Goal: Task Accomplishment & Management: Use online tool/utility

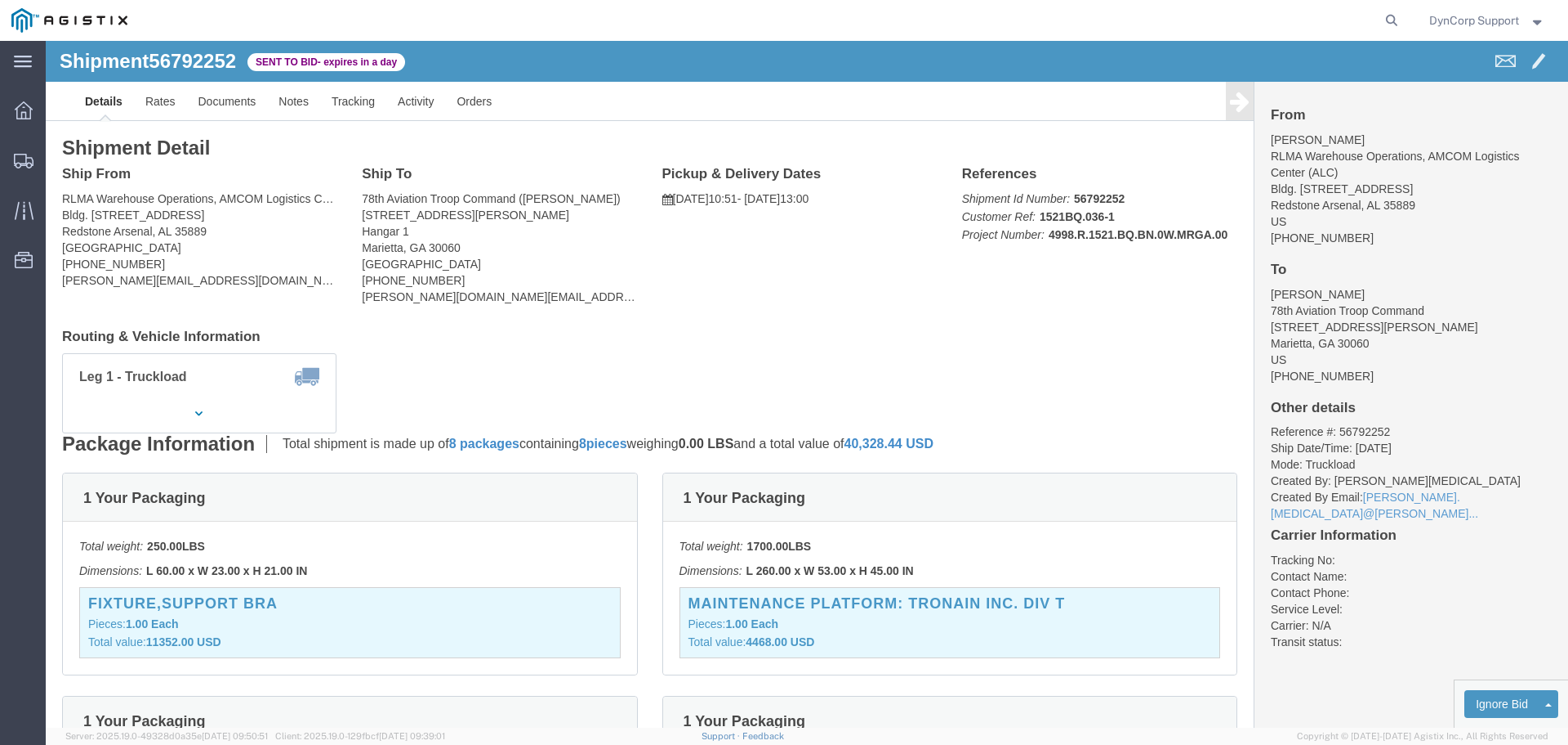
click link "Details"
click at [32, 118] on icon at bounding box center [24, 110] width 18 height 18
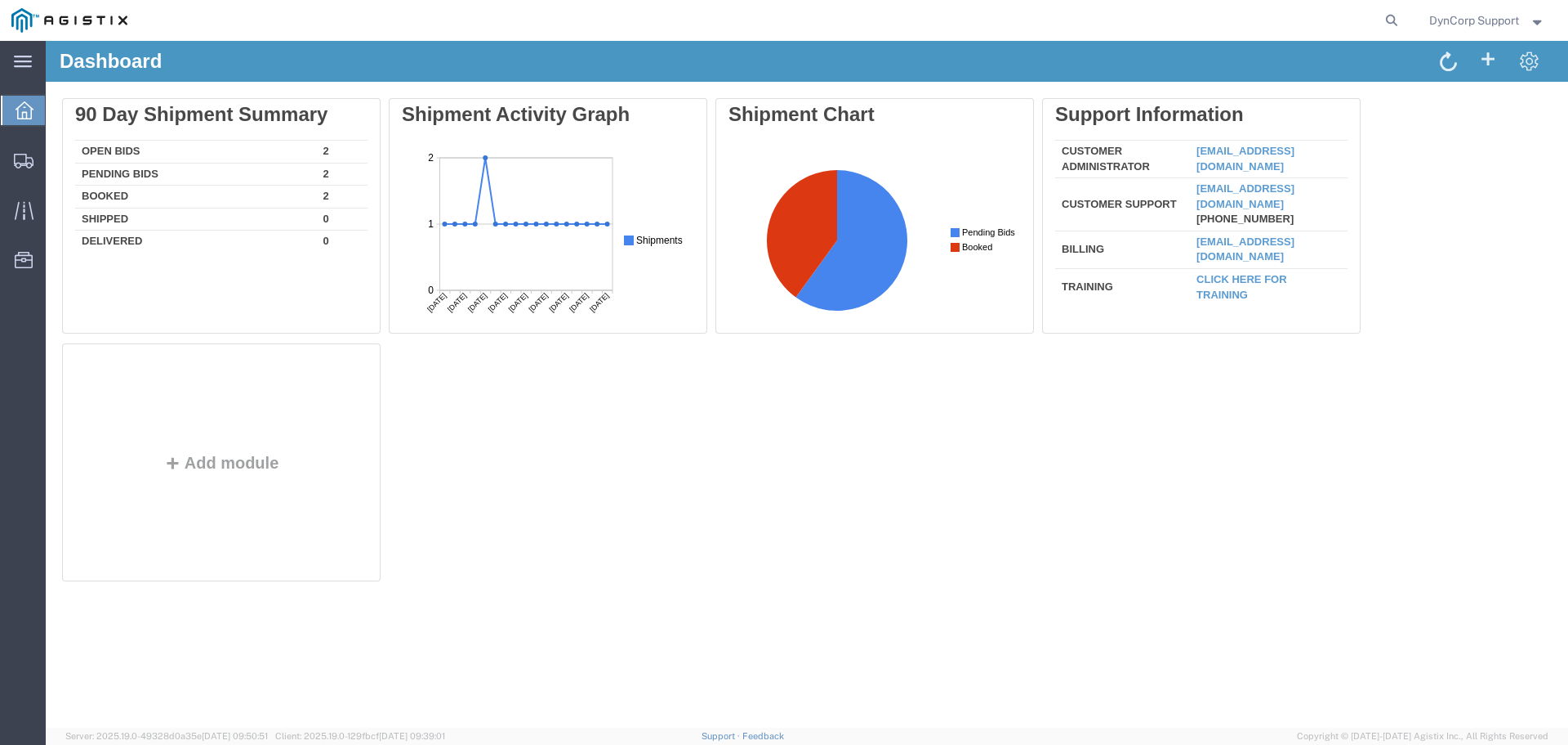
click at [110, 149] on div at bounding box center [807, 384] width 1523 height 686
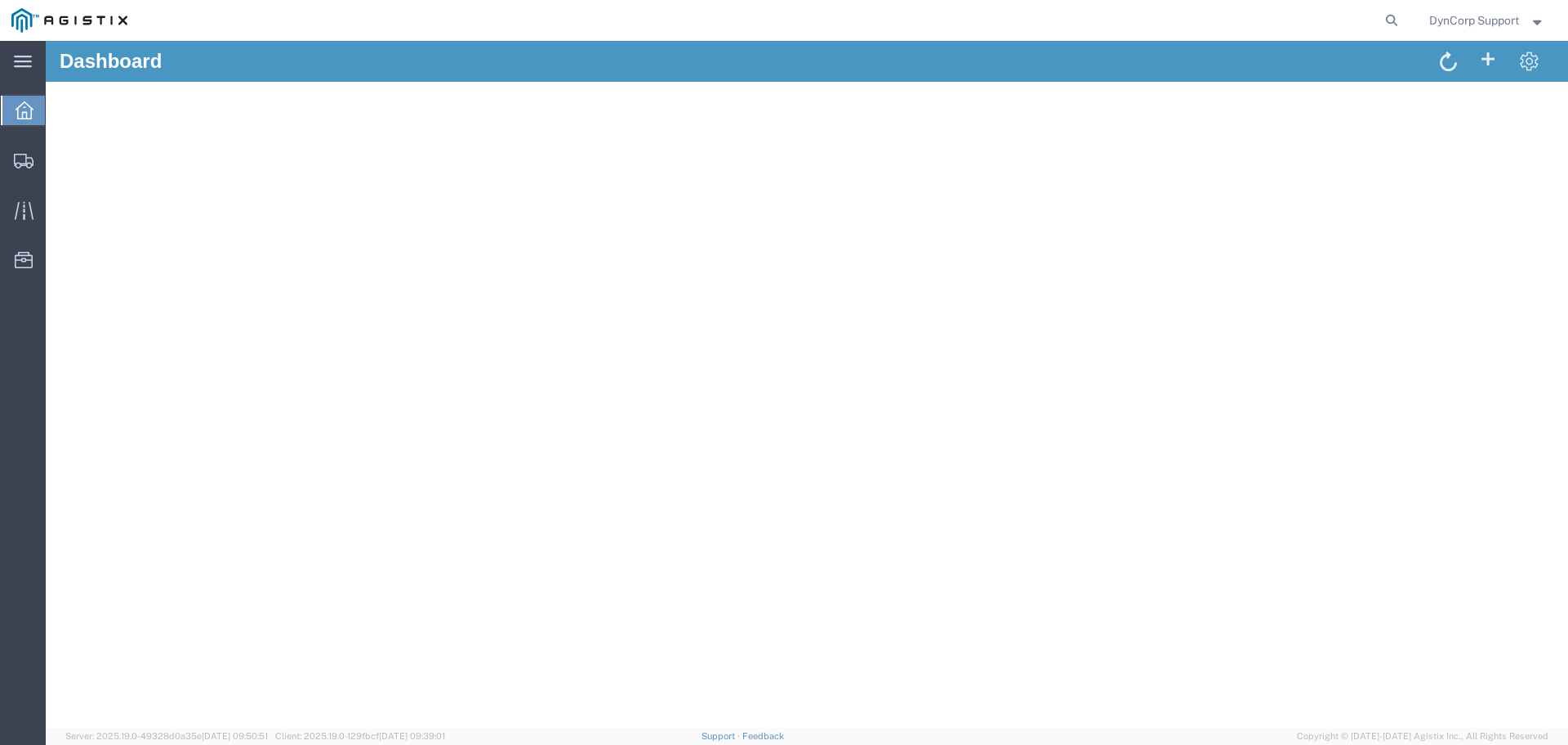
click at [19, 118] on icon at bounding box center [25, 110] width 18 height 18
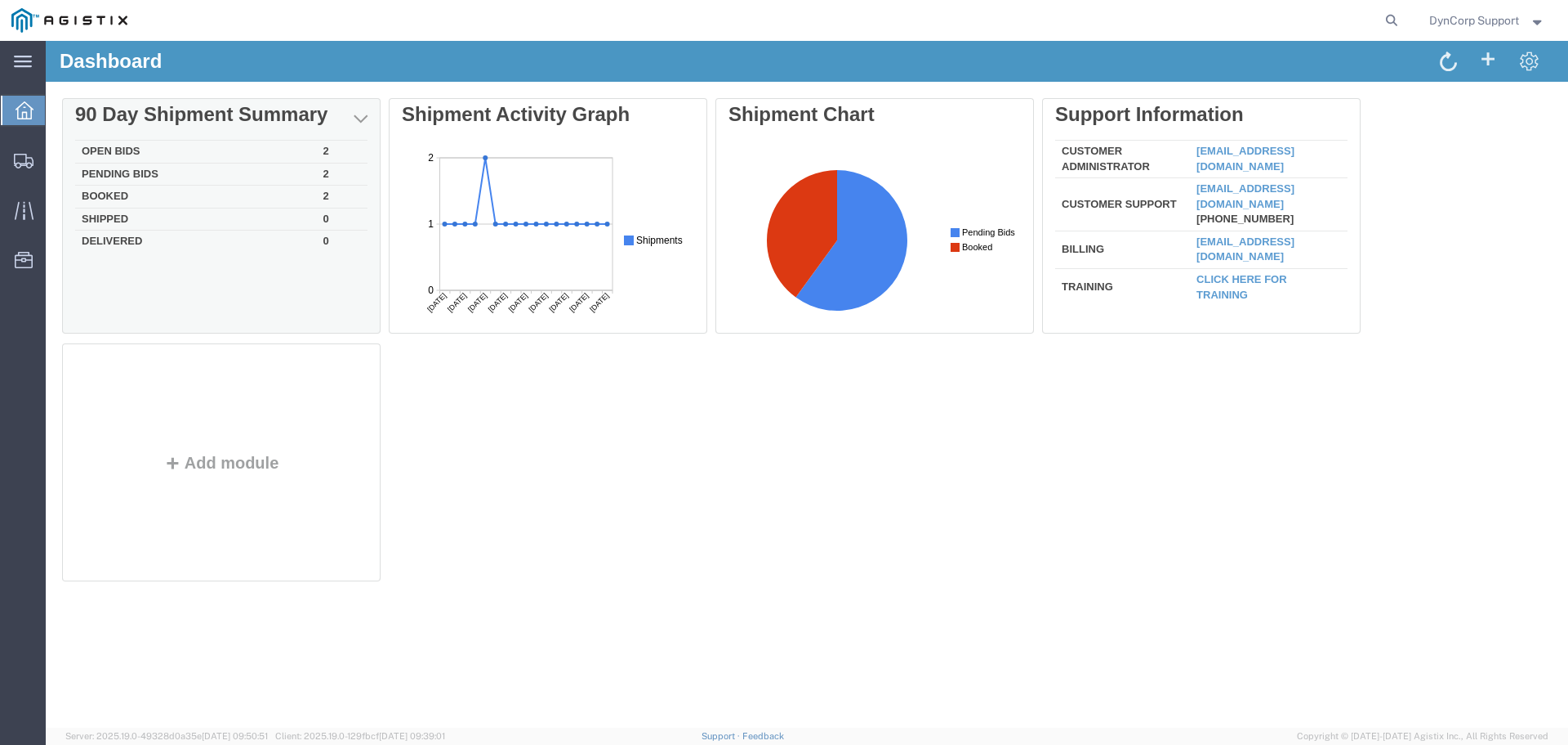
click at [110, 142] on td "Open Bids" at bounding box center [196, 153] width 242 height 23
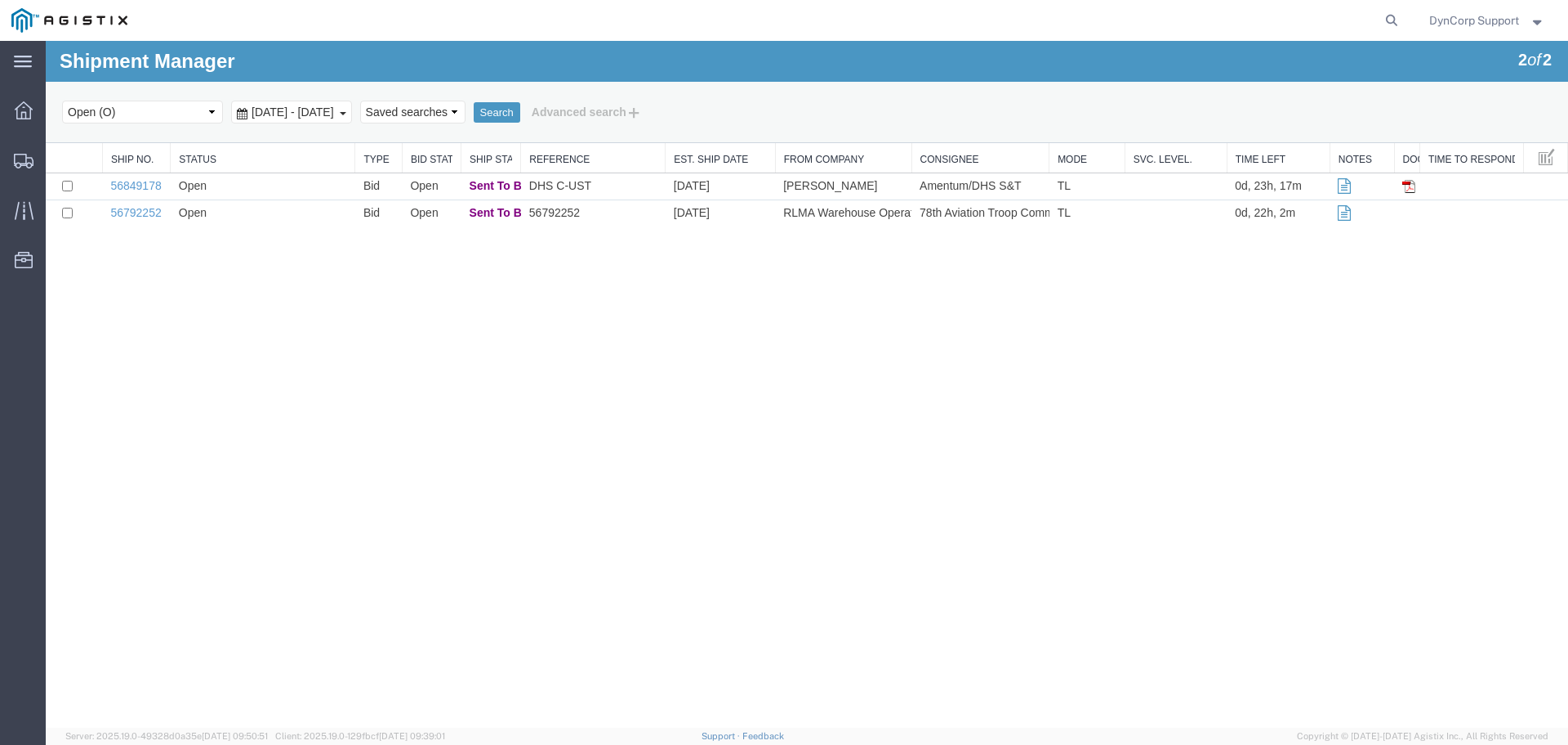
click at [141, 184] on link "56849178" at bounding box center [135, 185] width 51 height 13
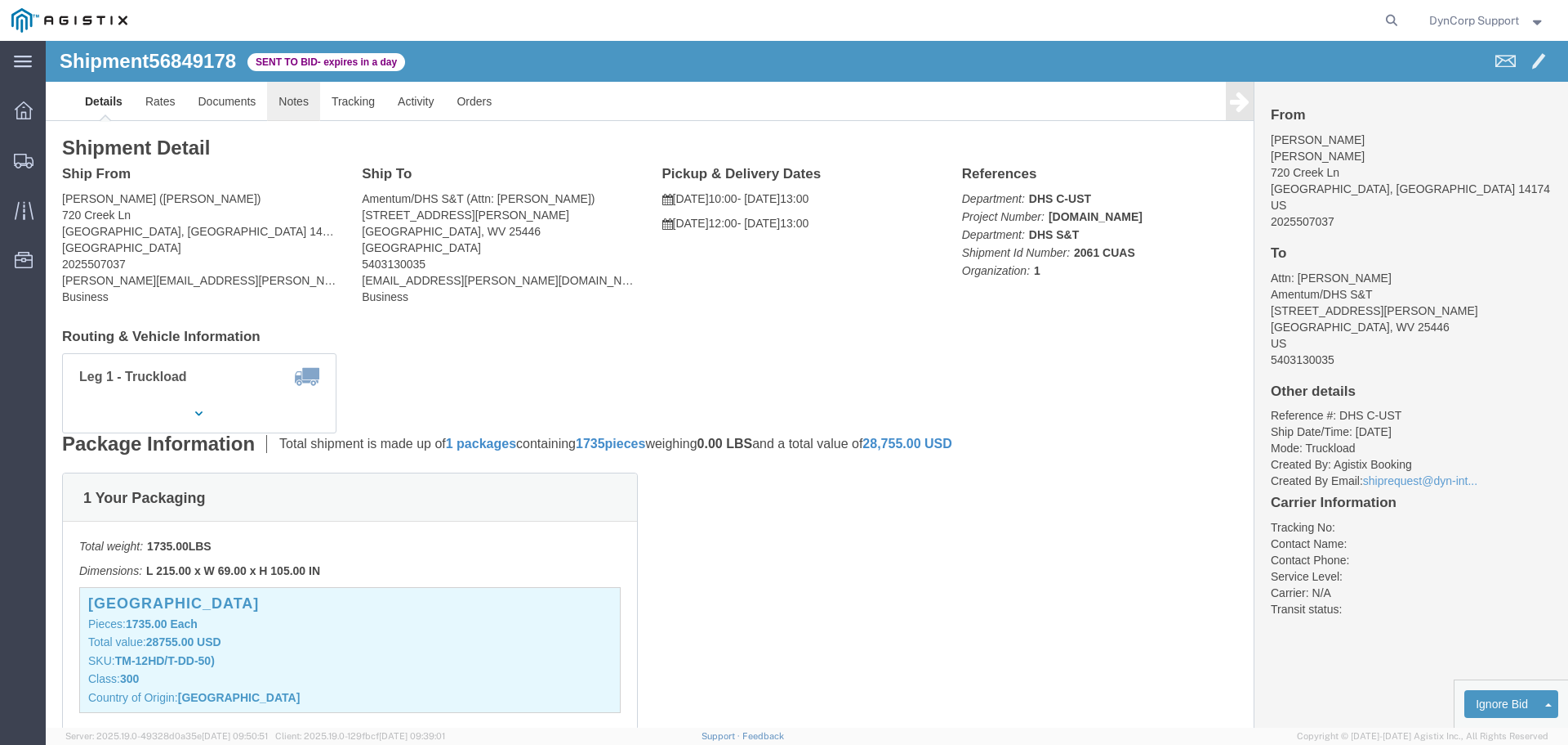
click link "Notes"
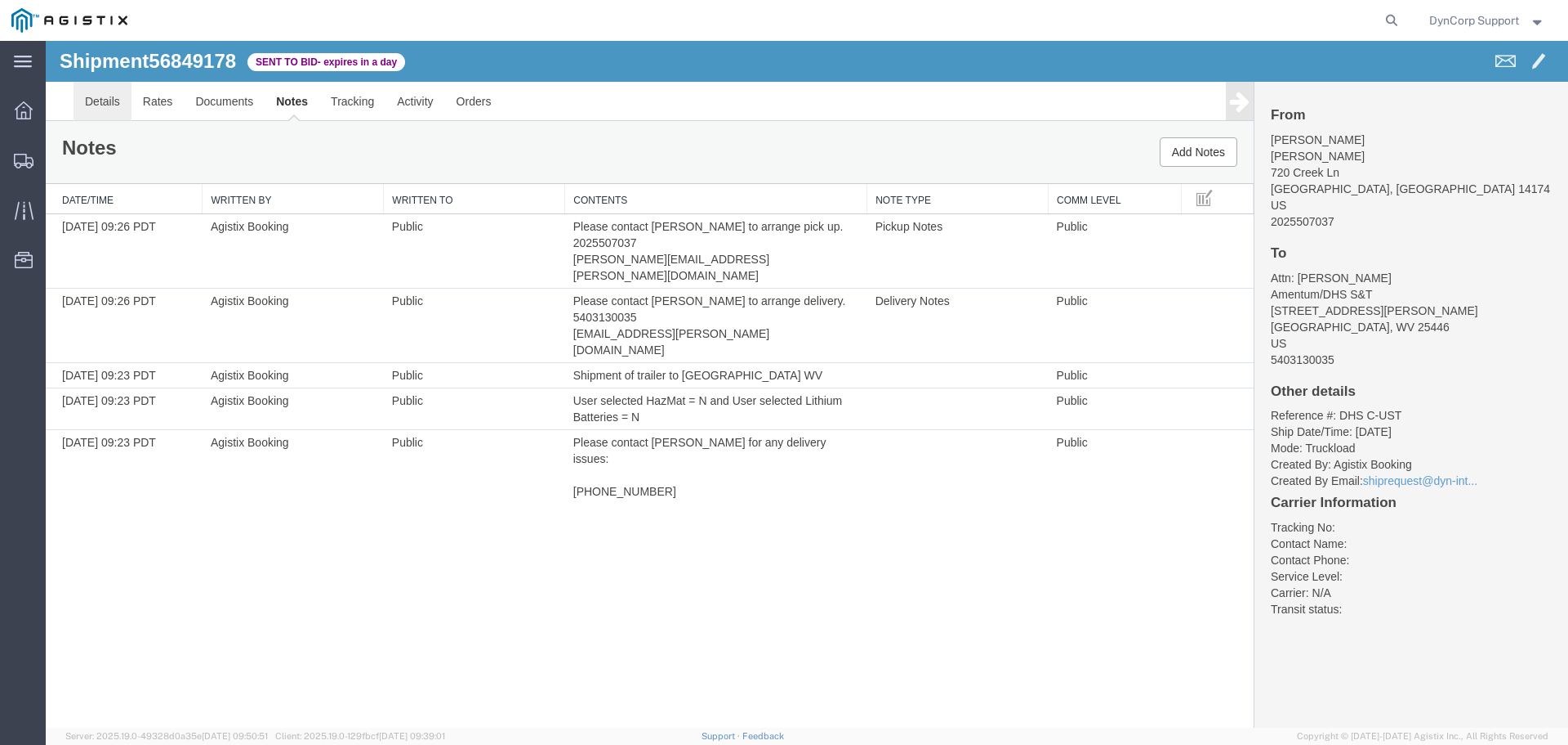
click at [90, 97] on link "Details" at bounding box center [102, 101] width 58 height 39
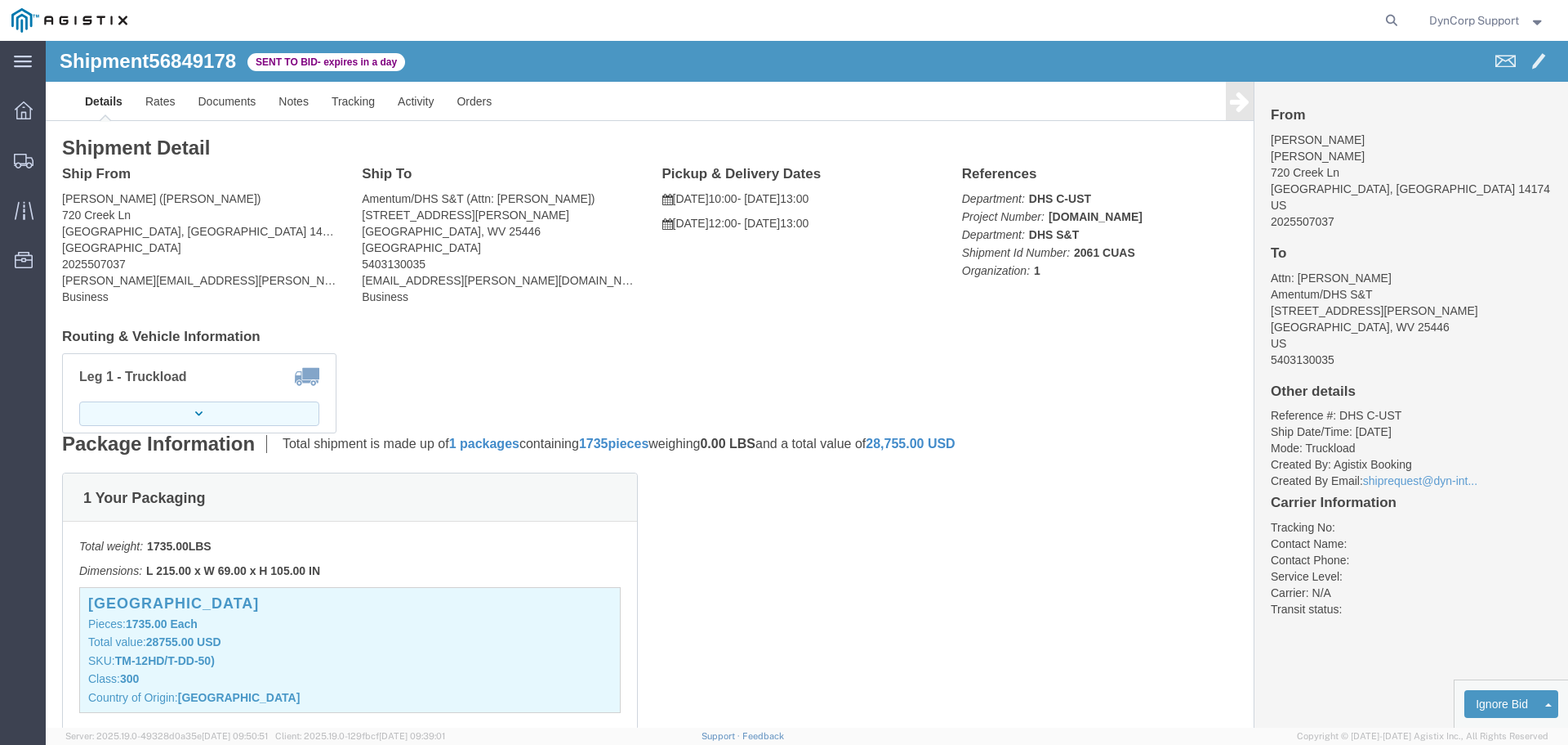
click button "button"
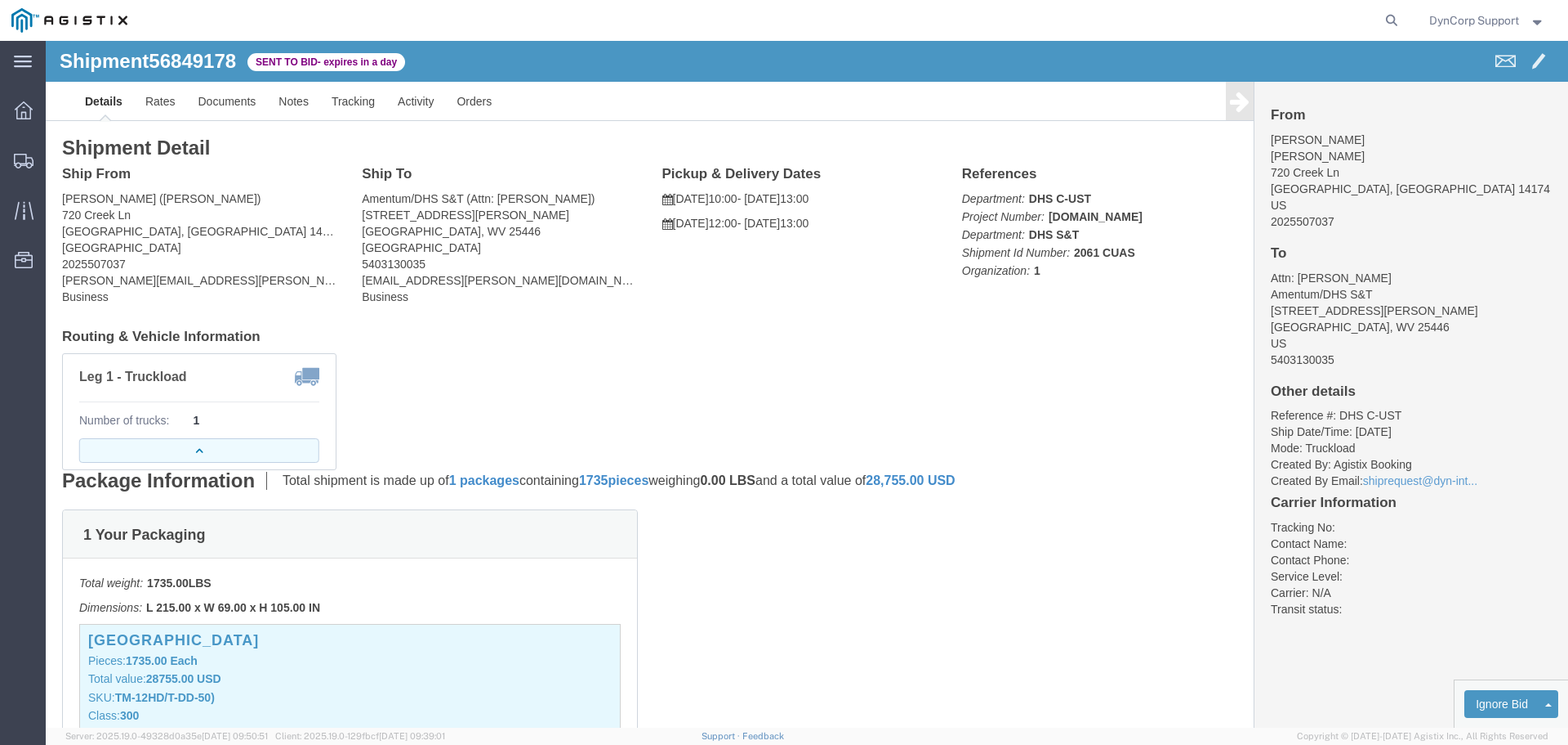
click button "button"
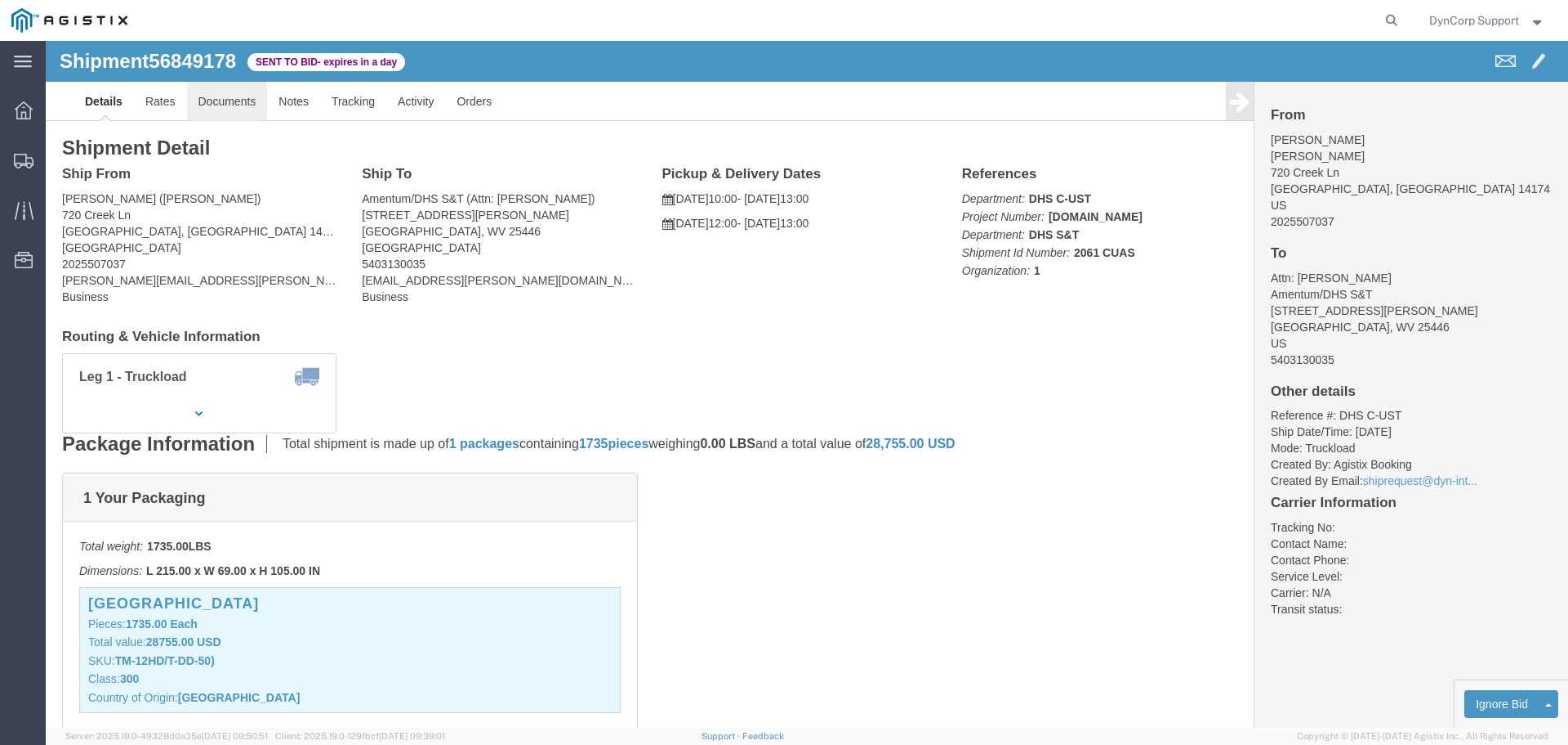
click link "Documents"
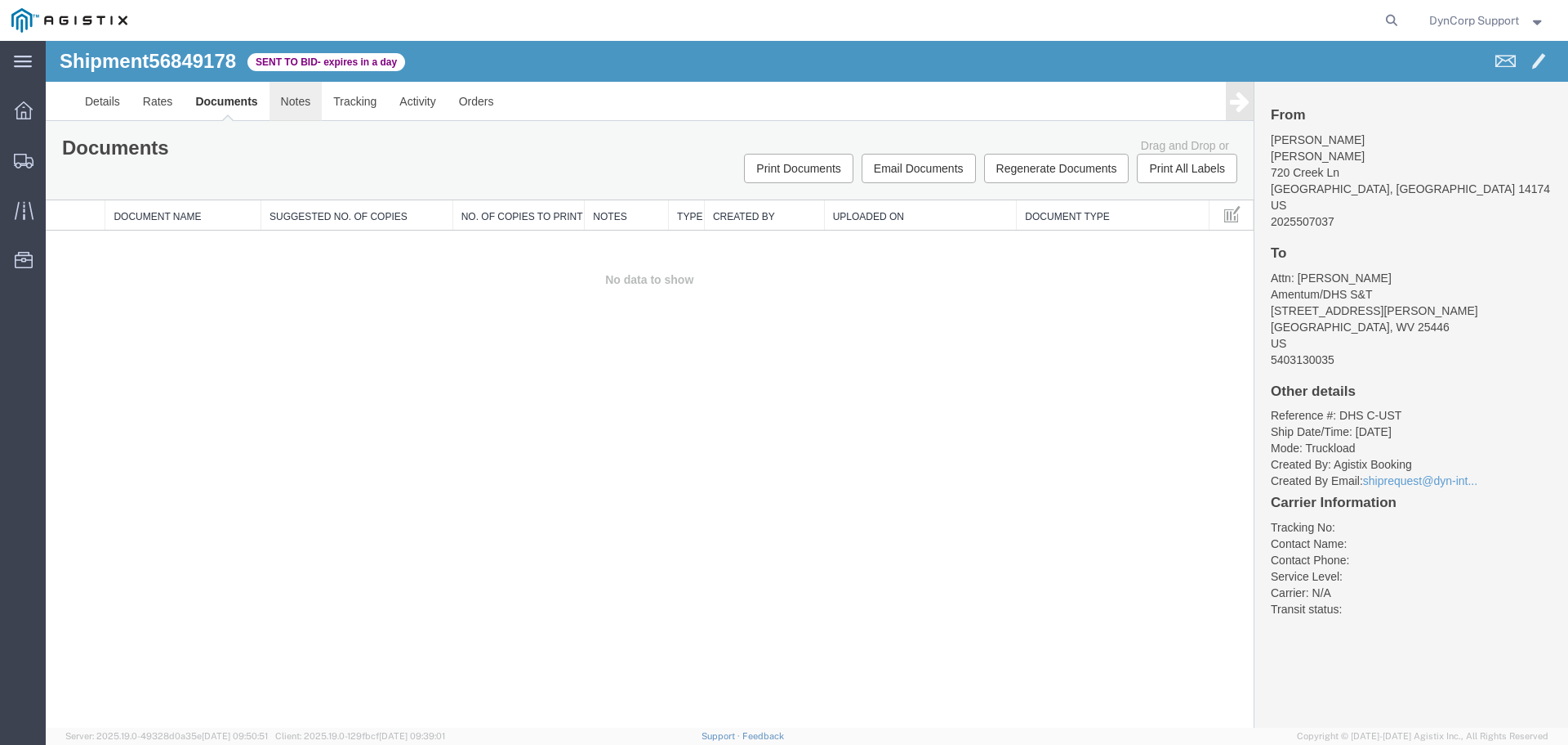
click at [300, 90] on link "Notes" at bounding box center [296, 101] width 53 height 39
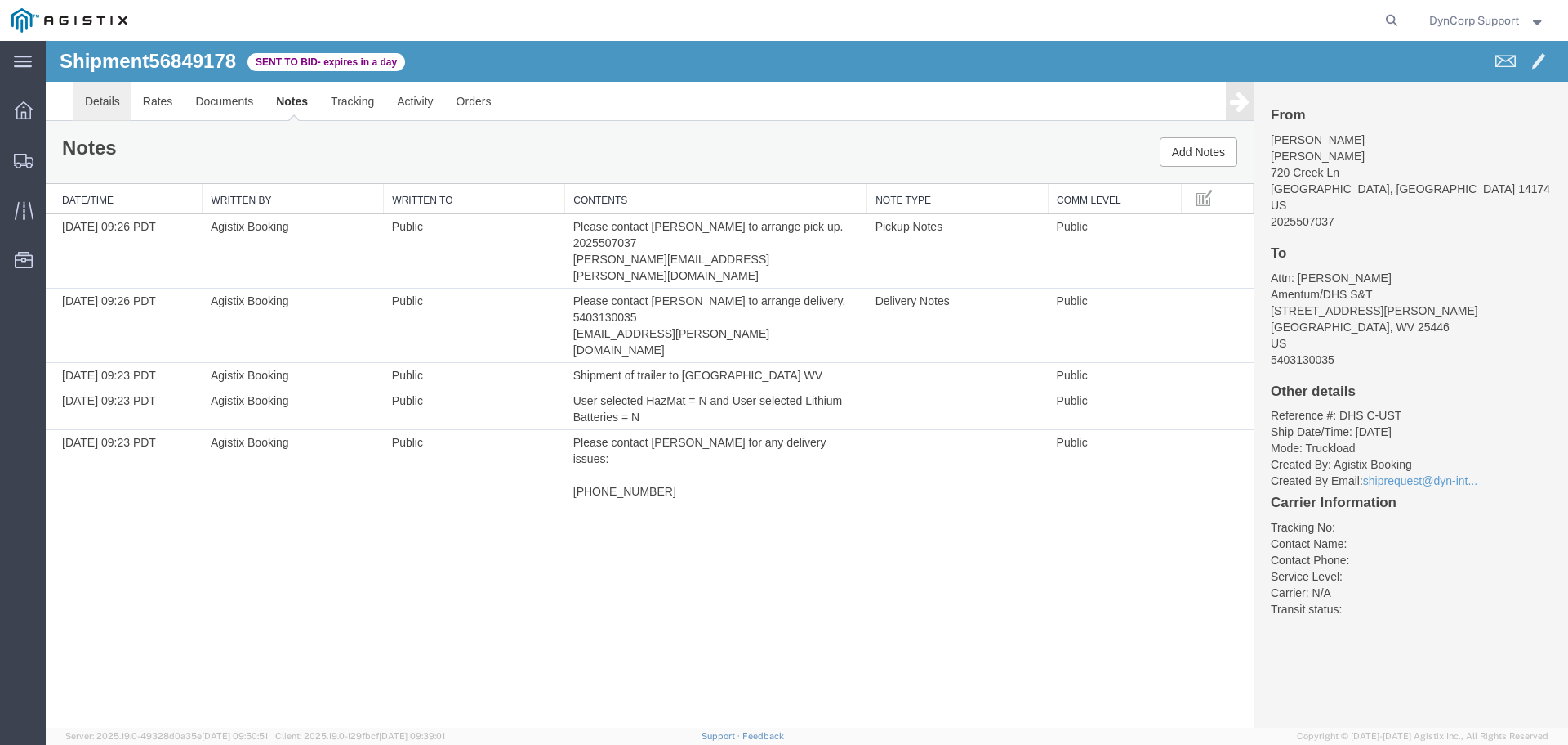
click at [112, 92] on link "Details" at bounding box center [102, 101] width 58 height 39
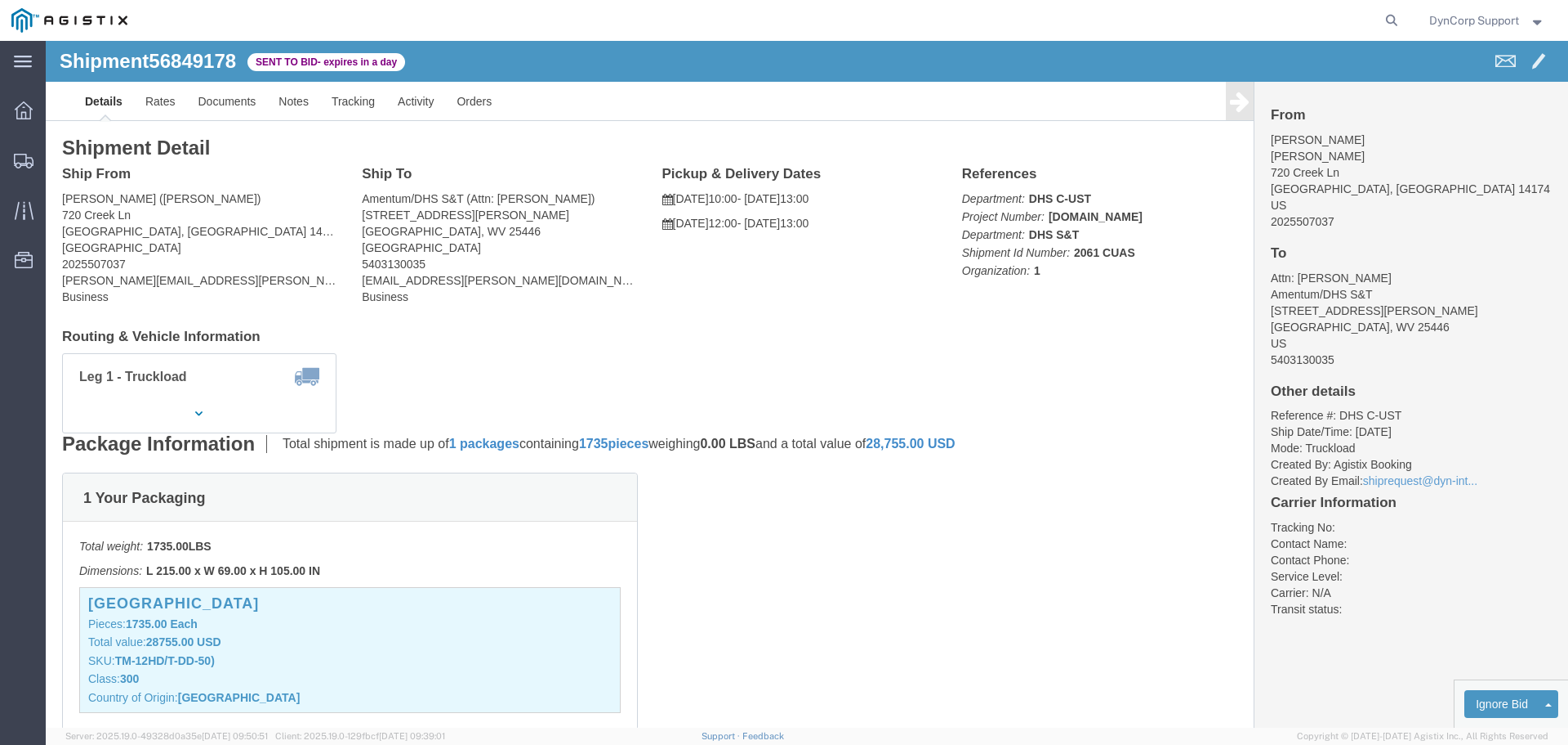
click span "56849178"
copy span "56849178"
drag, startPoint x: 875, startPoint y: 588, endPoint x: 861, endPoint y: 597, distance: 16.6
click div "1 Your Packaging Total weight: 1735.00 LBS Dimensions: L 215.00 x W 69.00 x H 1…"
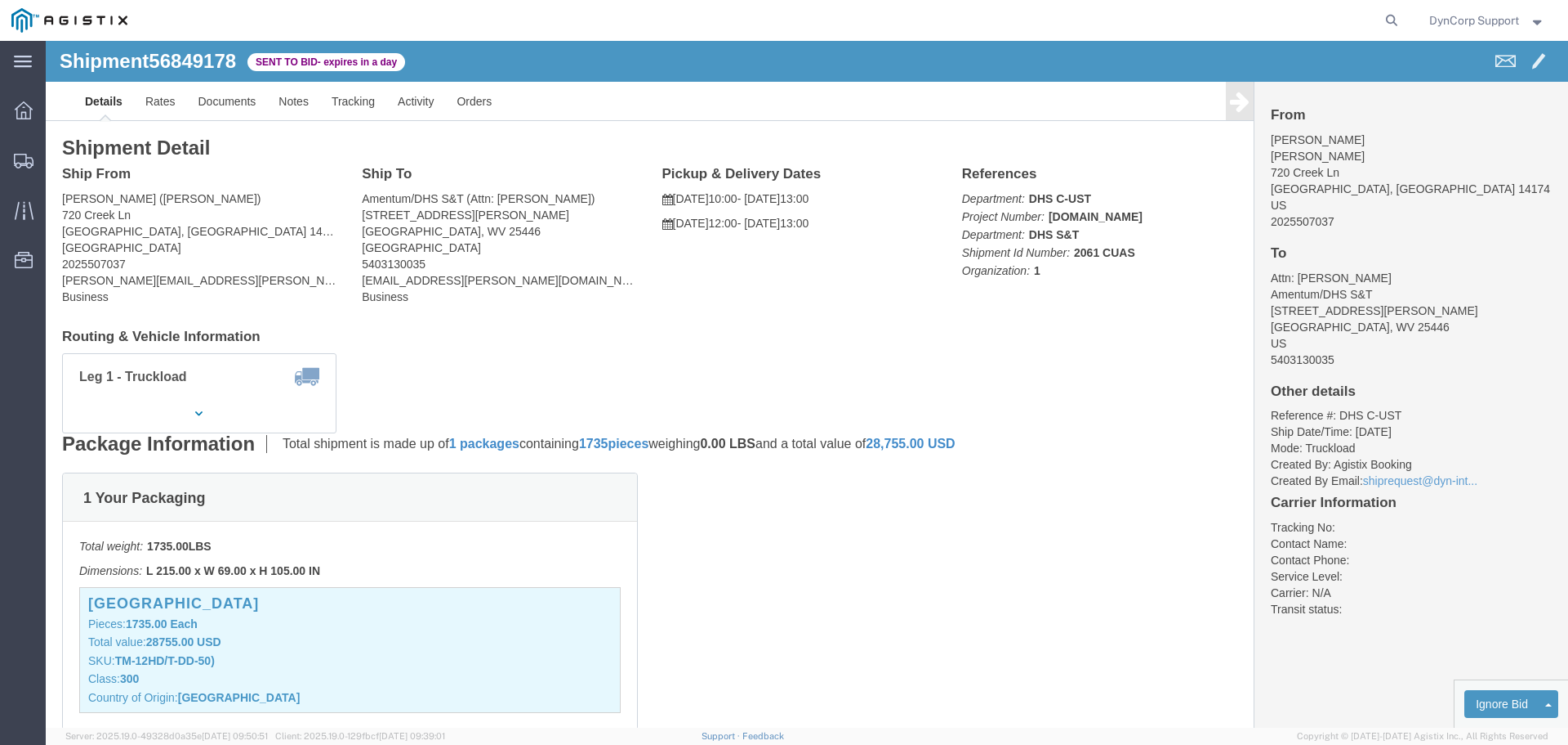
click div "1 Your Packaging Total weight: 1735.00 LBS Dimensions: L 215.00 x W 69.00 x H 1…"
click button "button"
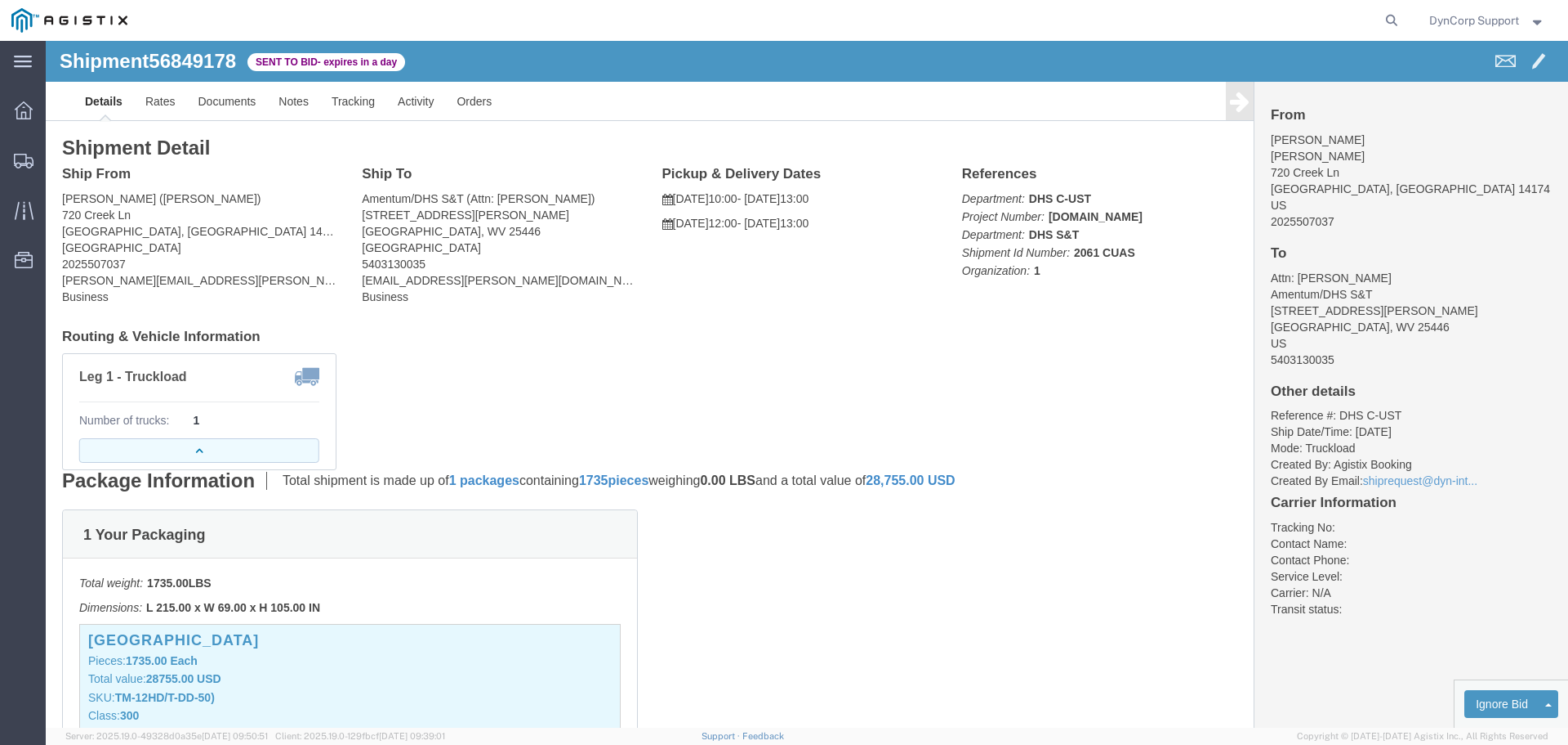
click button "button"
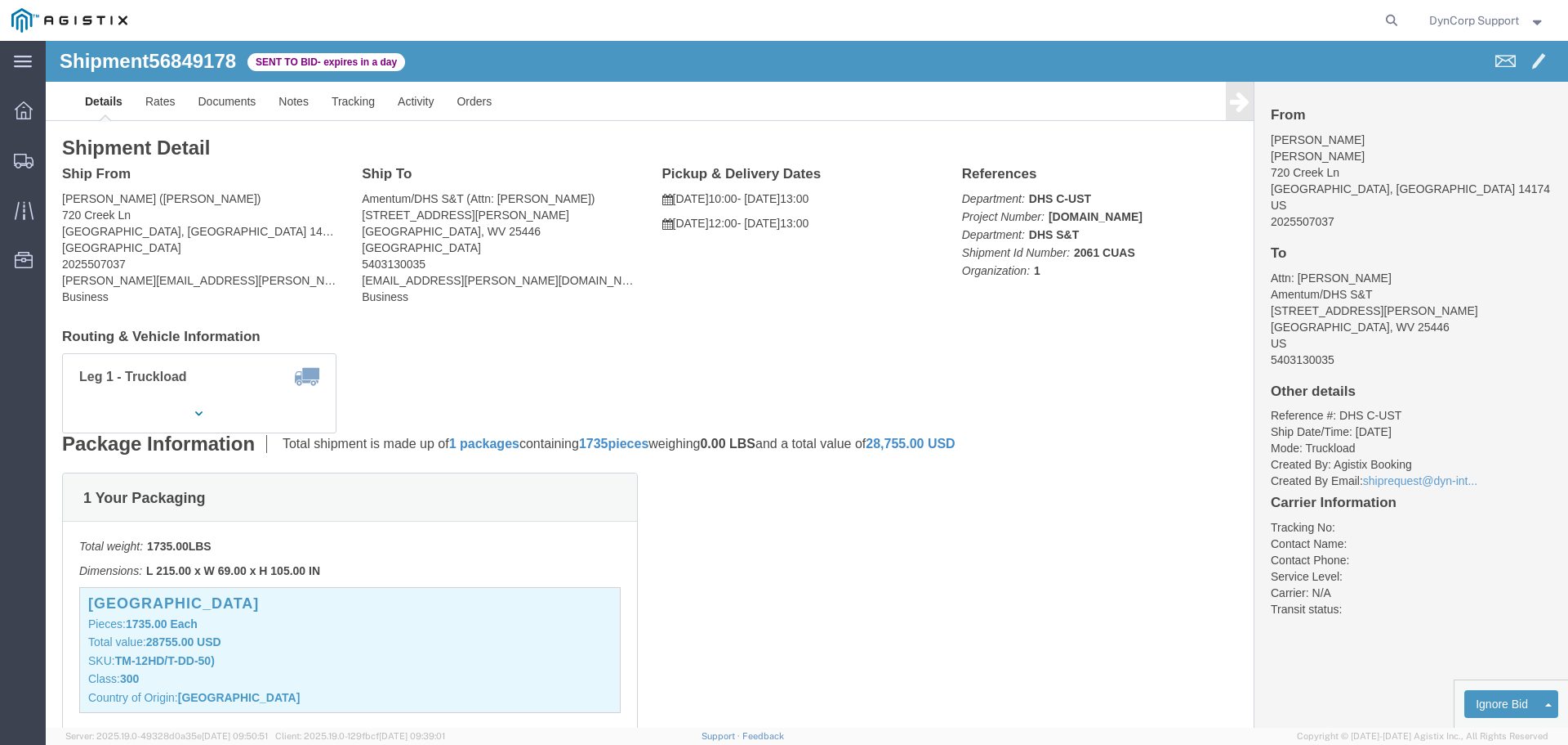
click div "1 Your Packaging Total weight: 1735.00 LBS Dimensions: L 215.00 x W 69.00 x H 1…"
drag, startPoint x: 15, startPoint y: 192, endPoint x: 100, endPoint y: 190, distance: 85.0
click div "Ship From Weibert's (Dennis Burke) 720 Creek Ln Youngstown, NY 14174 United Sta…"
copy address "Youngstown, NY"
click div "1 Your Packaging Total weight: 1735.00 LBS Dimensions: L 215.00 x W 69.00 x H 1…"
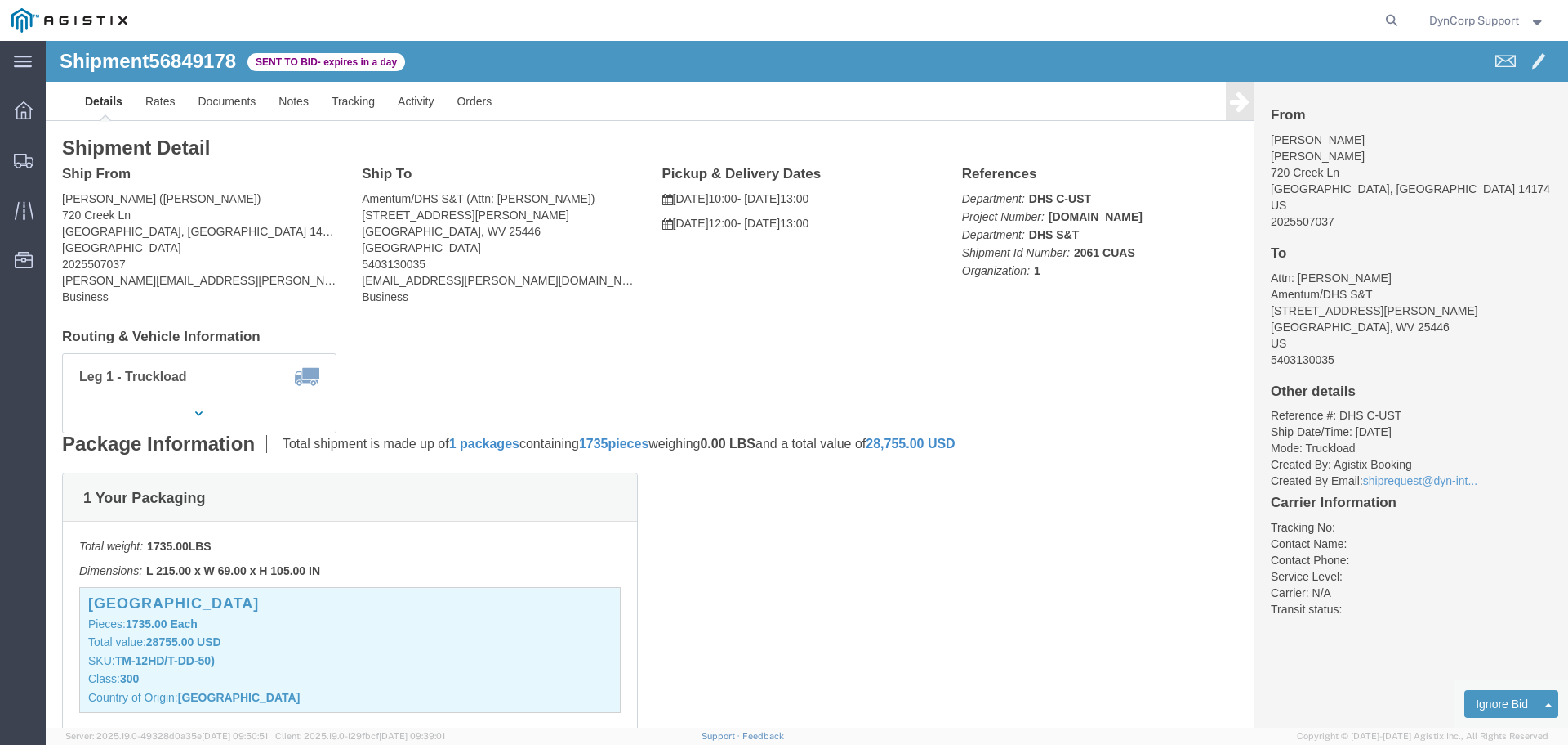
click div "1 Your Packaging Total weight: 1735.00 LBS Dimensions: L 215.00 x W 69.00 x H 1…"
drag, startPoint x: 309, startPoint y: 189, endPoint x: 408, endPoint y: 192, distance: 99.0
click div "Ship To Amentum/DHS S&T (Attn: Cullen Koons) 33 J. Christopher Stevens Way Summ…"
copy address "Summit Point, WV"
drag, startPoint x: 794, startPoint y: 559, endPoint x: 765, endPoint y: 526, distance: 43.9
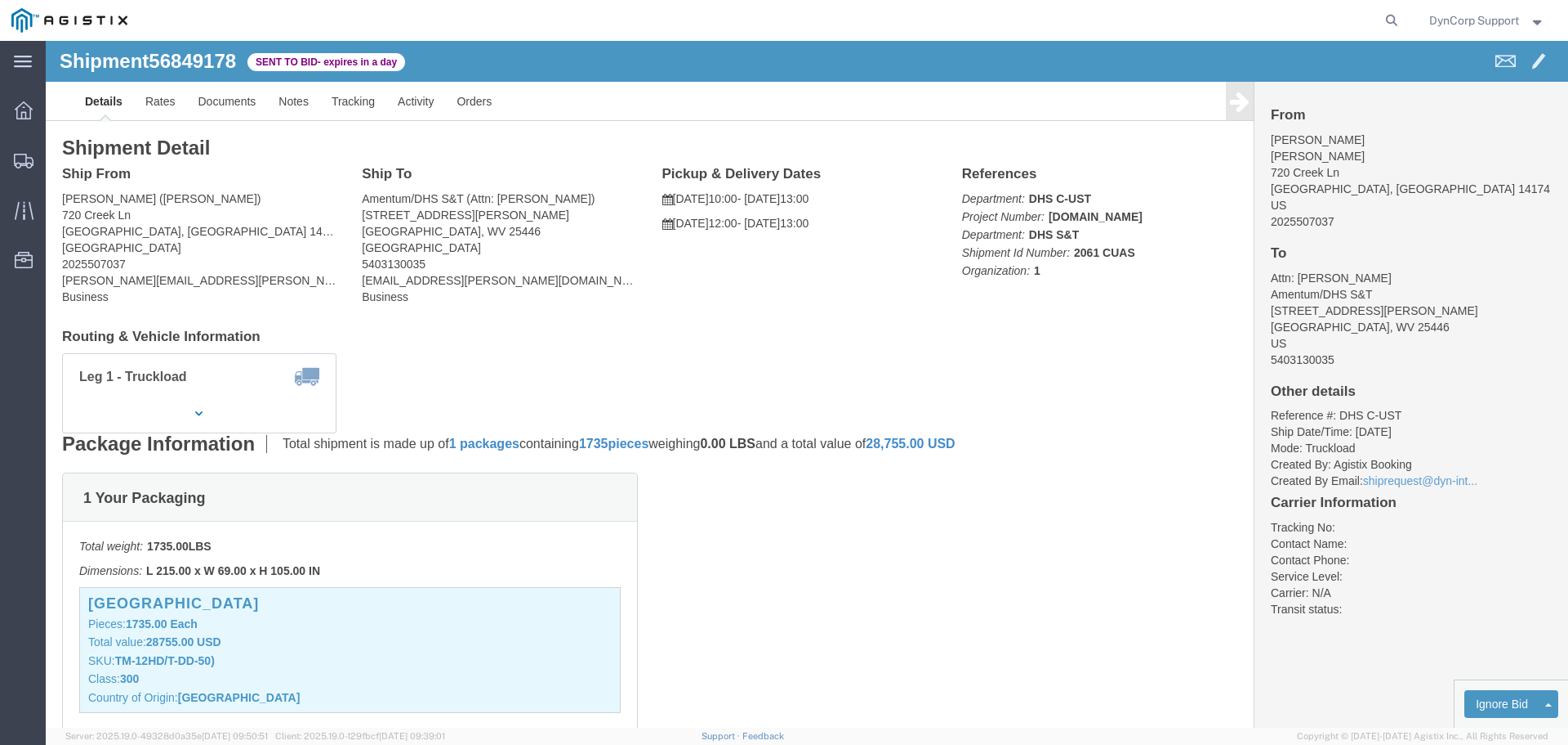
click div "1 Your Packaging Total weight: 1735.00 LBS Dimensions: L 215.00 x W 69.00 x H 1…"
click link "Enter / Modify Bid"
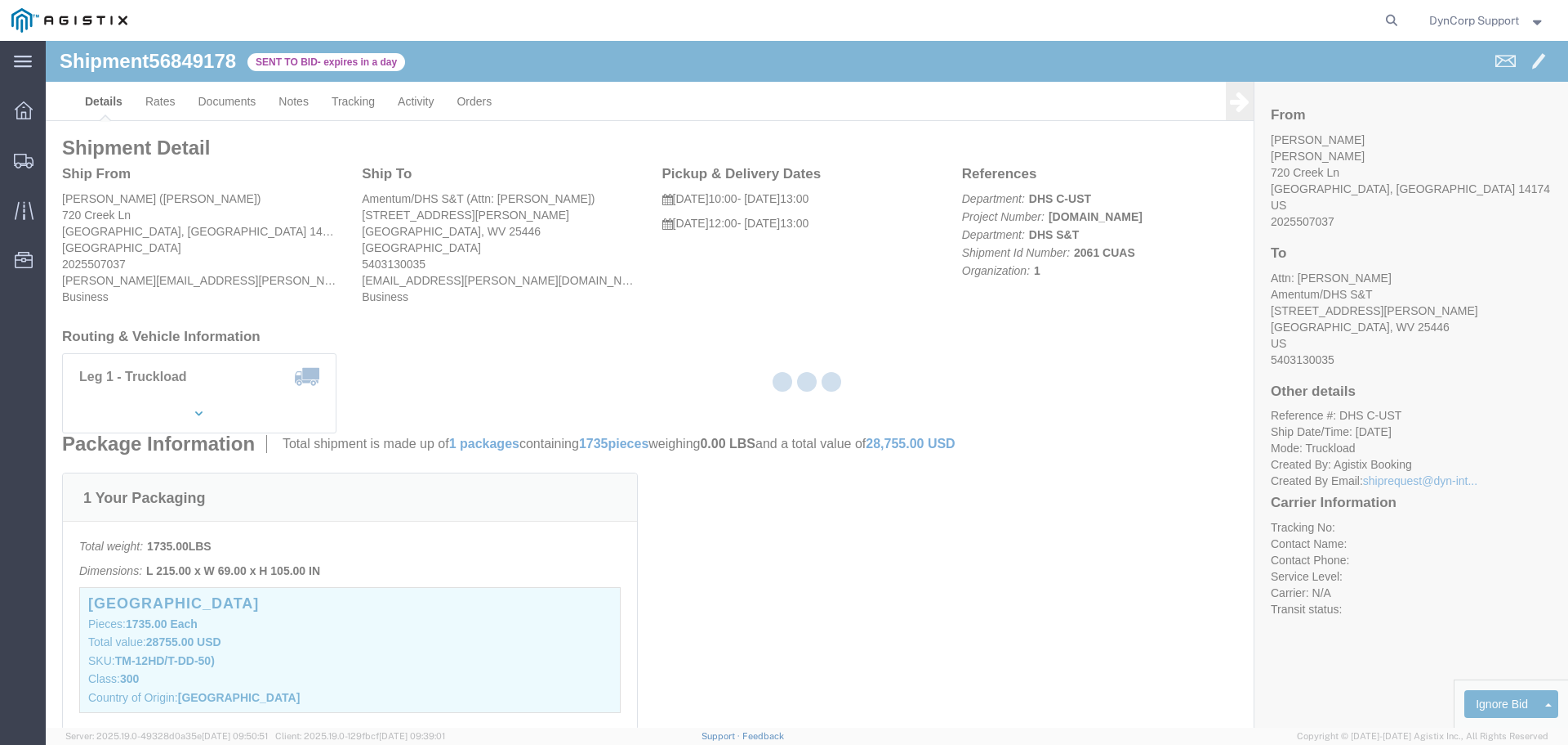
select select "3603"
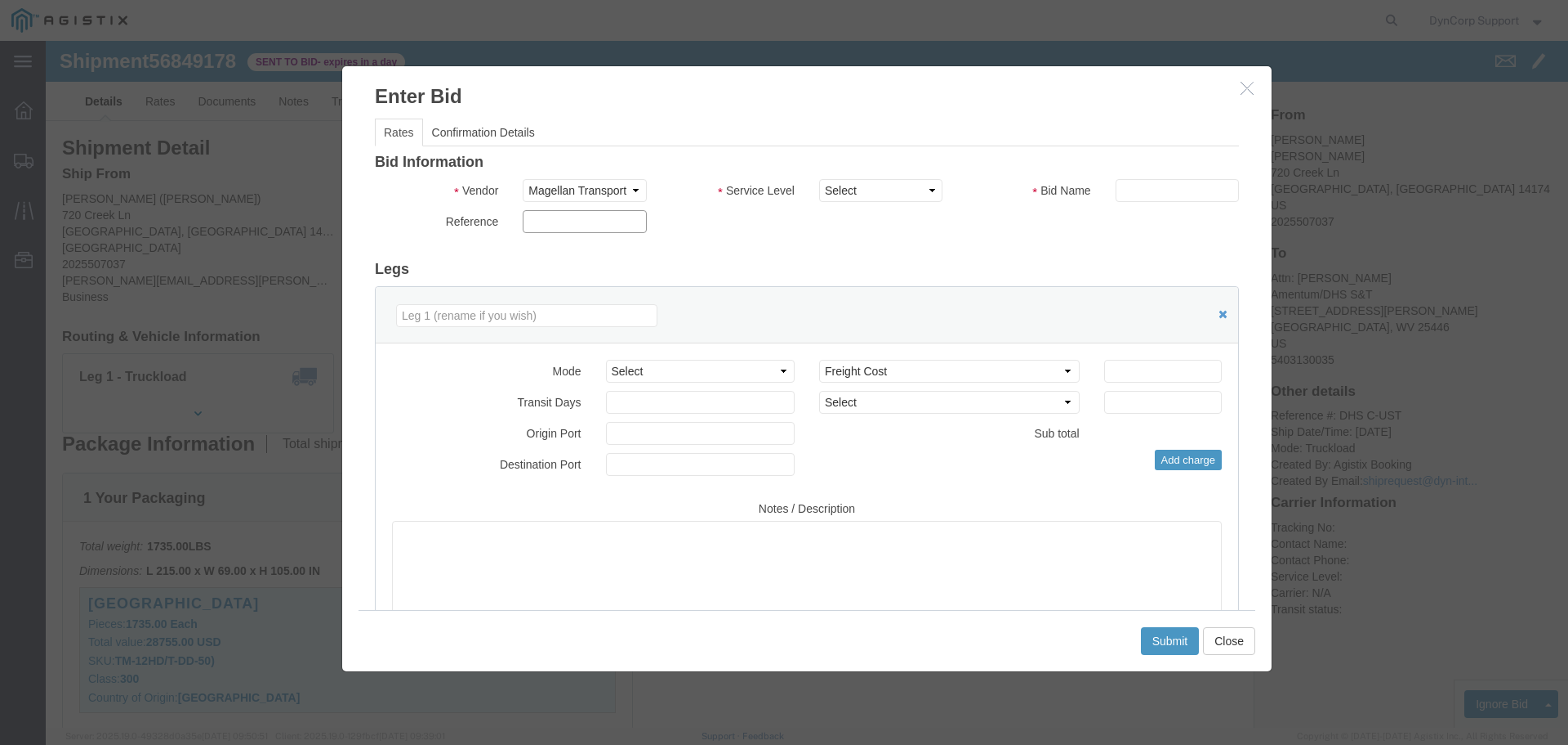
click input "text"
paste input "56849178"
type input "56849178"
click select "Select LTL 5+ Day LTL Economy 3 - 5 Day Less than Truckload TL Standard 3 - 5 D…"
select select "29547"
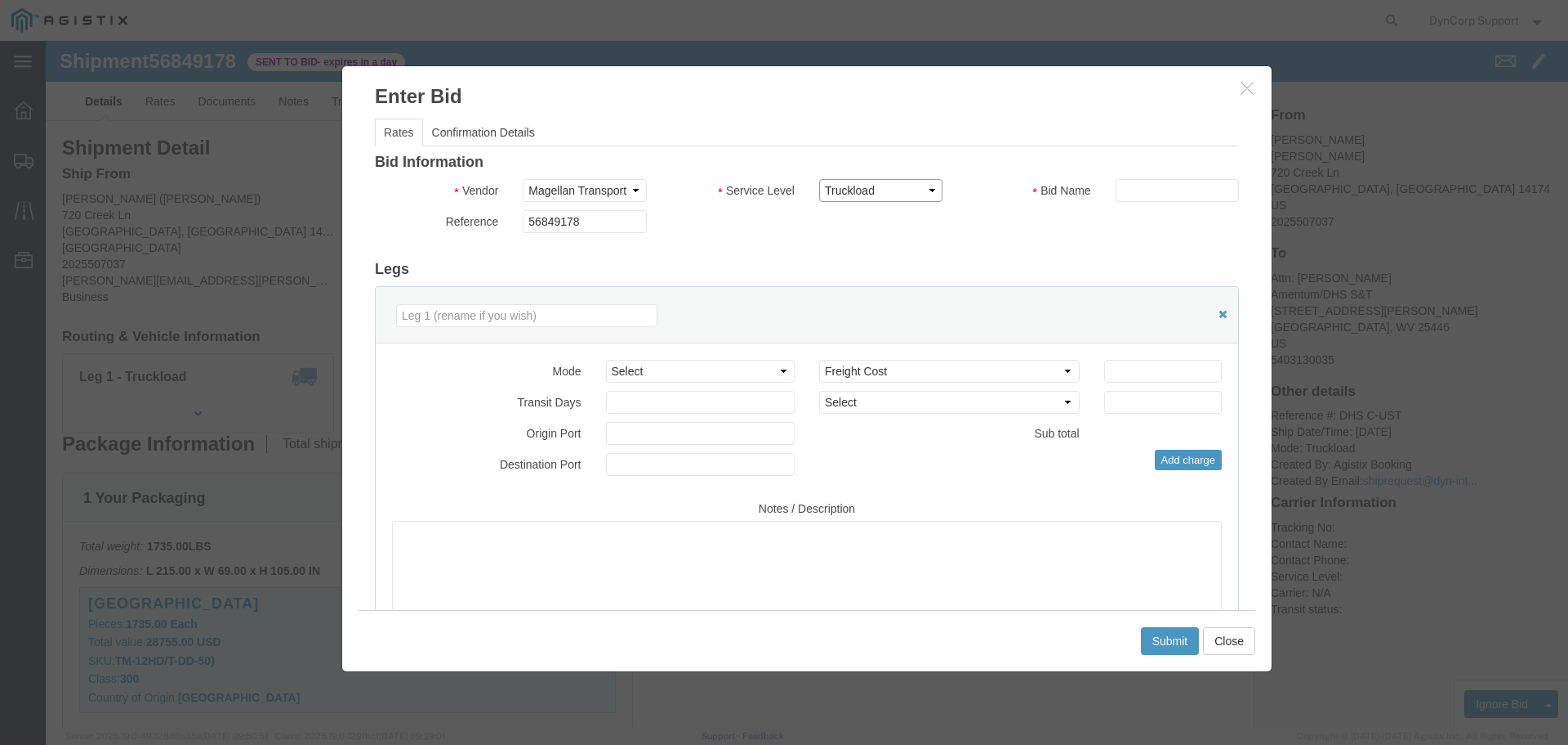
click select "Select LTL 5+ Day LTL Economy 3 - 5 Day Less than Truckload TL Standard 3 - 5 D…"
click input "text"
paste input "56849178"
type input "56849178"
click select "Select Air Less than Truckload Multi-Leg Ocean Freight Rail Small Parcel Truckl…"
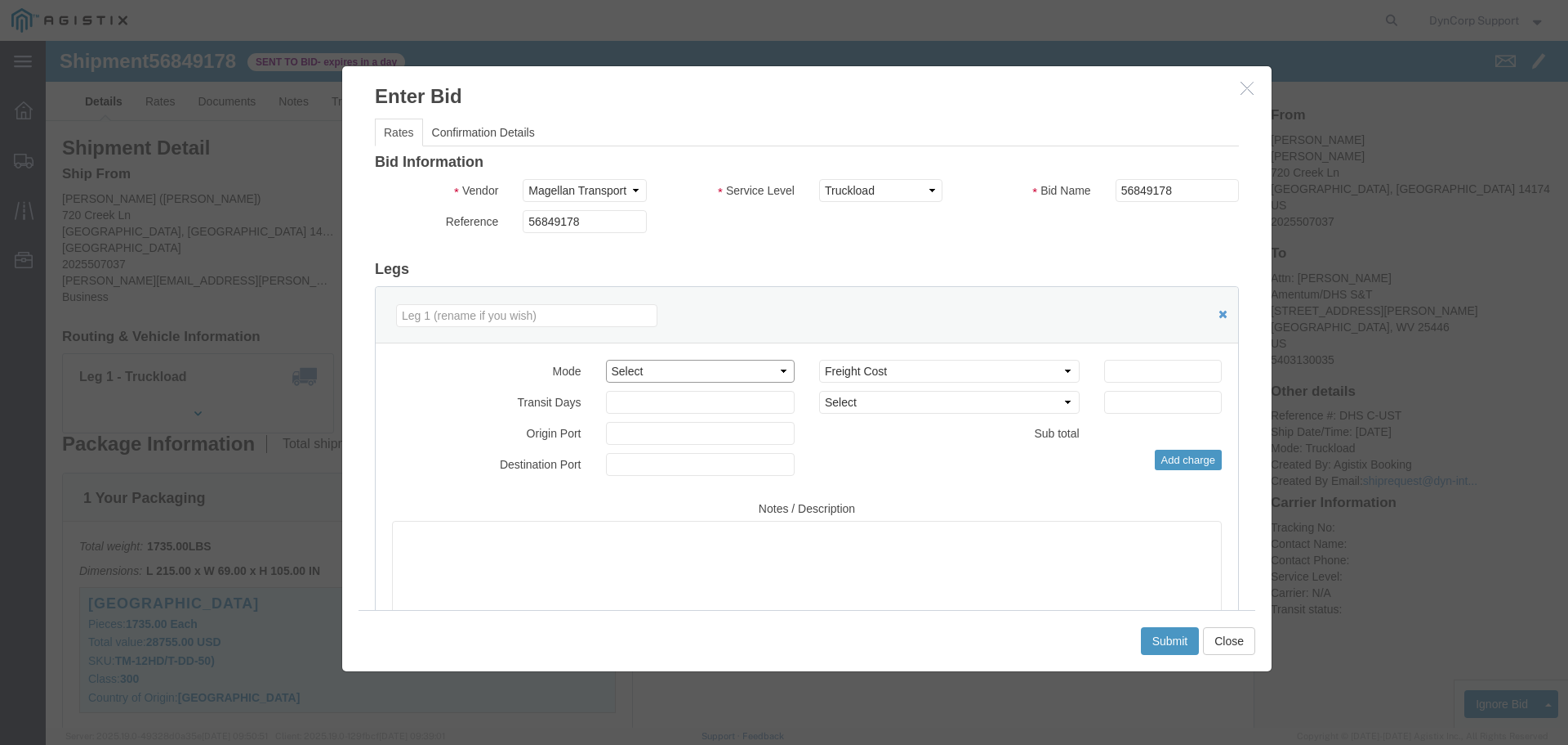
select select "TL"
click select "Select Air Less than Truckload Multi-Leg Ocean Freight Rail Small Parcel Truckl…"
click input "number"
type input "1365"
click div "Add charge"
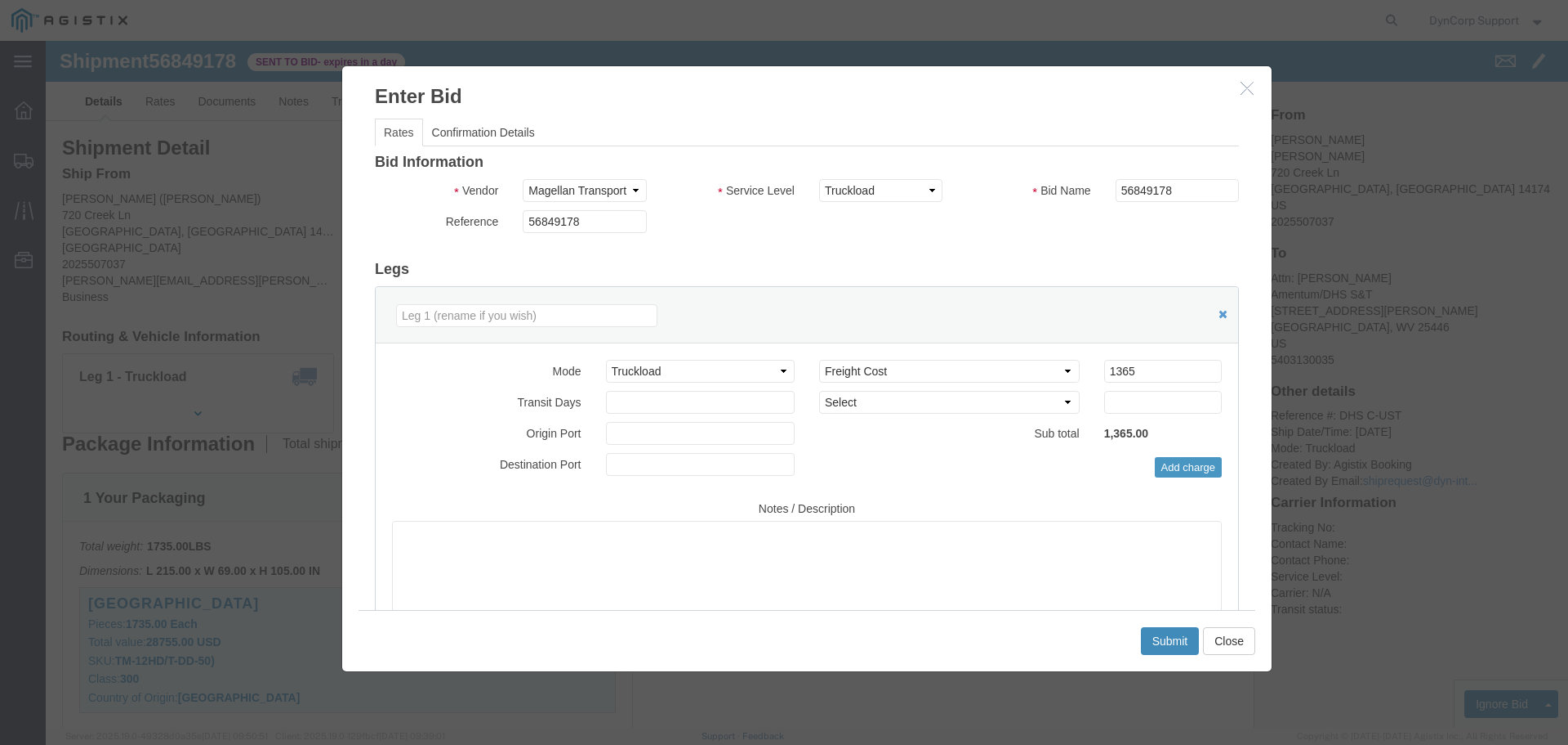
click button "Submit"
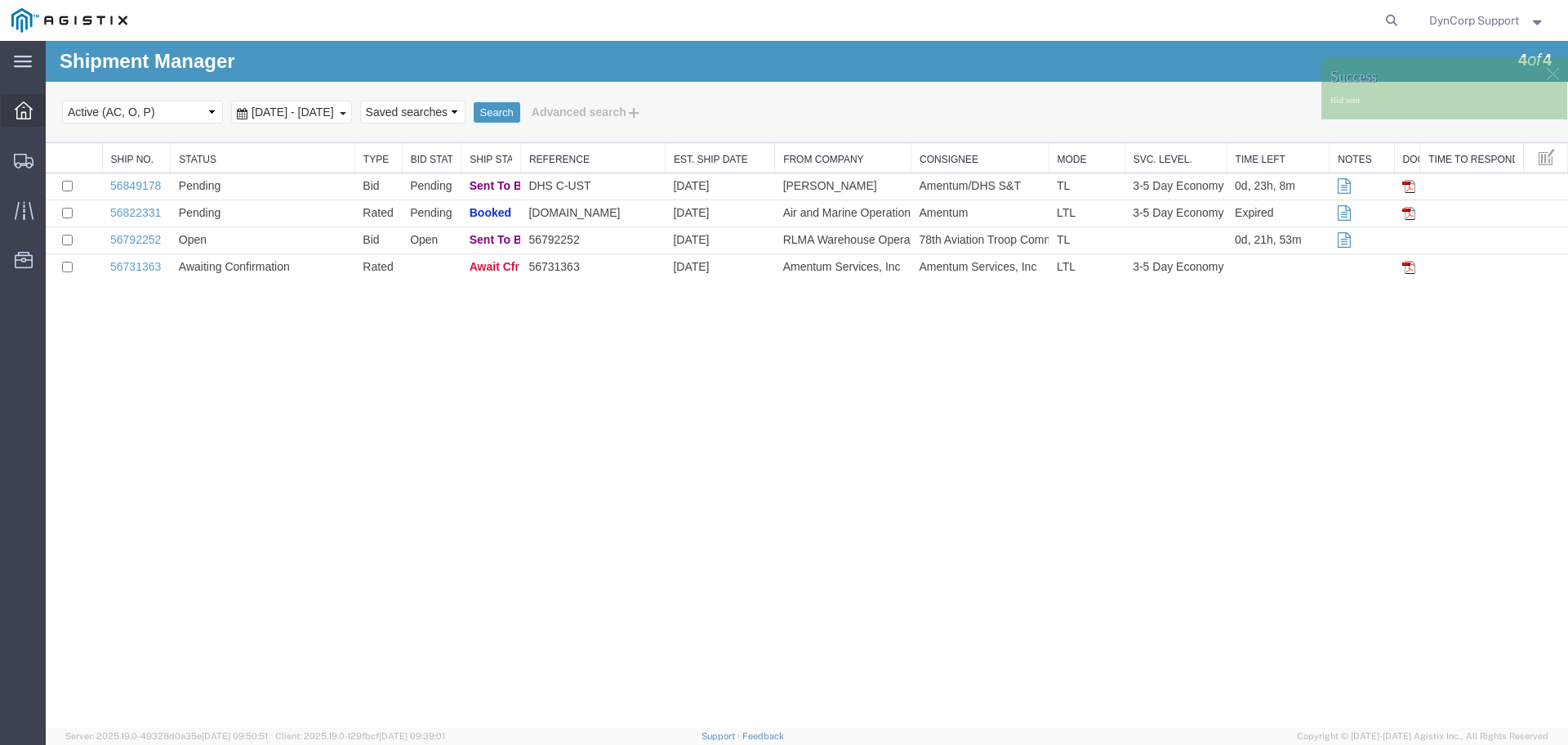
click at [27, 116] on icon at bounding box center [24, 110] width 18 height 18
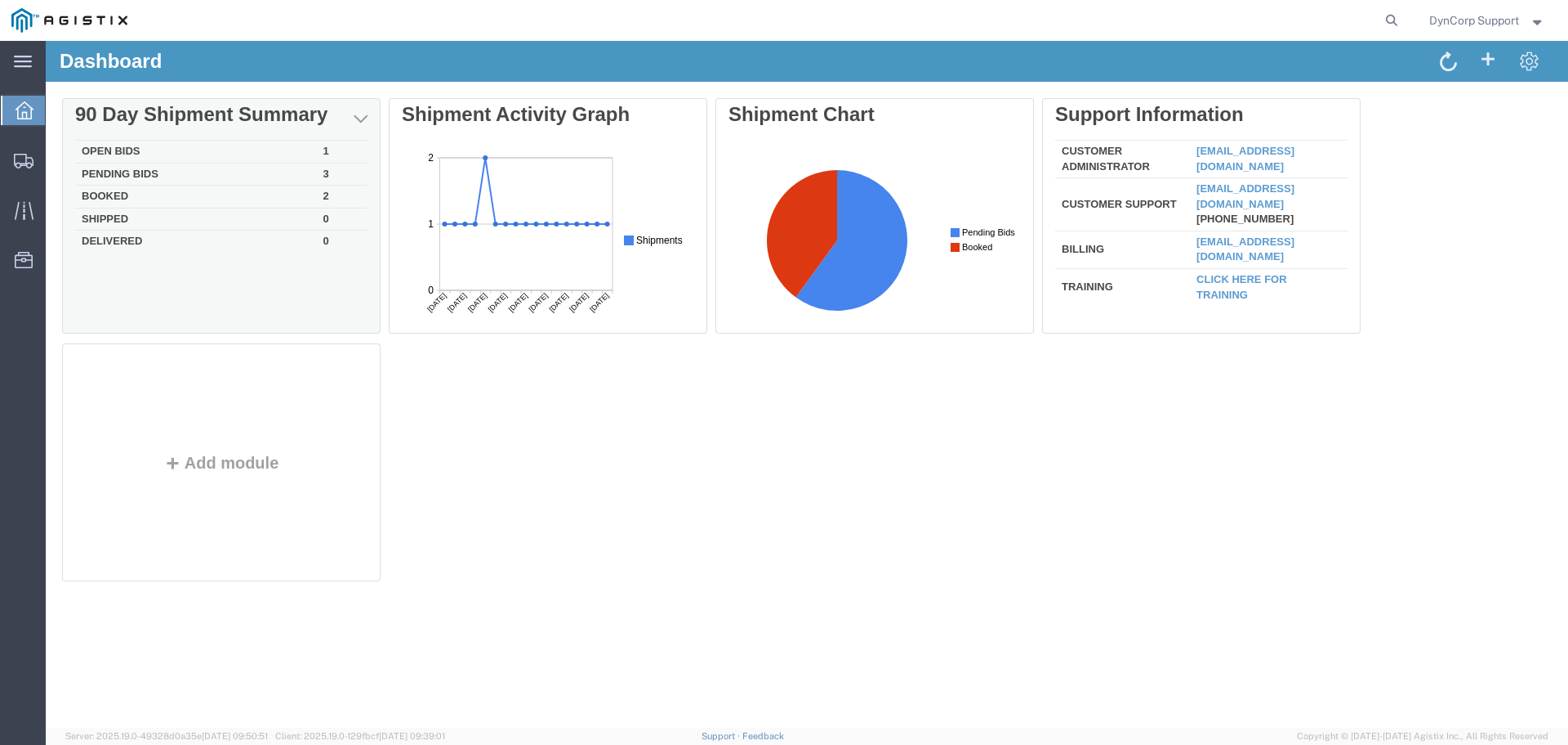
click at [110, 155] on td "Open Bids" at bounding box center [196, 153] width 242 height 23
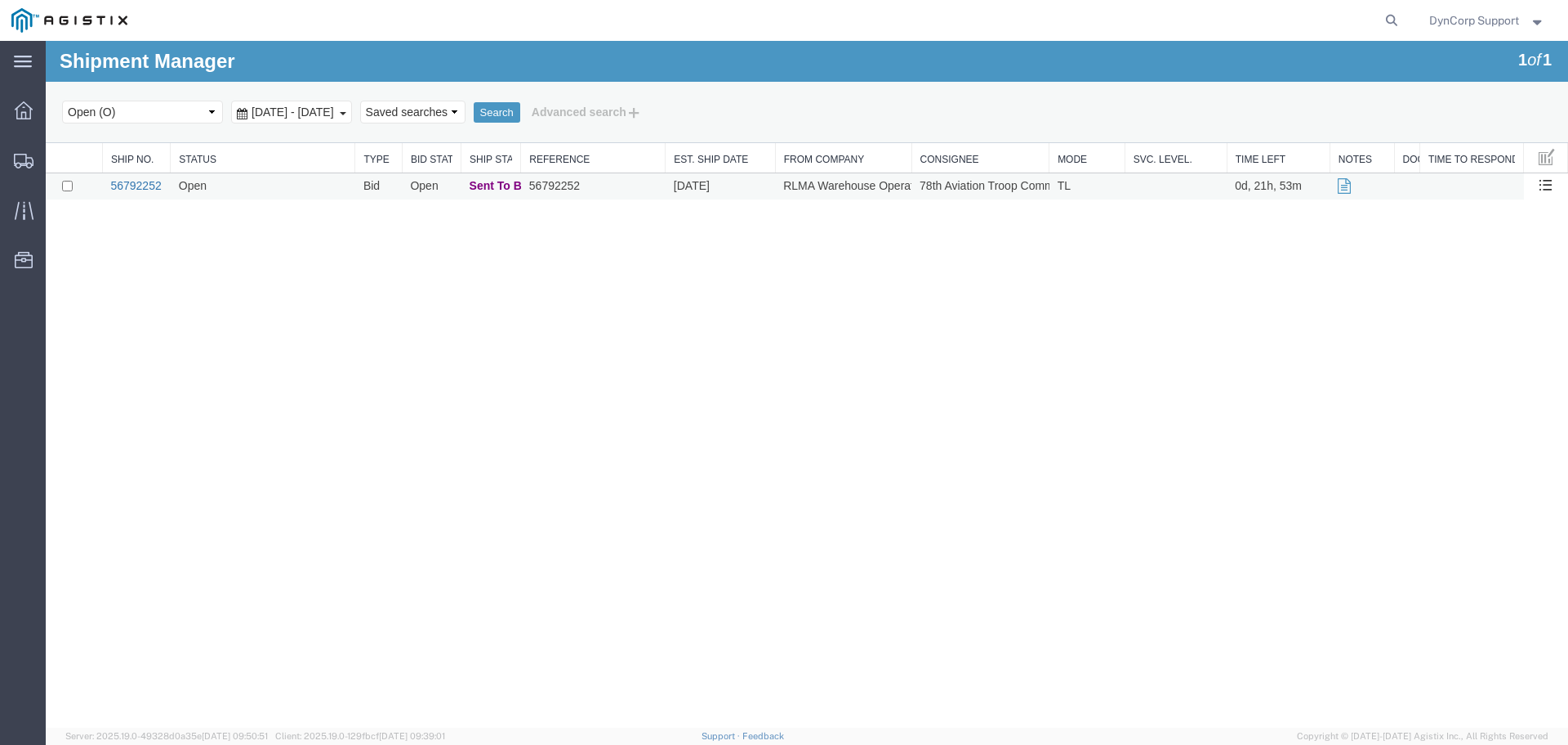
click at [127, 186] on link "56792252" at bounding box center [135, 185] width 51 height 13
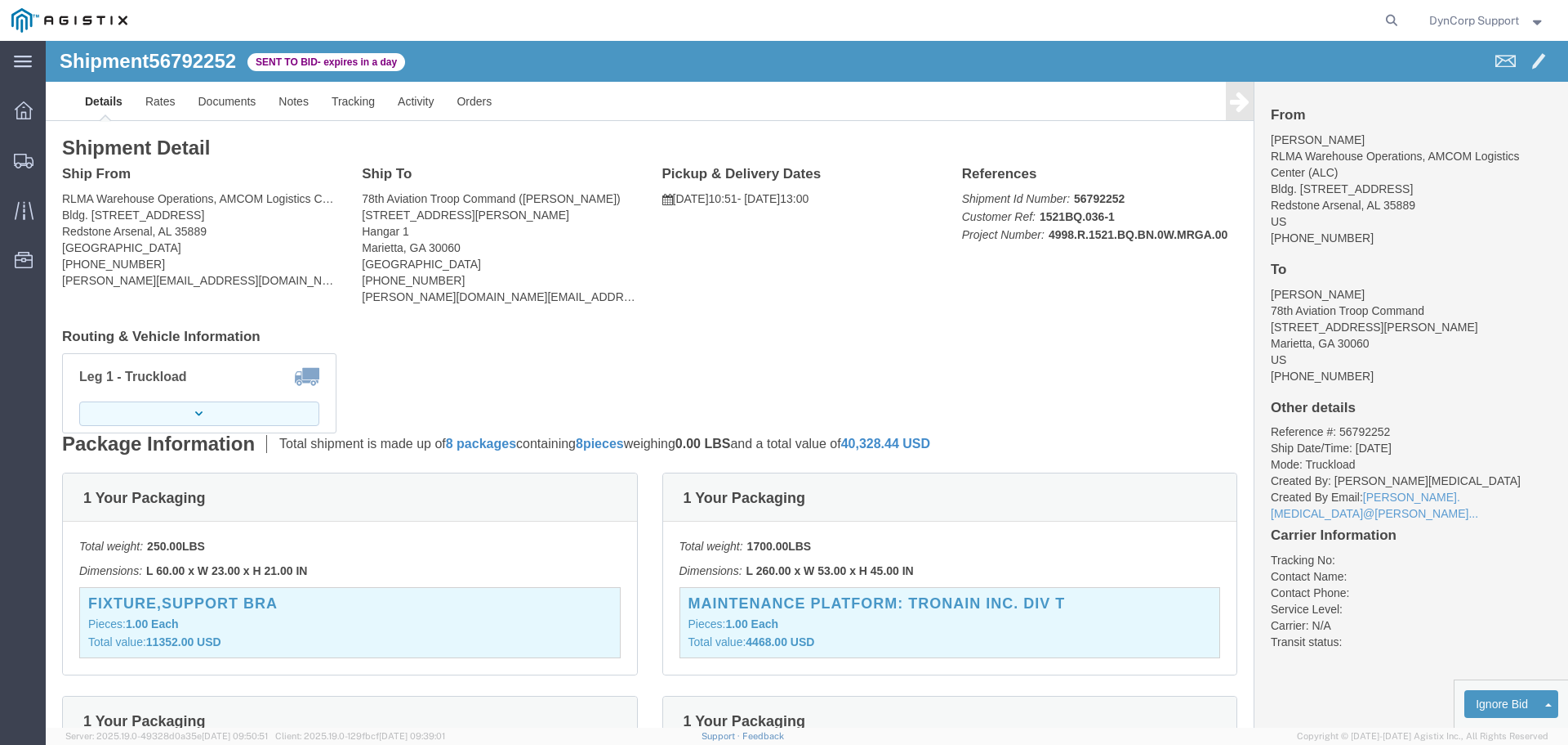
click button "button"
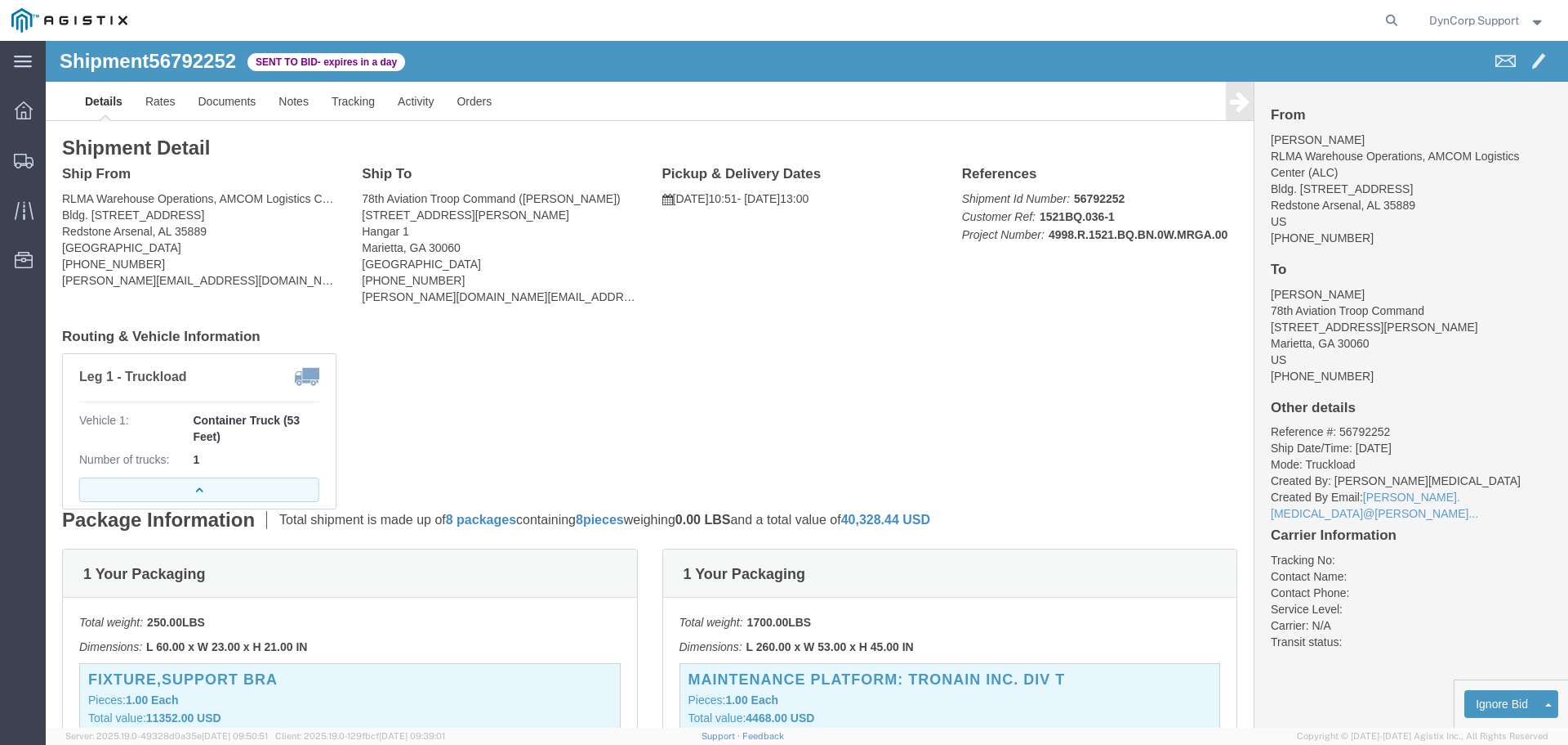
click icon "button"
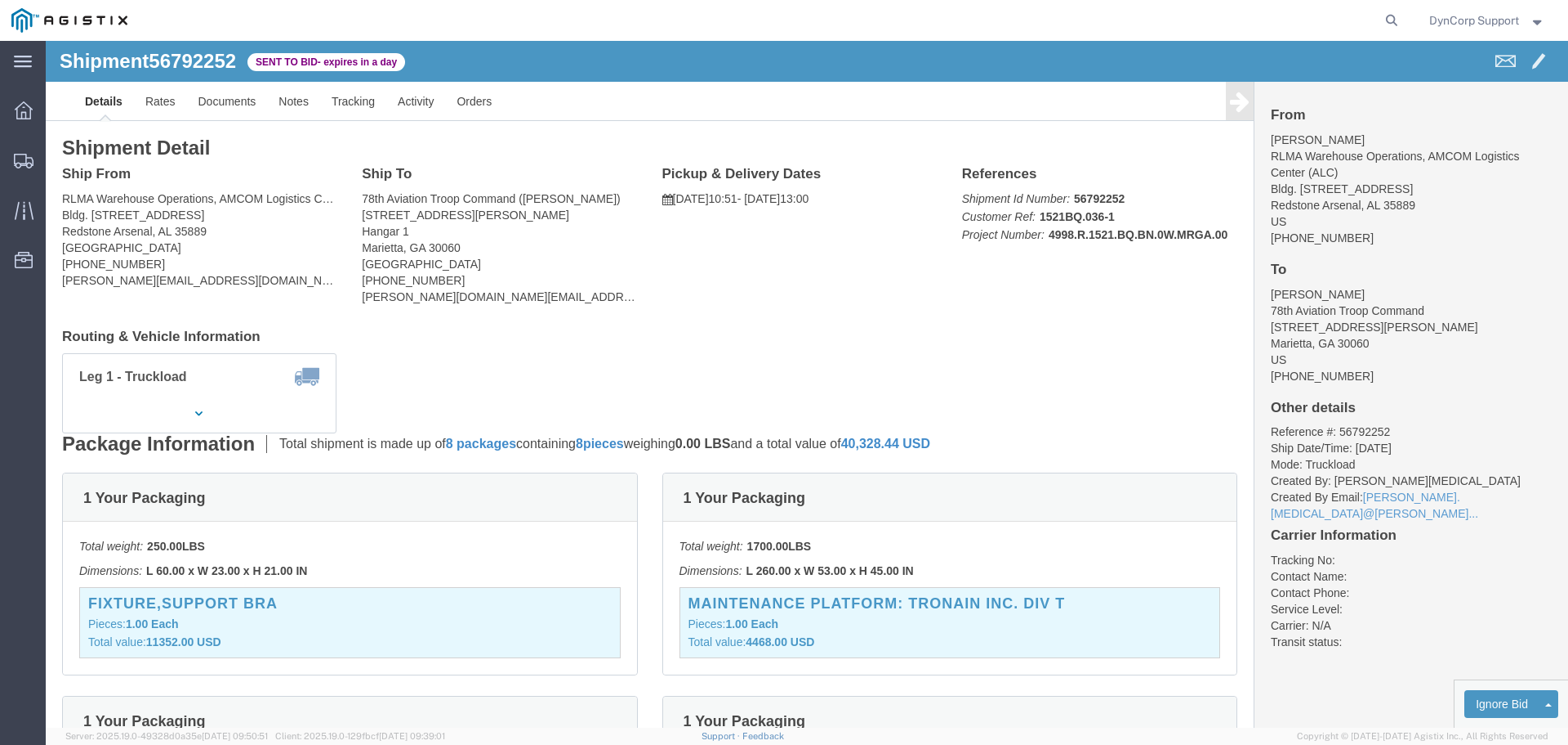
click div "Leg 1 - Truckload Vehicle 1: Container Truck (53 Feet) Number of trucks: 1"
click h4 "Routing & Vehicle Information"
click button "button"
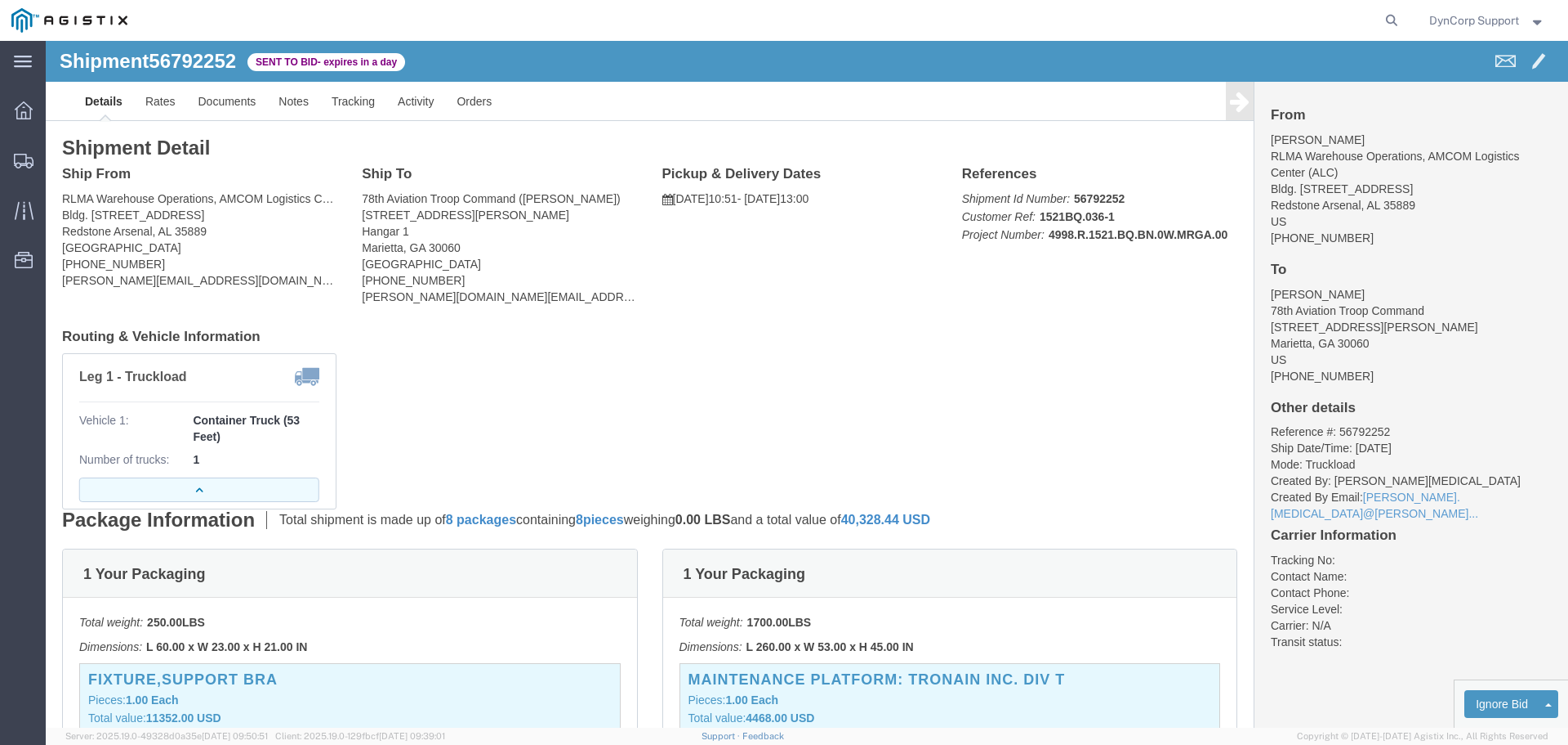
click icon "button"
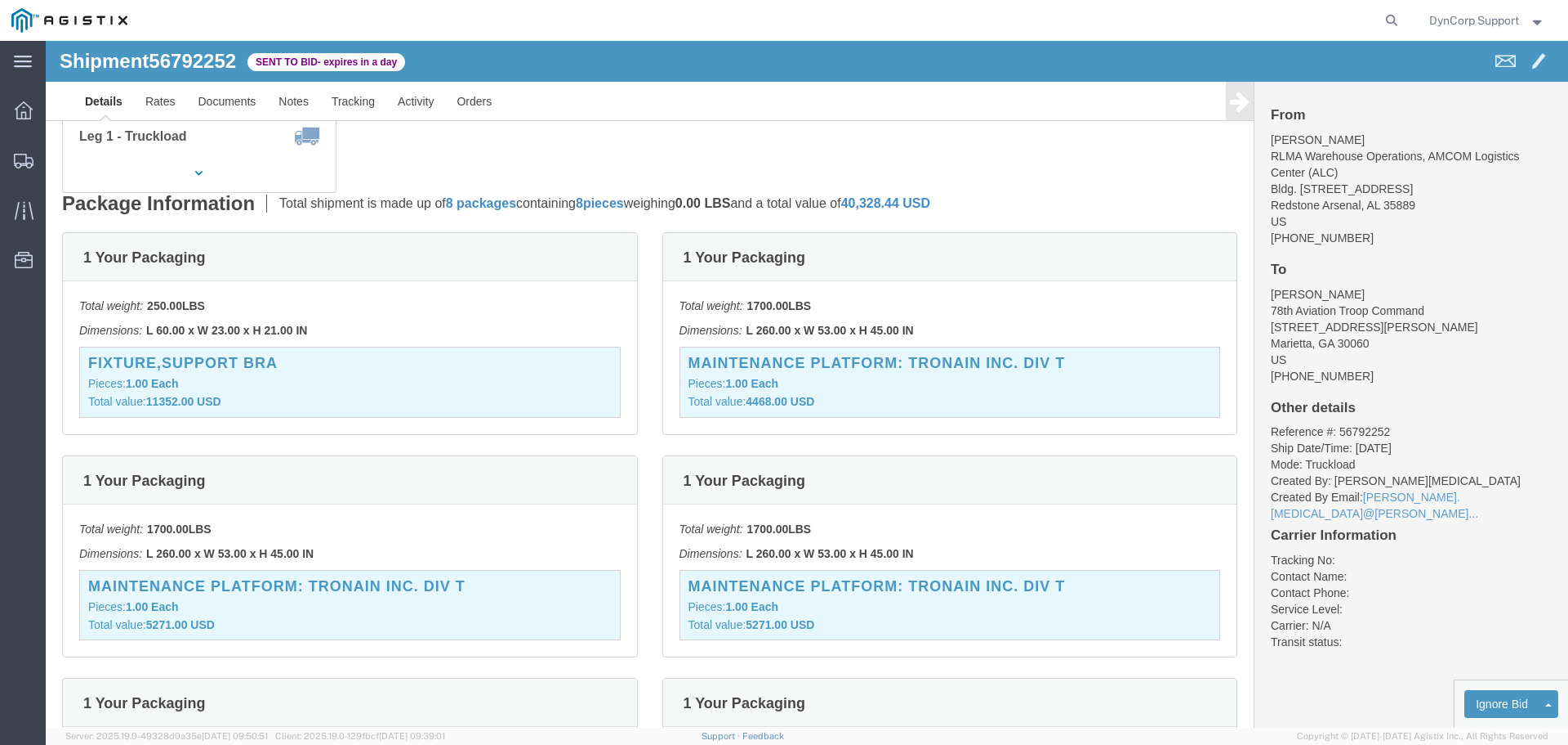
scroll to position [34, 0]
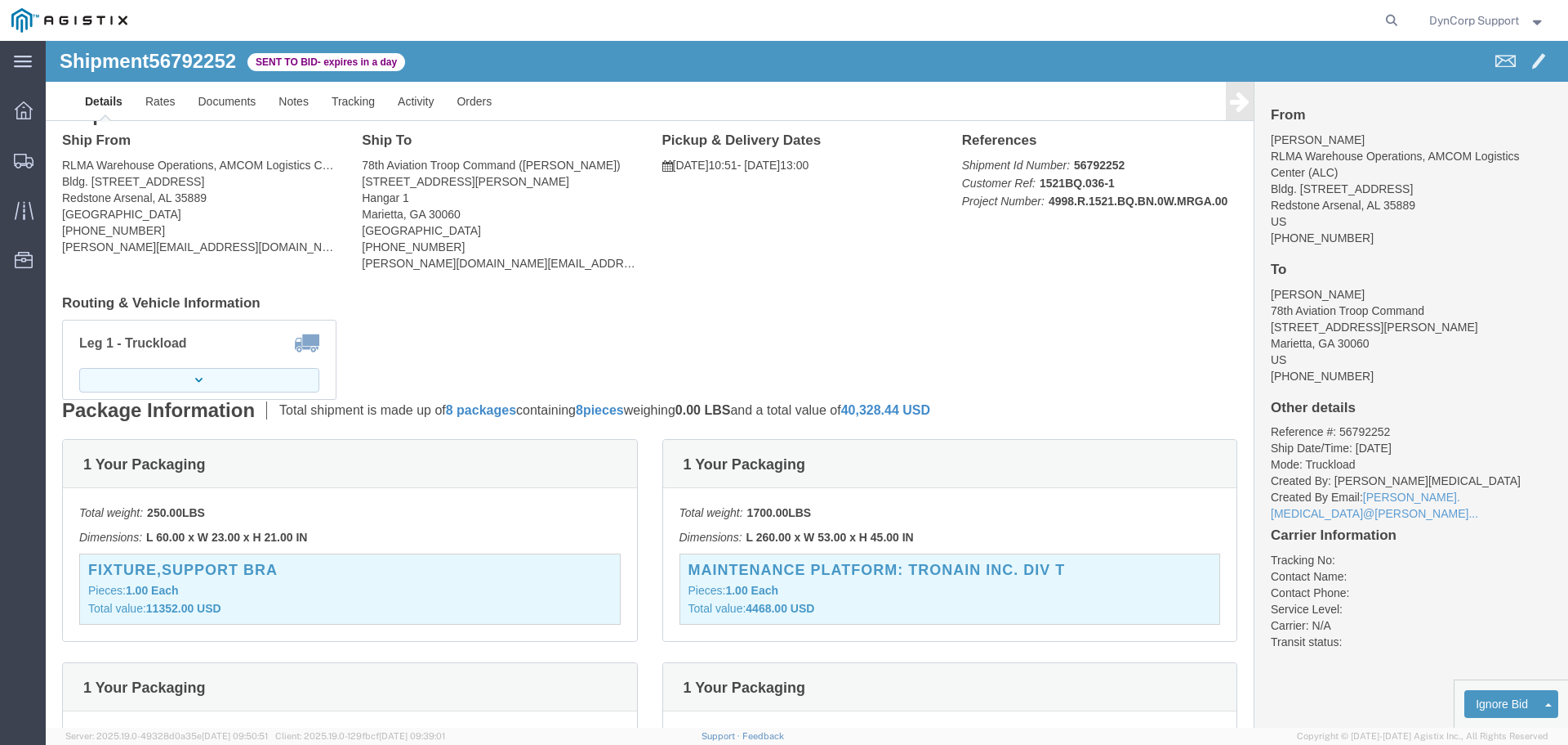
click button "button"
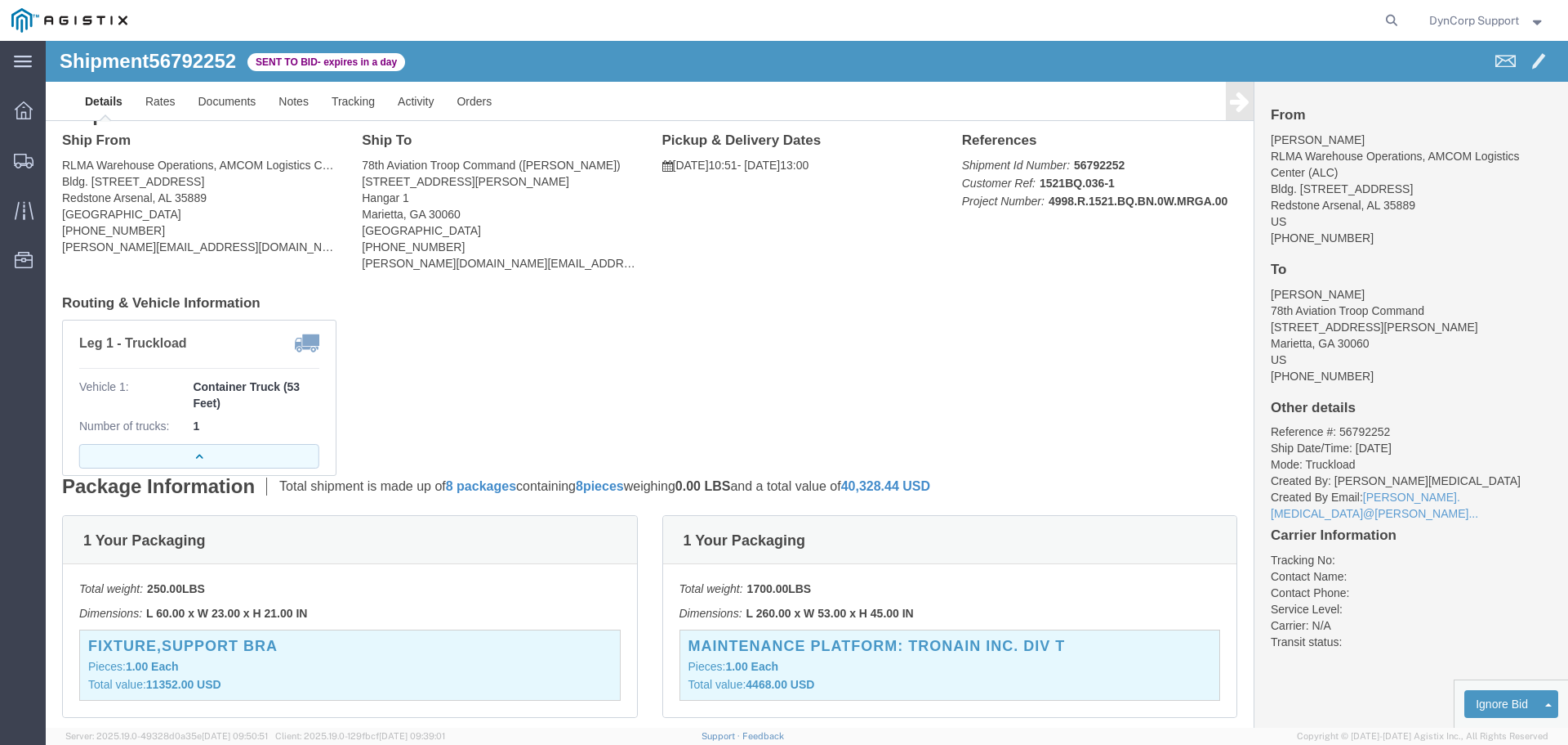
click button "button"
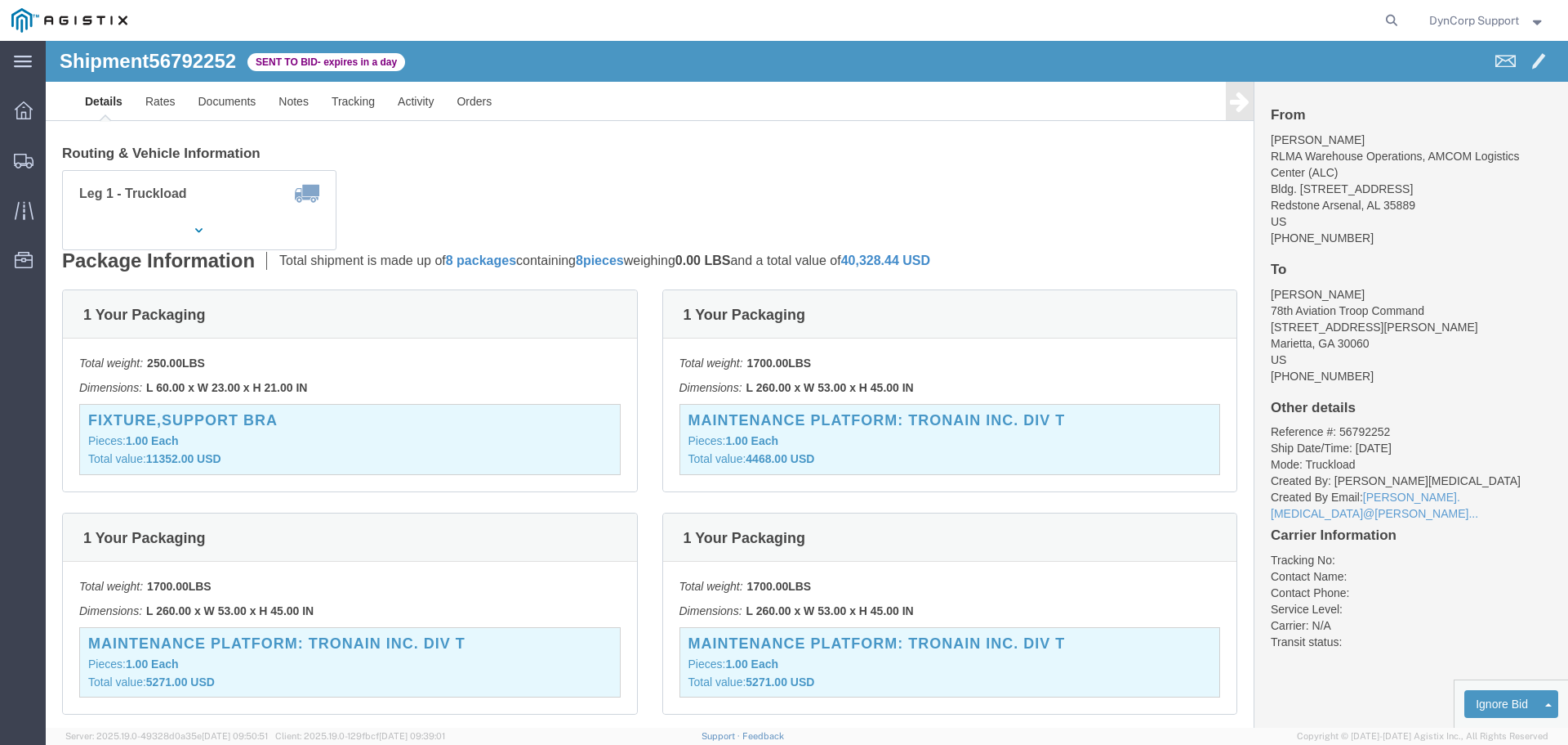
scroll to position [0, 0]
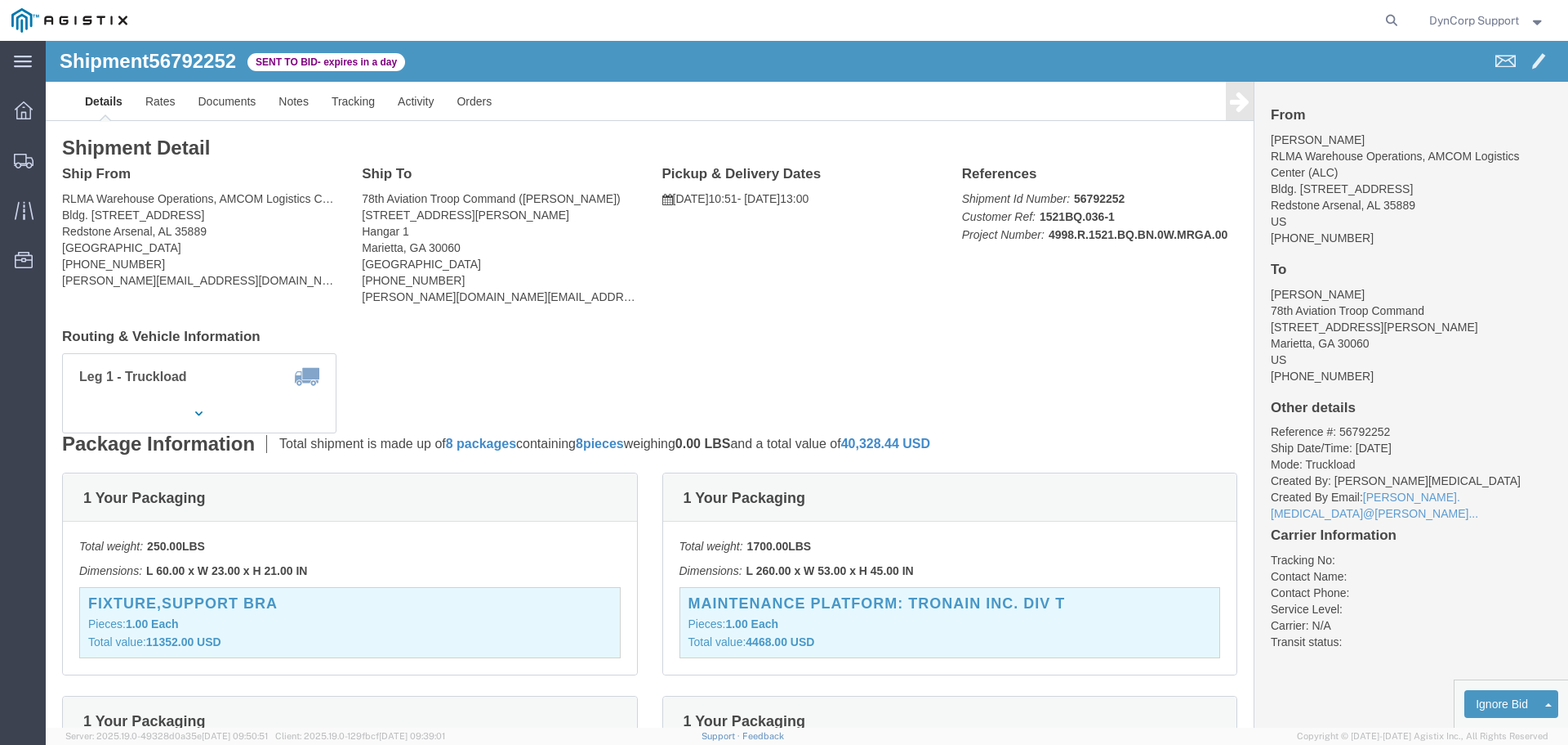
click div "Shipment Detail Ship From RLMA Warehouse Operations, AMCOM Logistics Center (AL…"
click link "Documents"
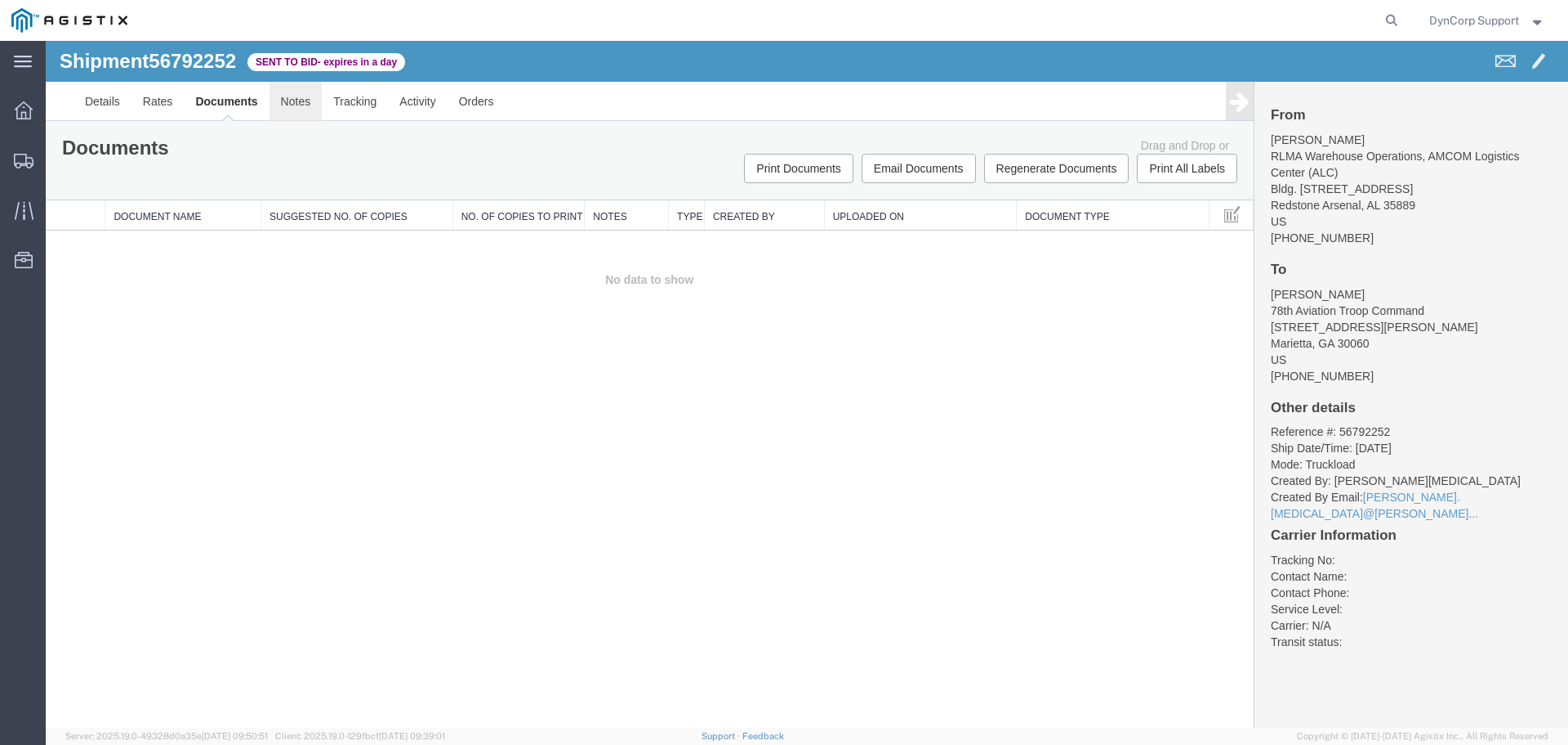
click at [305, 106] on link "Notes" at bounding box center [296, 101] width 53 height 39
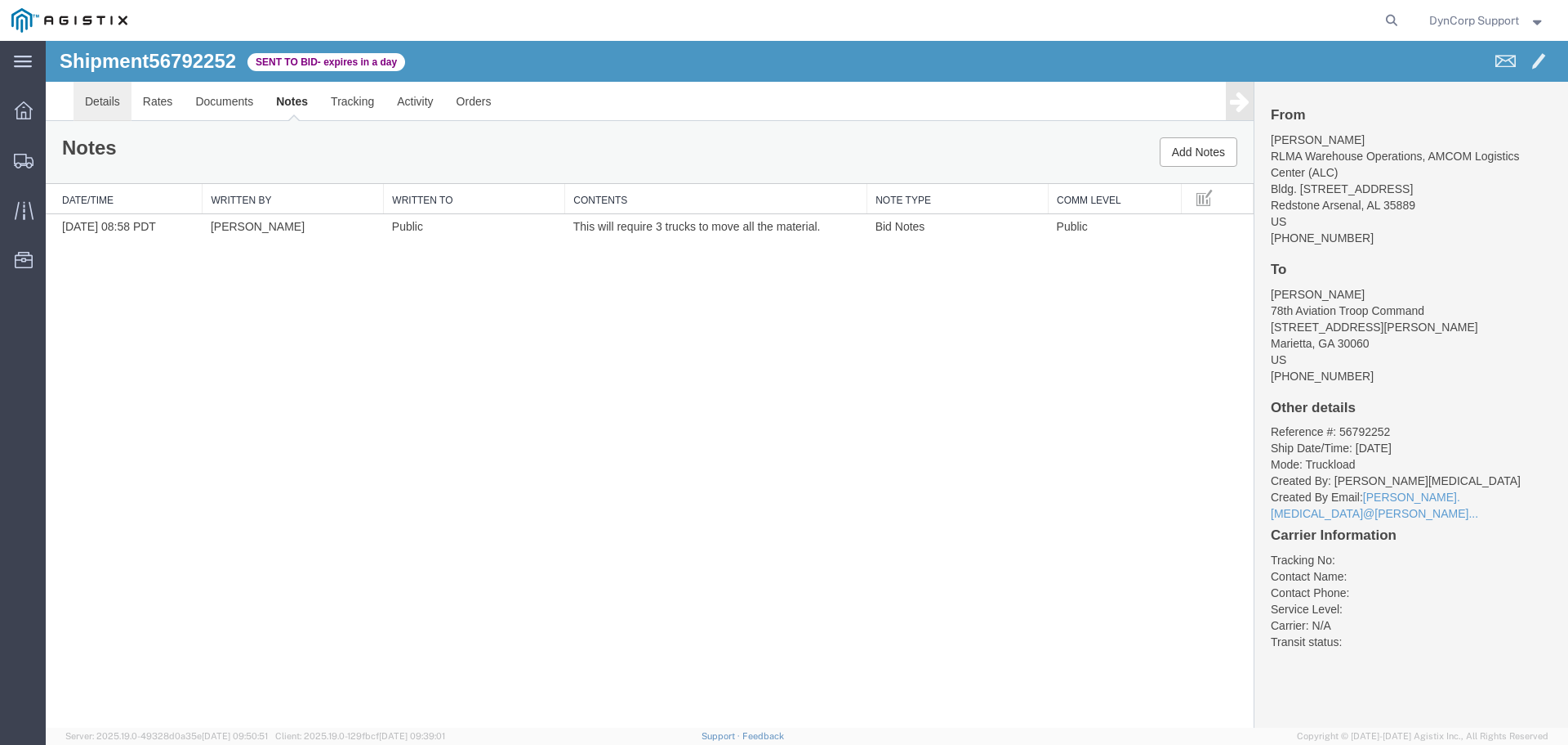
click at [99, 106] on link "Details" at bounding box center [102, 101] width 58 height 39
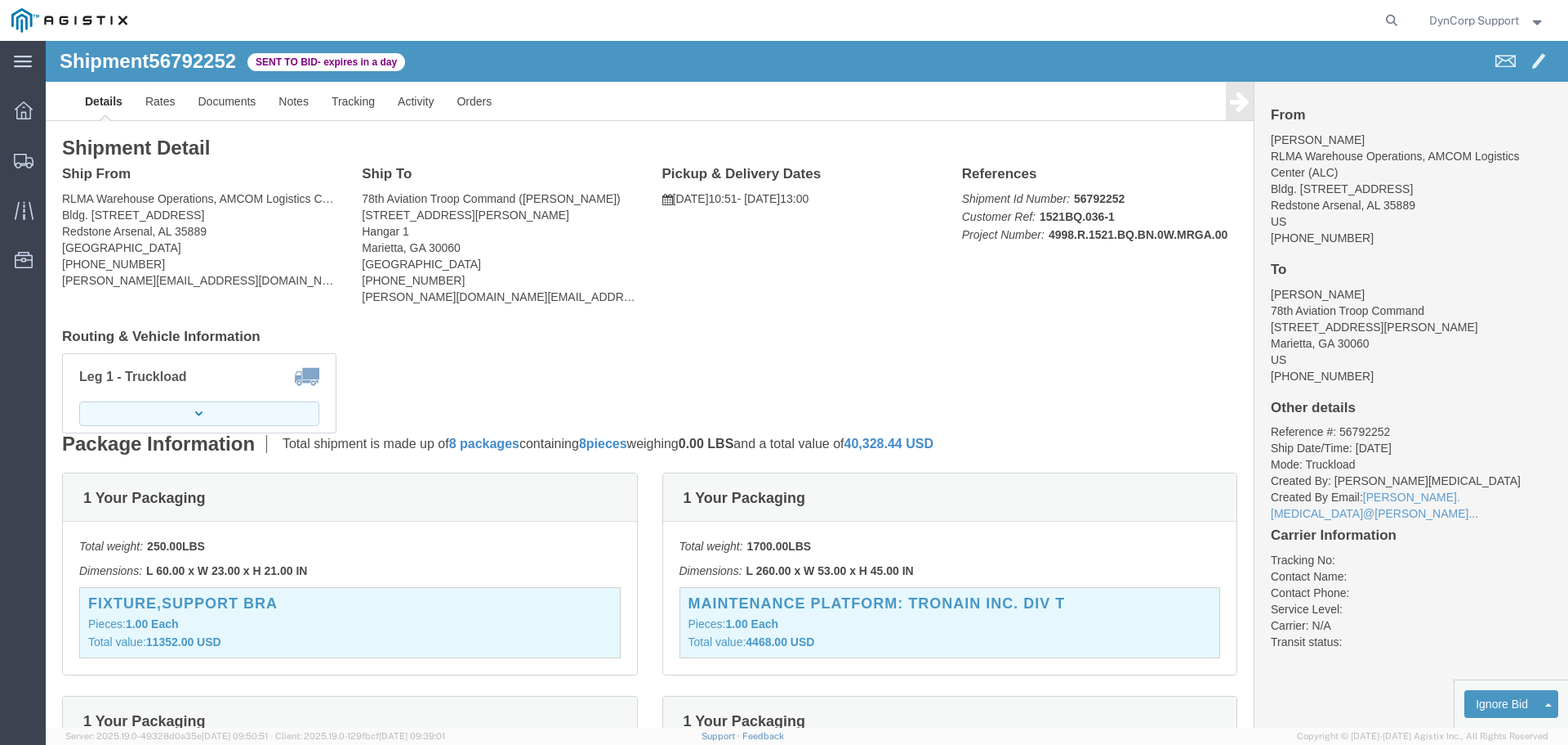
click button "button"
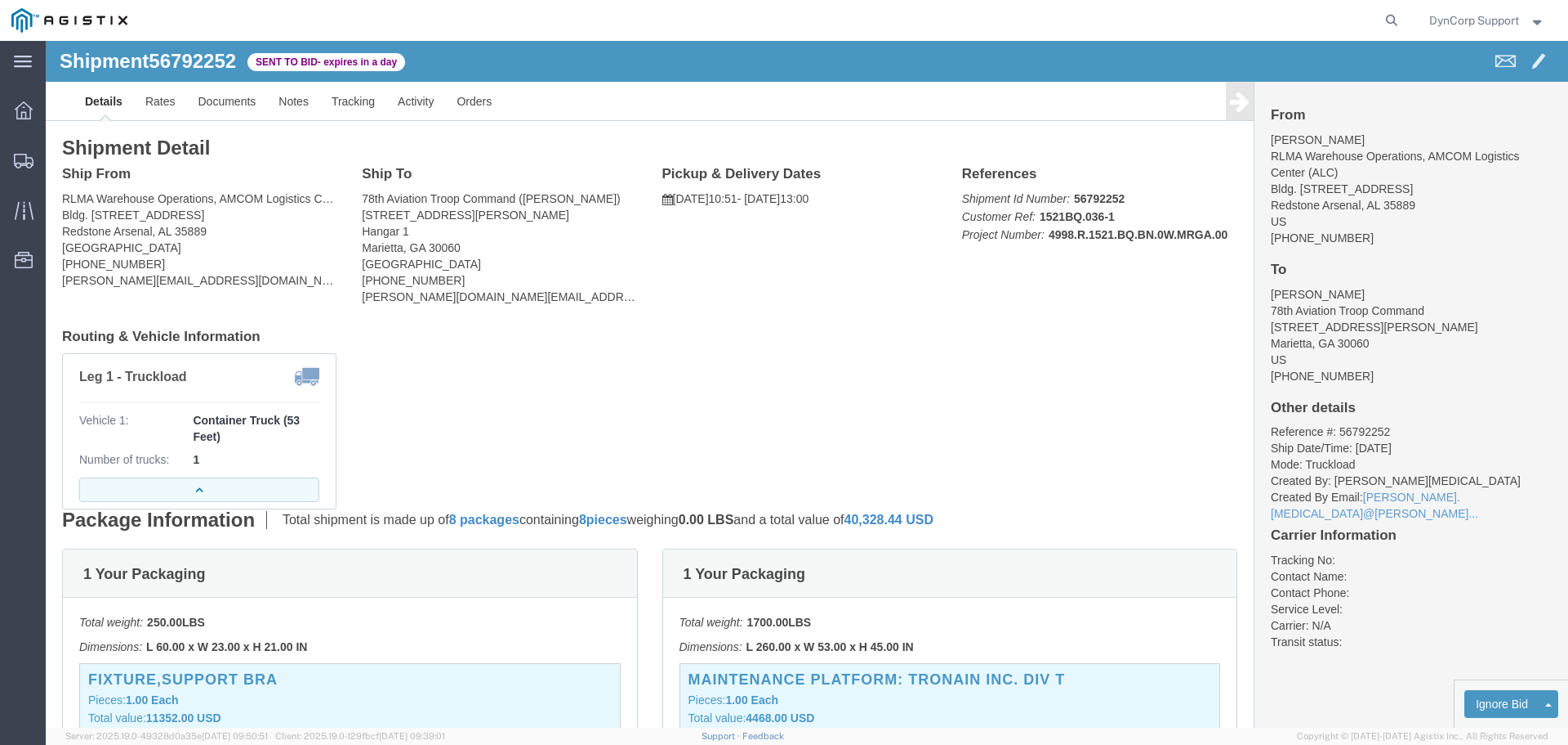
click button "button"
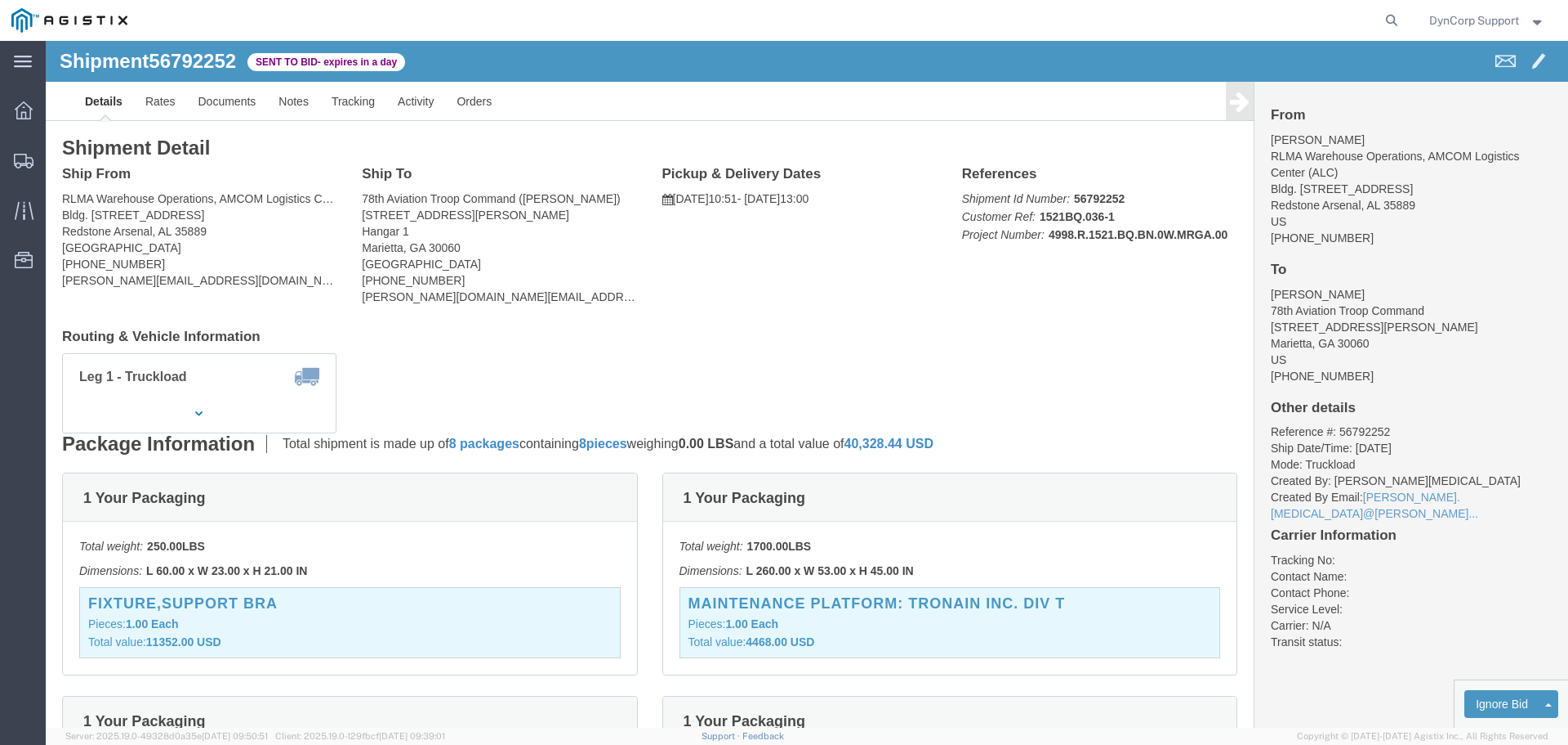
click div "Shipment Detail Ship From RLMA Warehouse Operations, AMCOM Logistics Center (AL…"
click h4 "Routing & Vehicle Information"
click button "button"
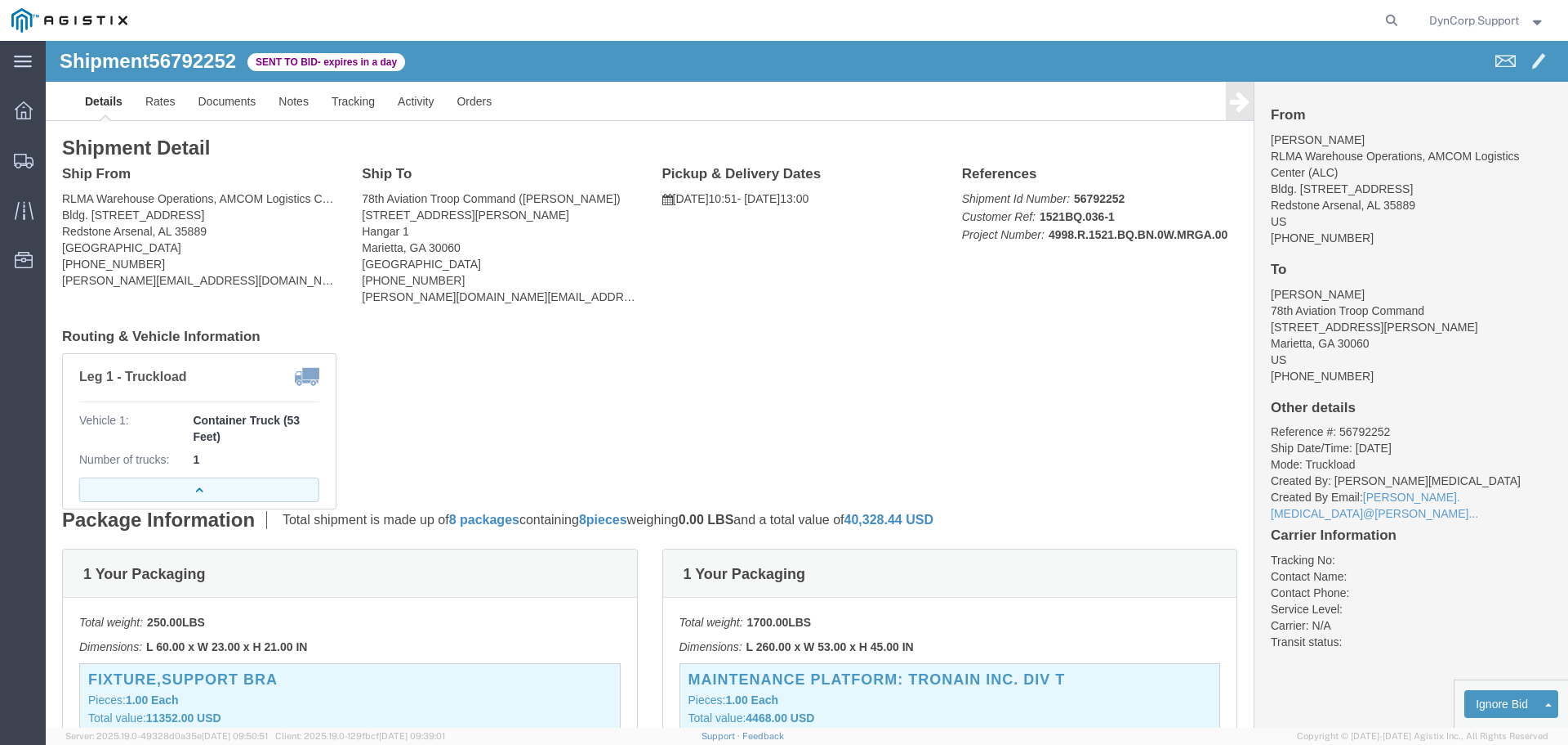
click button "button"
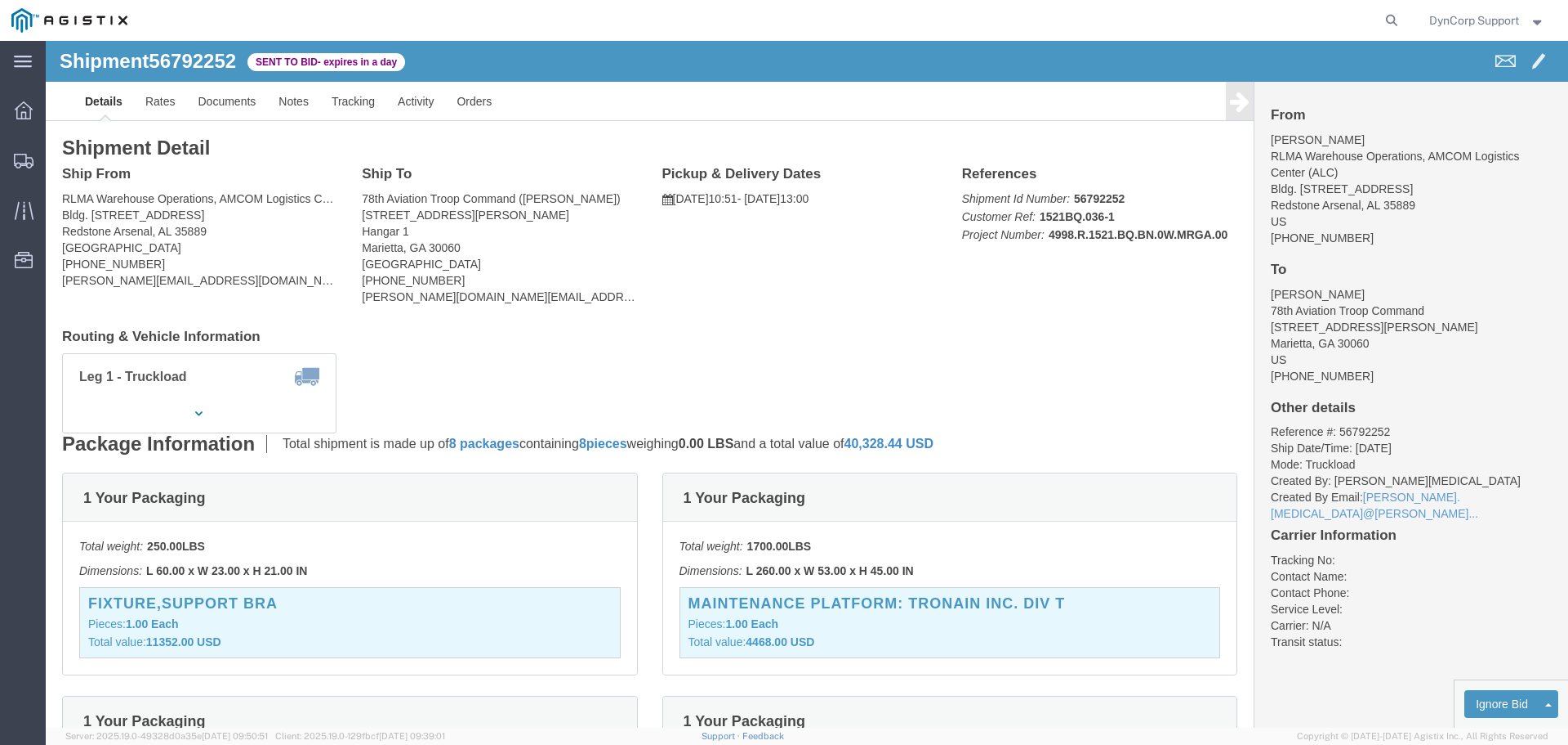
click div "Leg 1 - Truckload Vehicle 1: Container Truck (53 Feet) Number of trucks: 1"
click button "button"
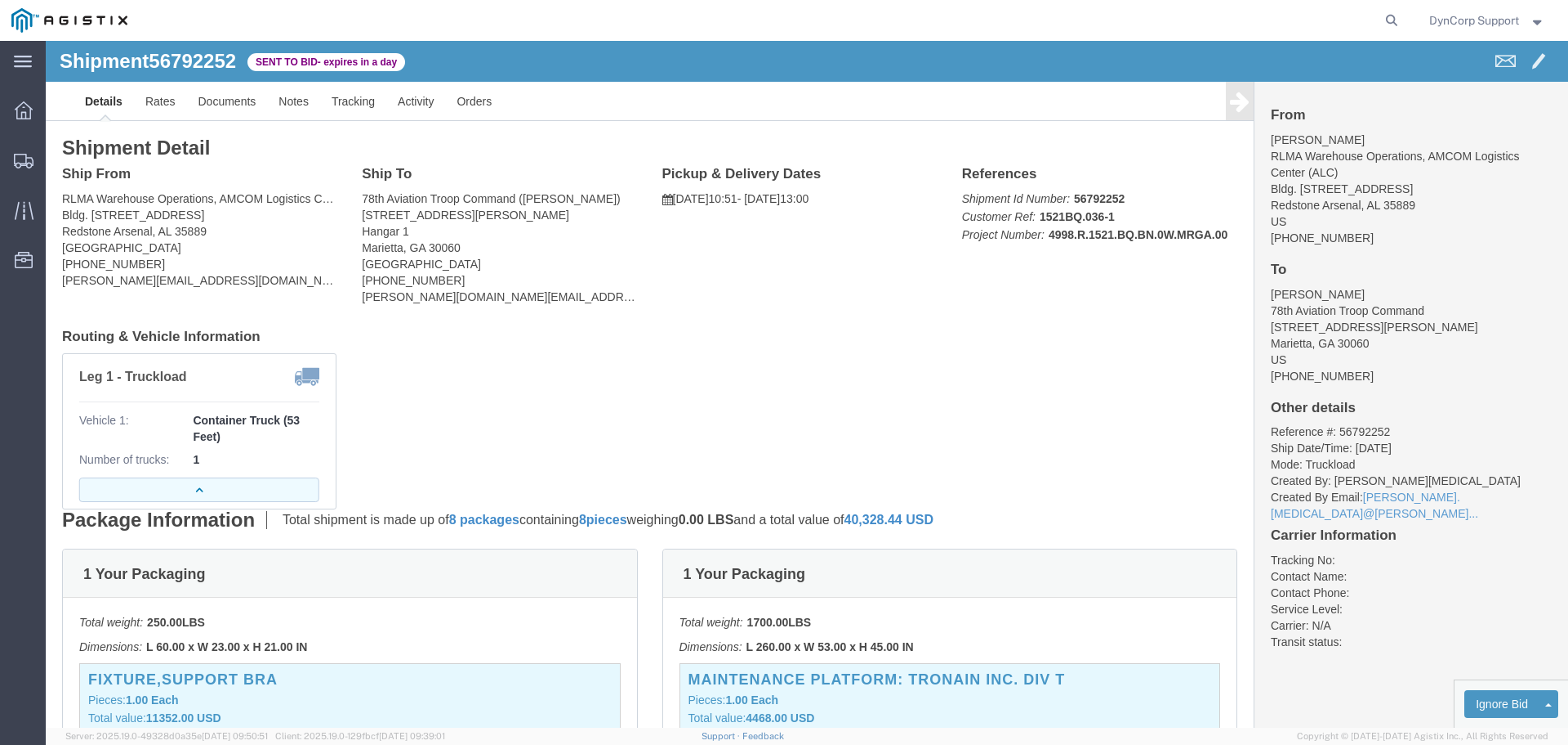
click button "button"
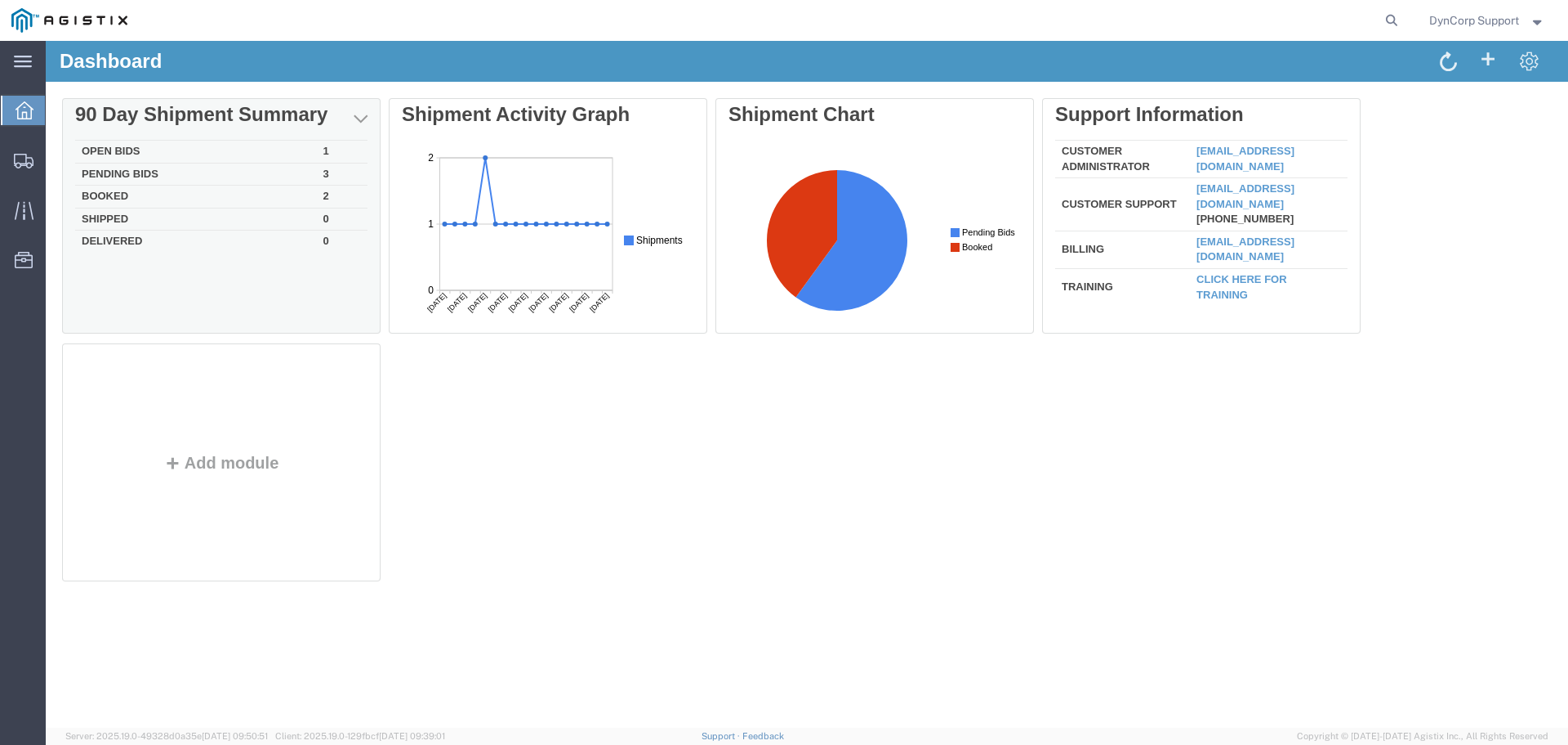
click at [110, 152] on div "Delete 90 Day Shipment Summary Open Bids 1 Pending Bids 3 Booked 2 Shipped 0 De…" at bounding box center [807, 343] width 1490 height 490
click at [105, 151] on td "Open Bids" at bounding box center [196, 153] width 242 height 23
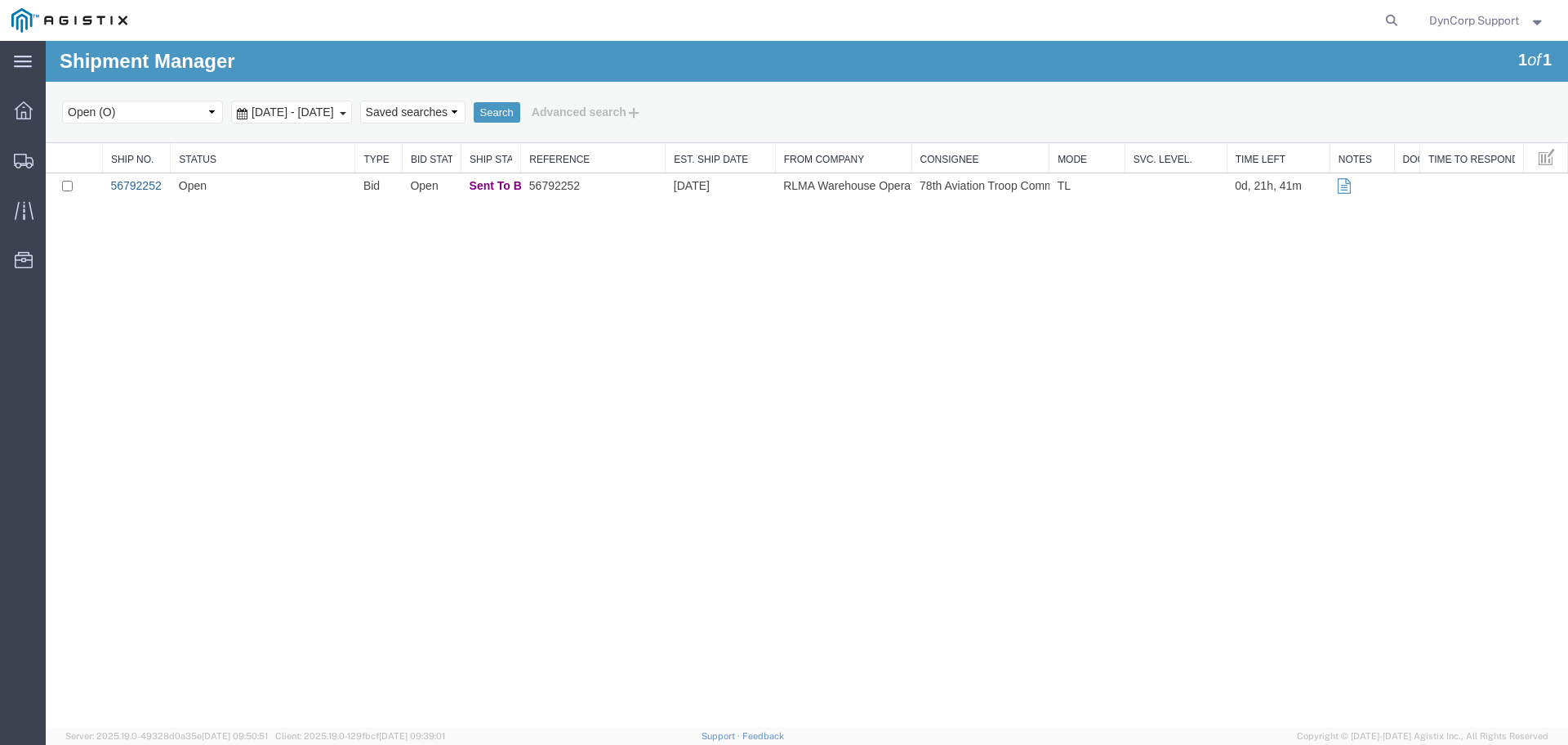
click at [136, 183] on link "56792252" at bounding box center [135, 185] width 51 height 13
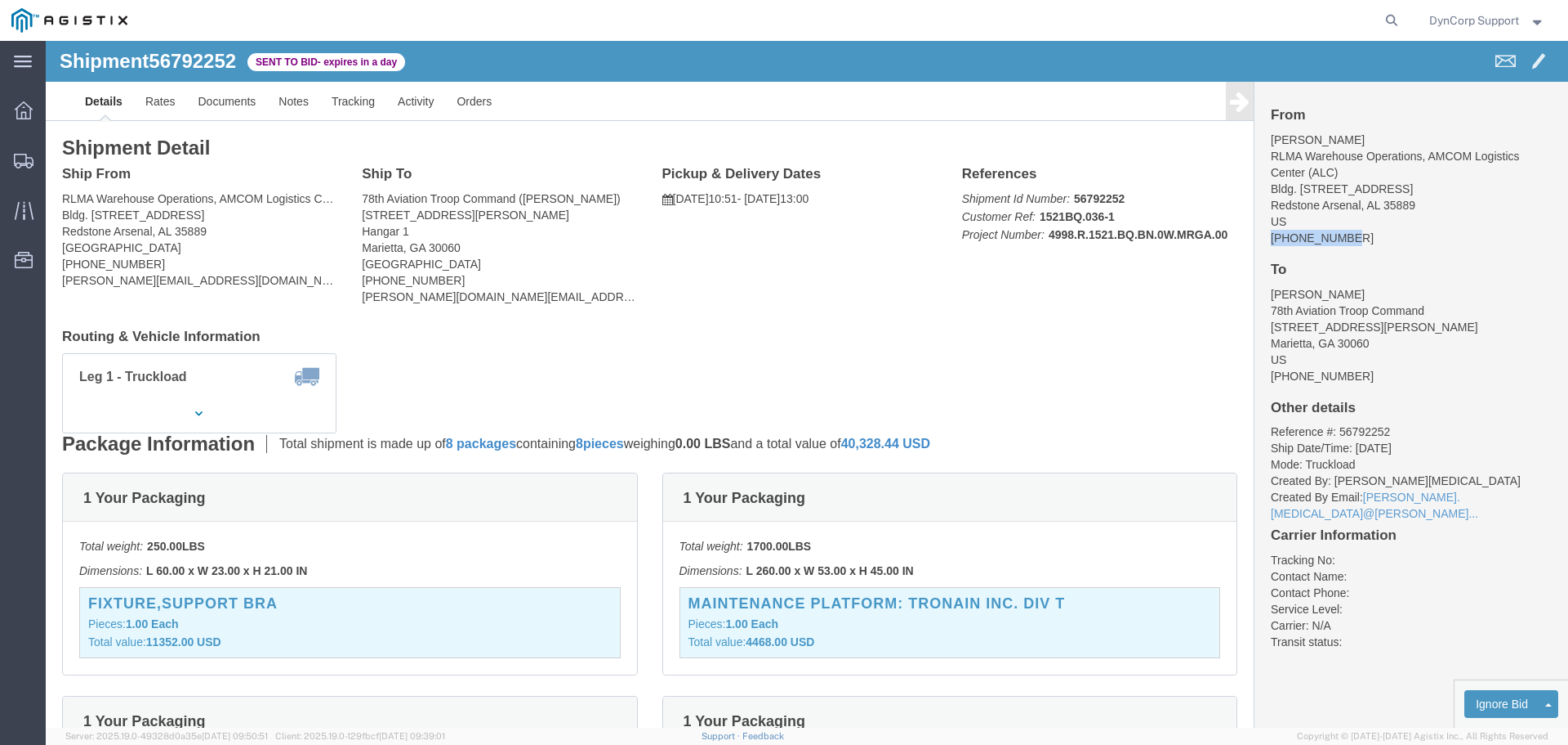
drag, startPoint x: 1288, startPoint y: 195, endPoint x: 1216, endPoint y: 203, distance: 72.4
click address "[PERSON_NAME] RLMA Warehouse Operations, AMCOM Logistics Center (ALC) Bldg. [ST…"
copy address "[PHONE_NUMBER]"
click div "From [PERSON_NAME] RLMA Warehouse Operations, AMCOM Logistics Center (ALC) Bldg…"
click button "button"
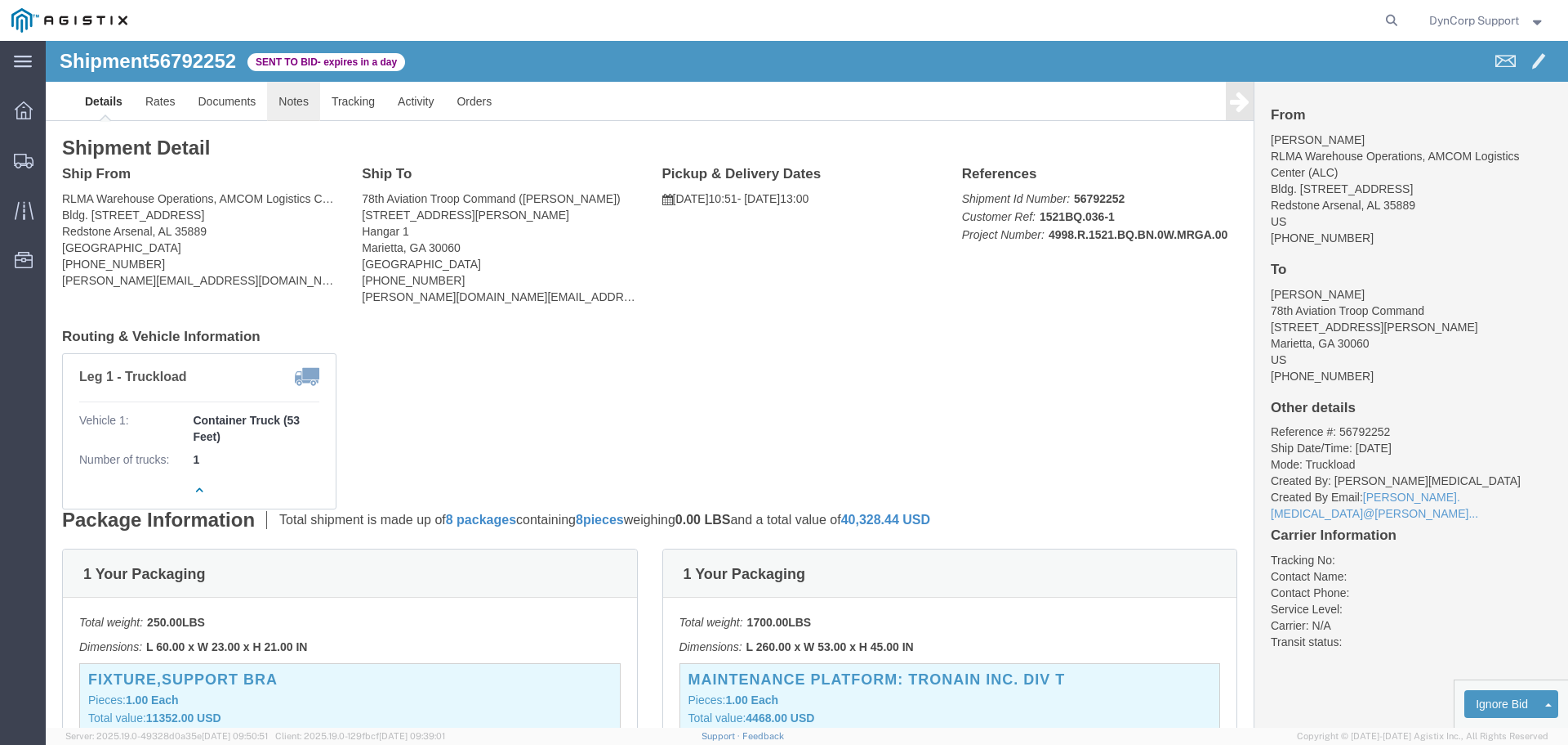
click link "Notes"
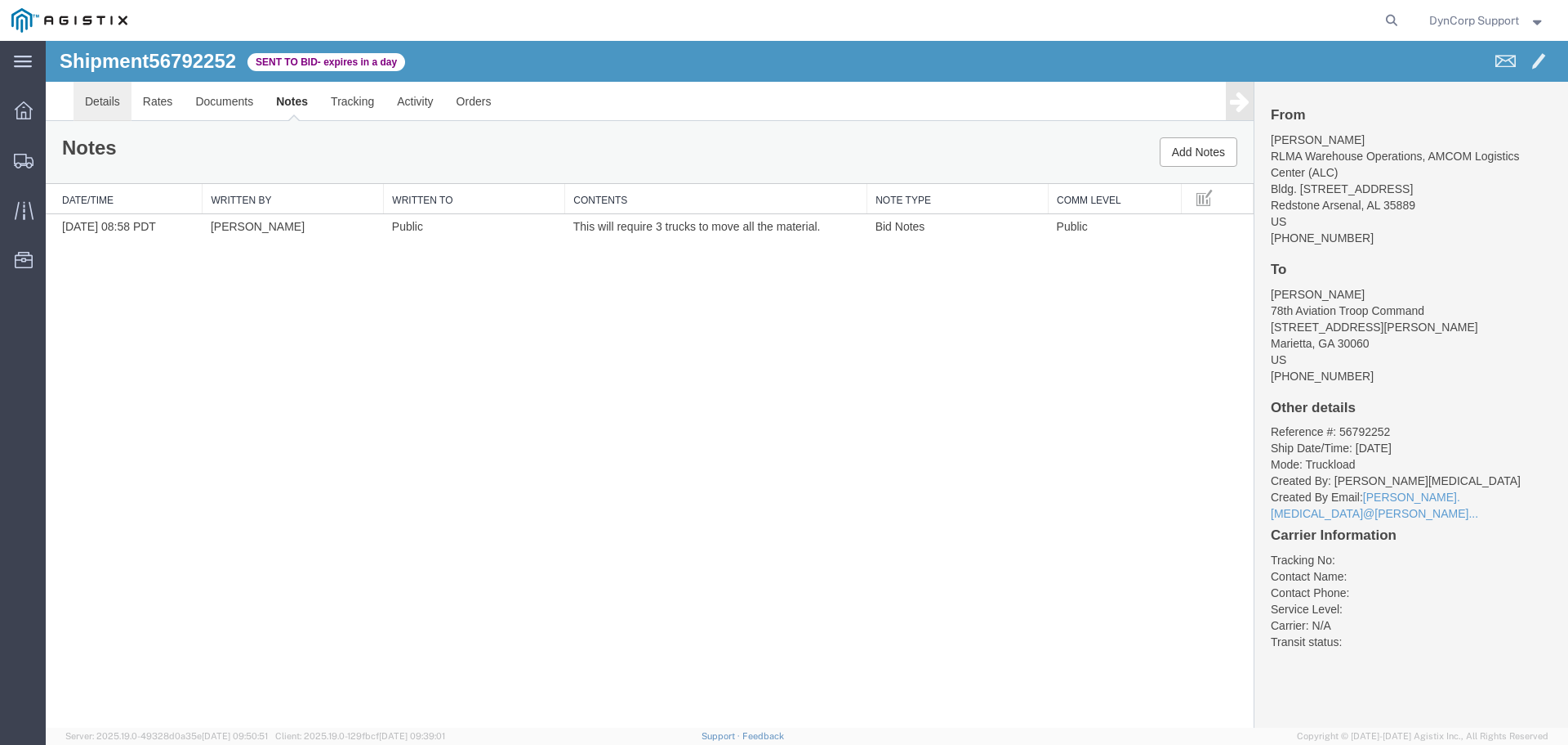
click at [92, 97] on link "Details" at bounding box center [102, 101] width 58 height 39
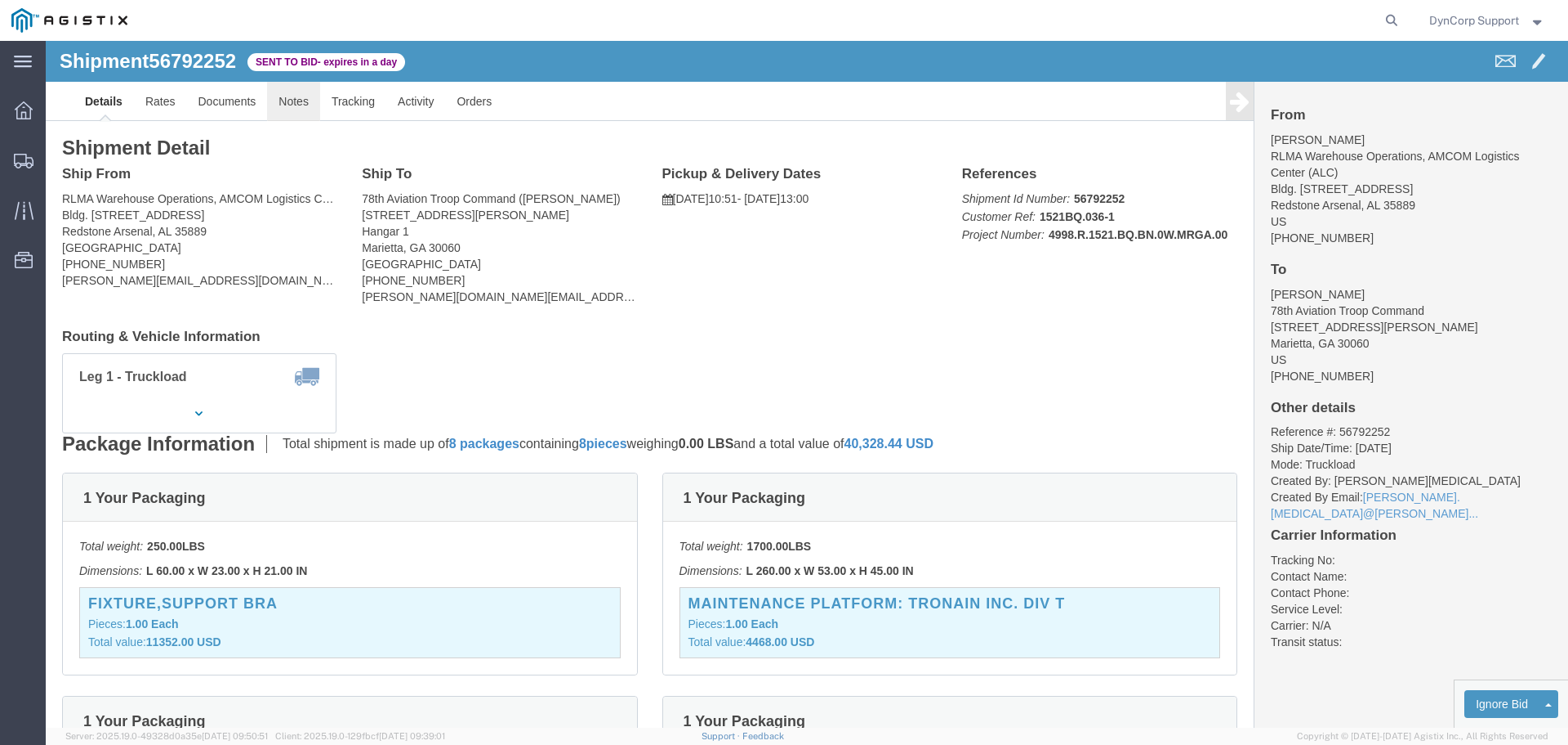
click link "Notes"
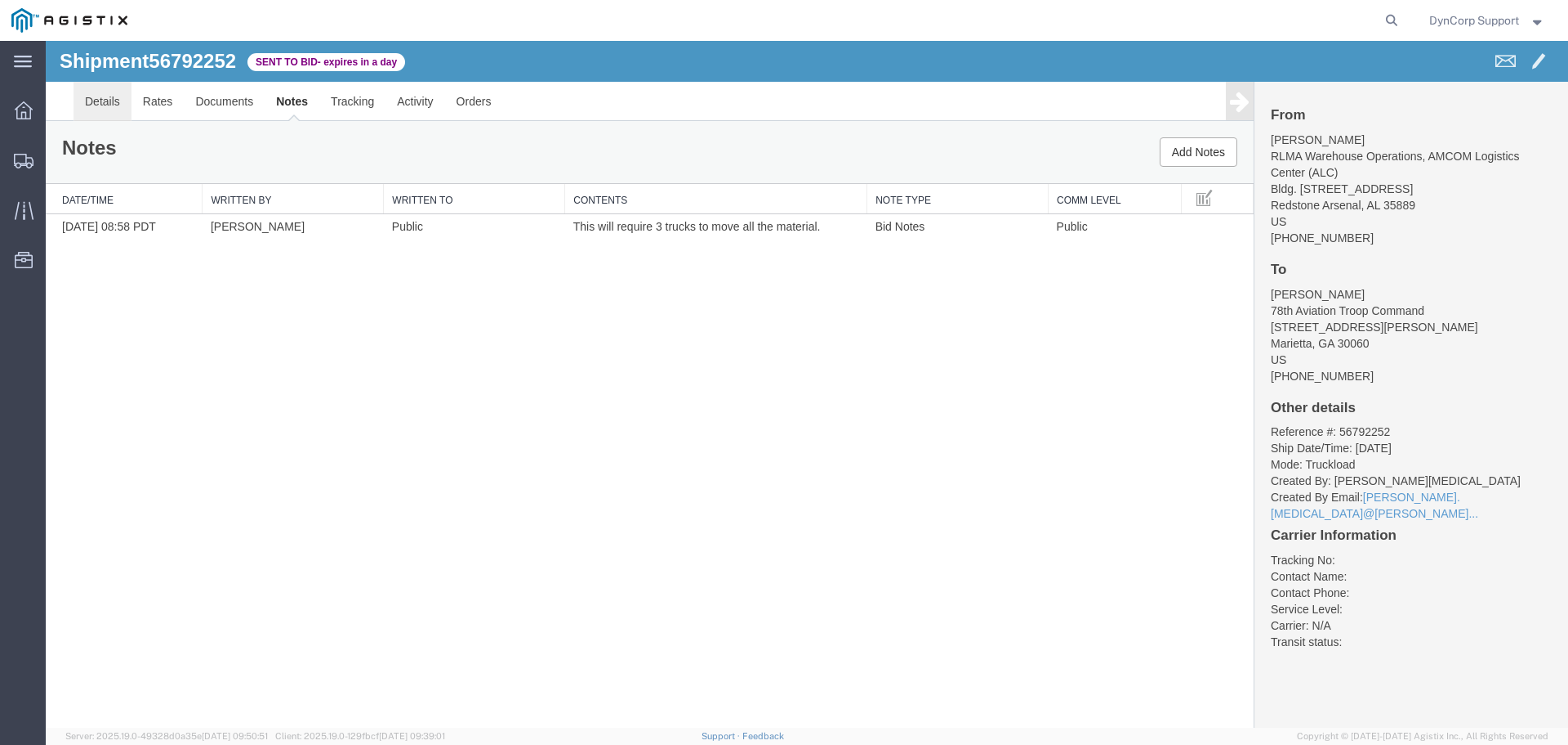
click at [99, 100] on link "Details" at bounding box center [102, 101] width 58 height 39
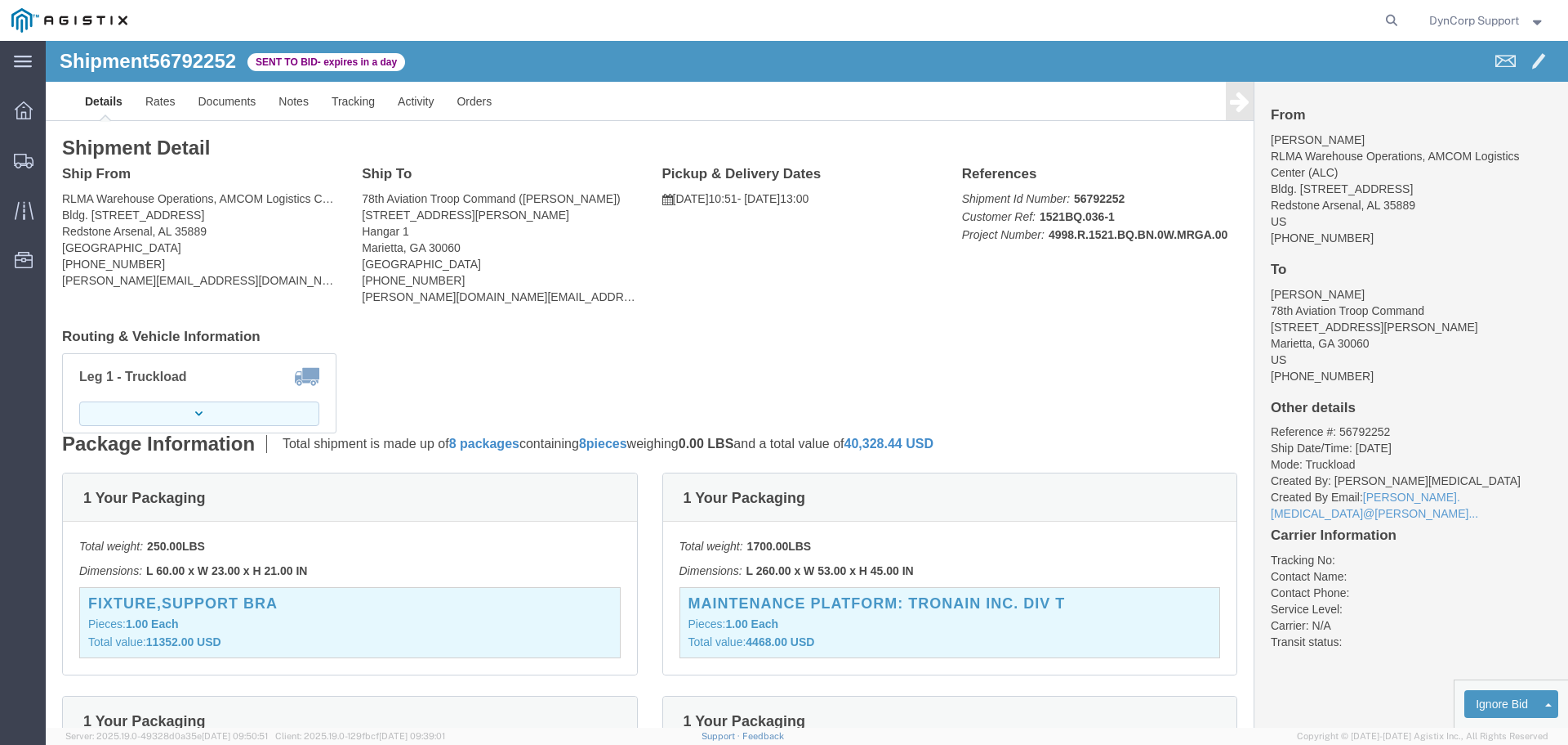
click button "button"
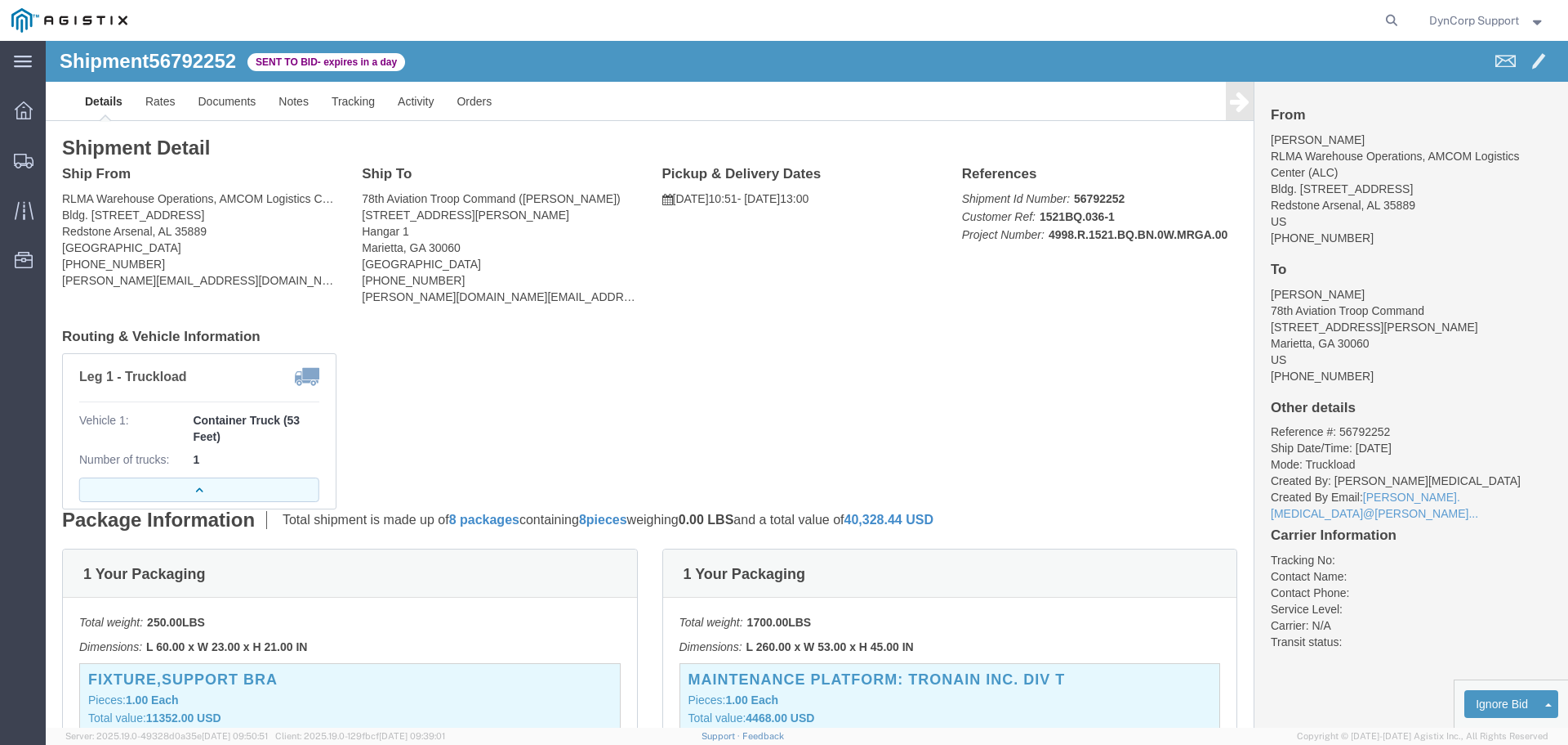
click icon "button"
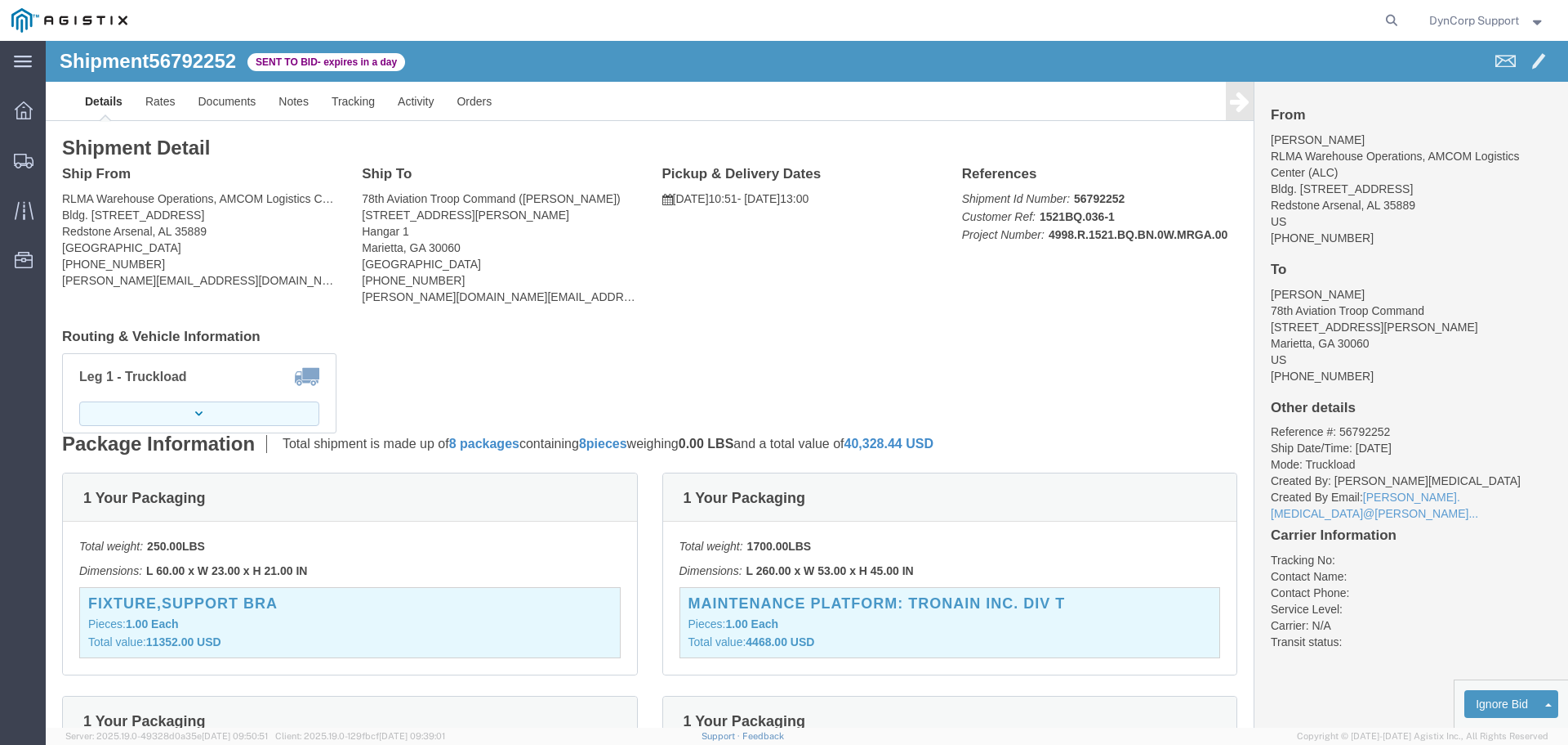
click button "button"
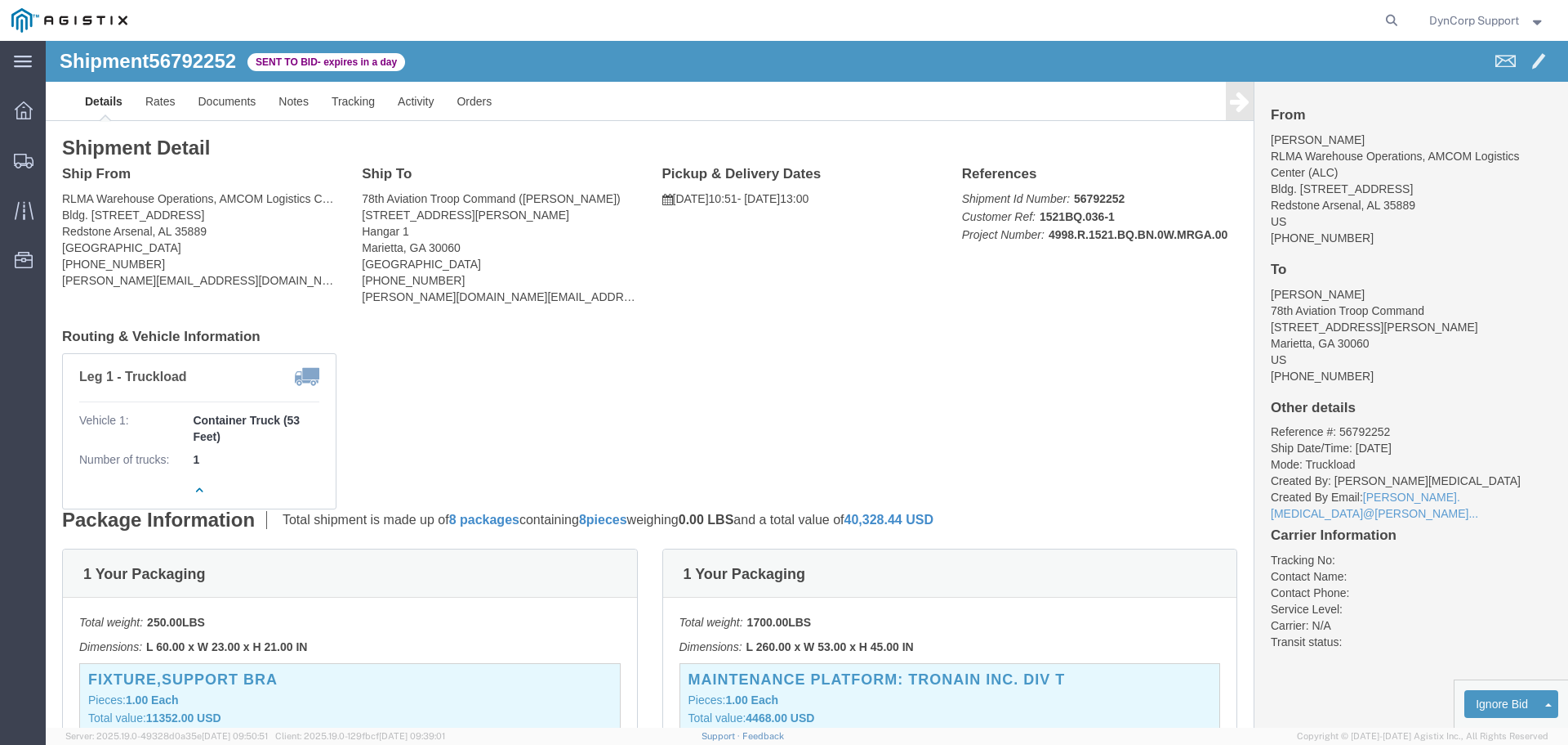
click div "Leg 1 - Truckload Vehicle 1: Container Truck (53 Feet) Number of trucks: 1"
drag, startPoint x: 131, startPoint y: 449, endPoint x: 141, endPoint y: 447, distance: 10.2
click button "button"
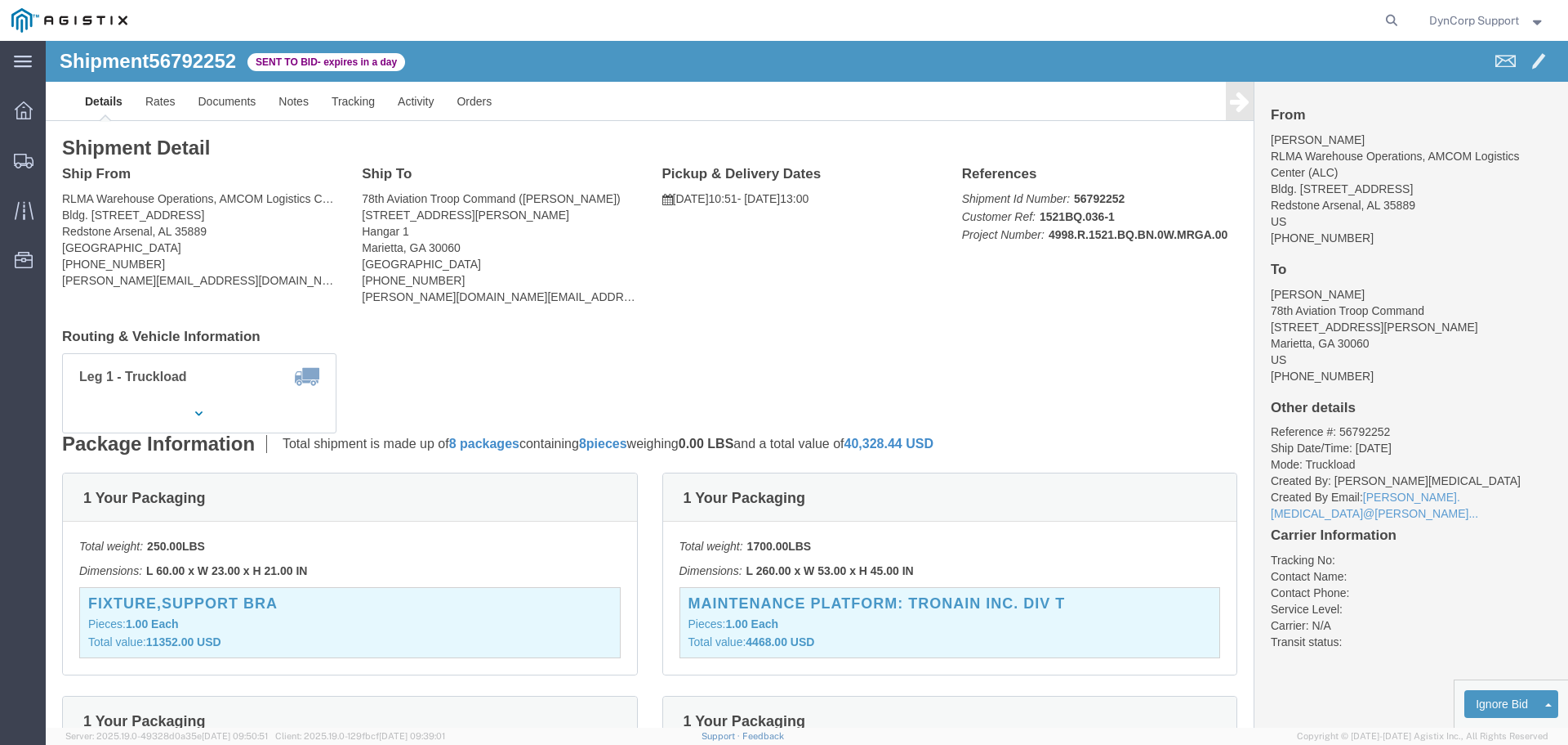
click div "Ship From RLMA Warehouse Operations, AMCOM Logistics Center (ALC) ([PERSON_NAME…"
click h4 "Routing & Vehicle Information"
click div "Leg 1 - Truckload Vehicle 1: Container Truck (53 Feet) Number of trucks: 1"
click h4 "Routing & Vehicle Information"
click div "Shipment Detail Ship From RLMA Warehouse Operations, AMCOM Logistics Center (AL…"
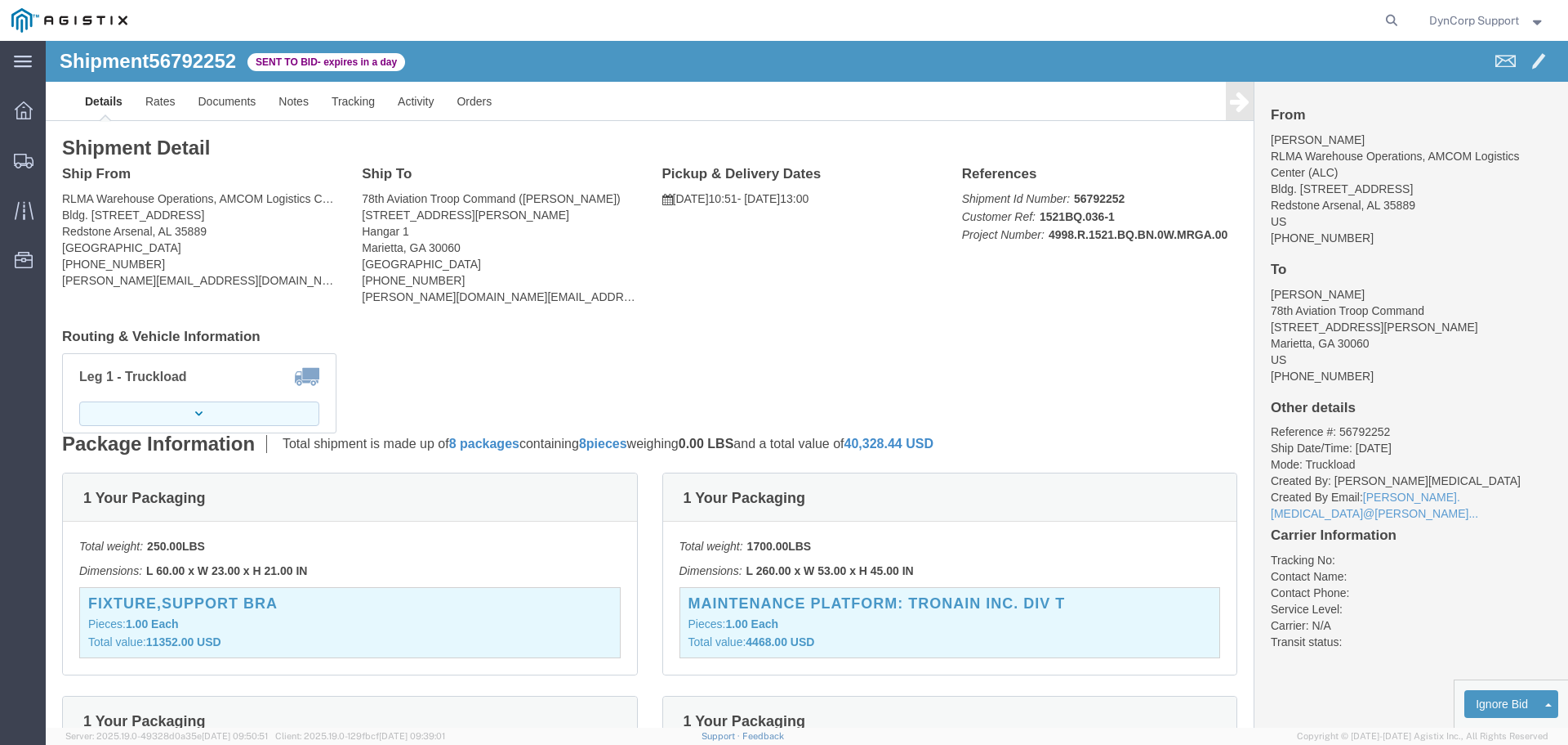
click button "button"
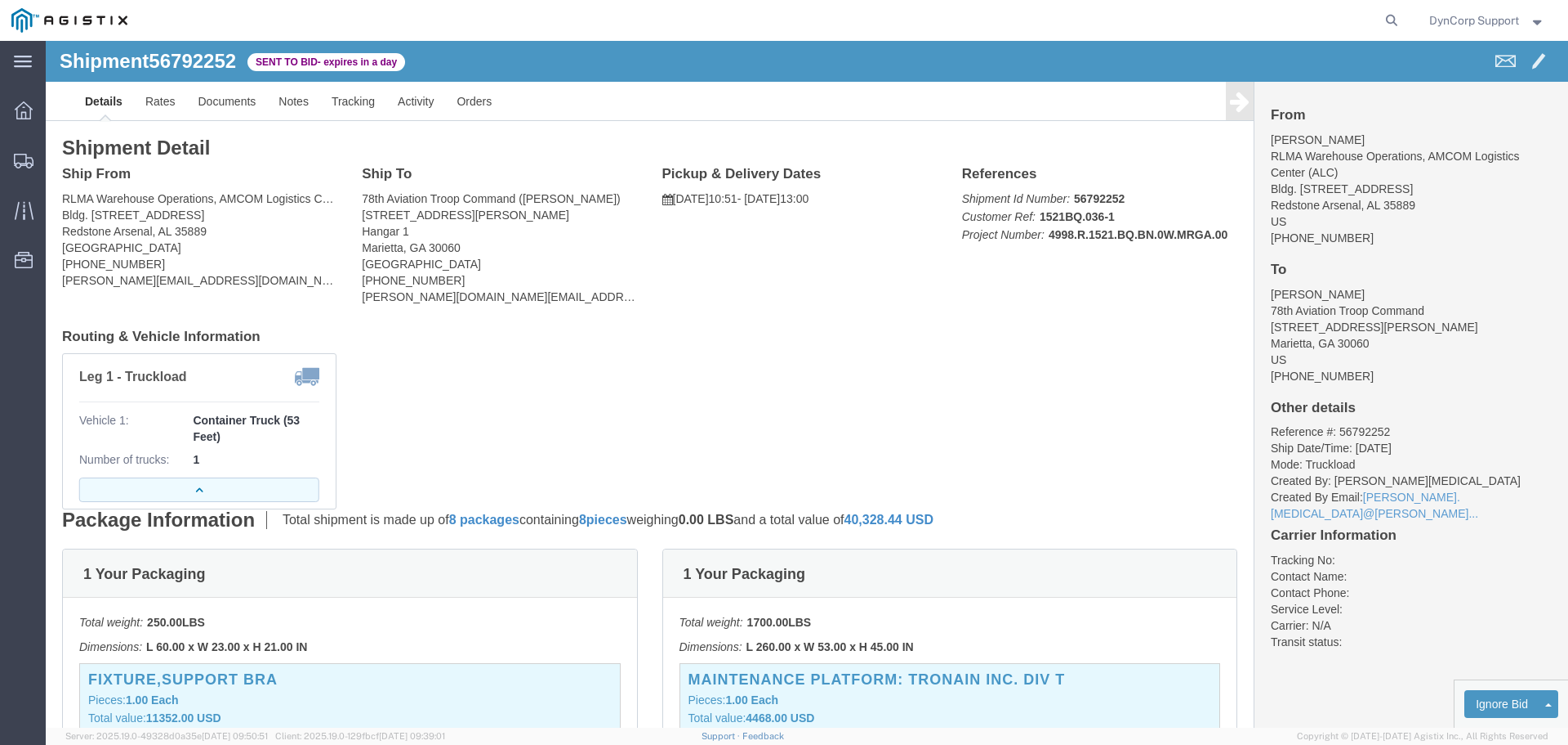
click icon "button"
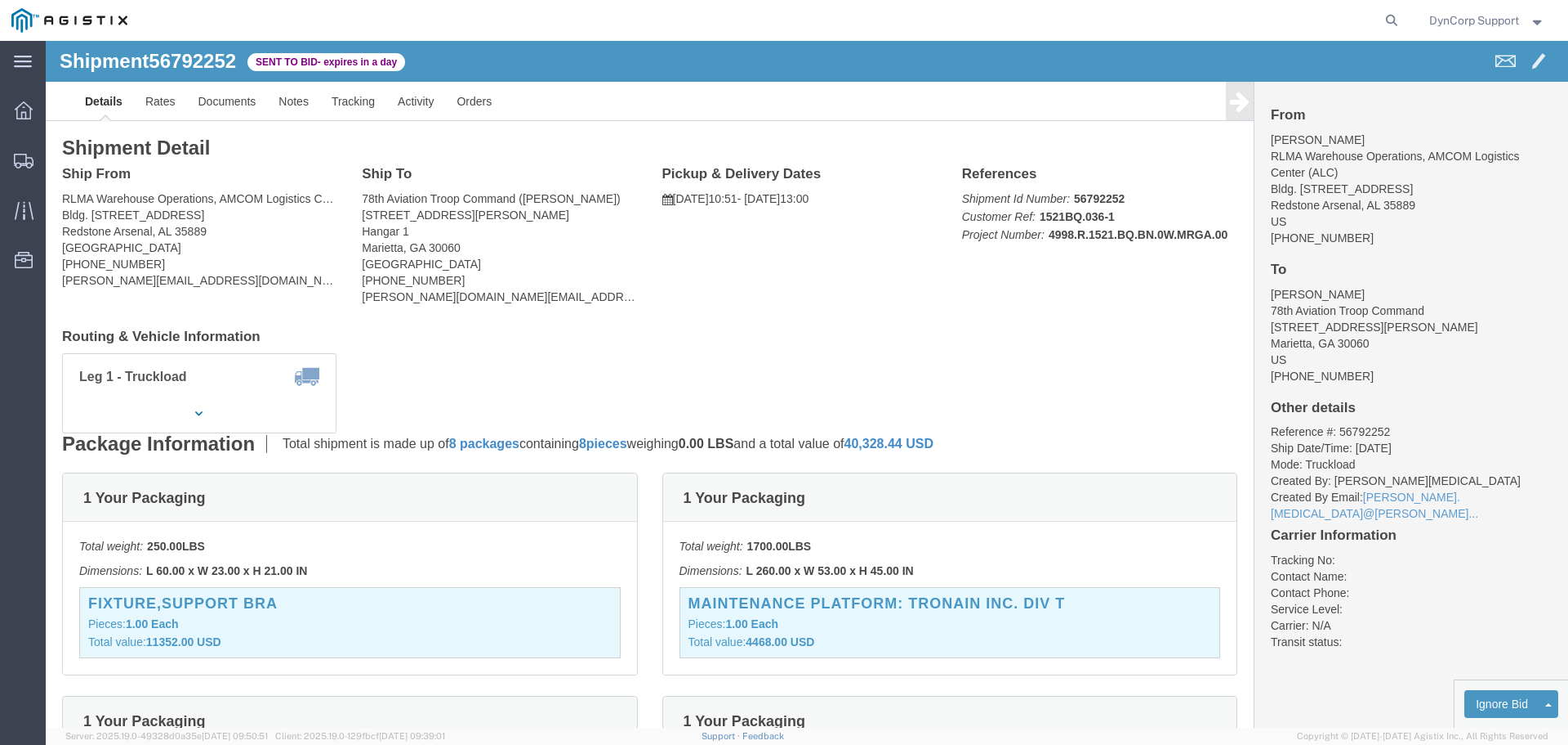
click span "56792252"
copy span "56792252"
click div "Shipment Detail Ship From RLMA Warehouse Operations, AMCOM Logistics Center (AL…"
click link "Enter / Modify Bid"
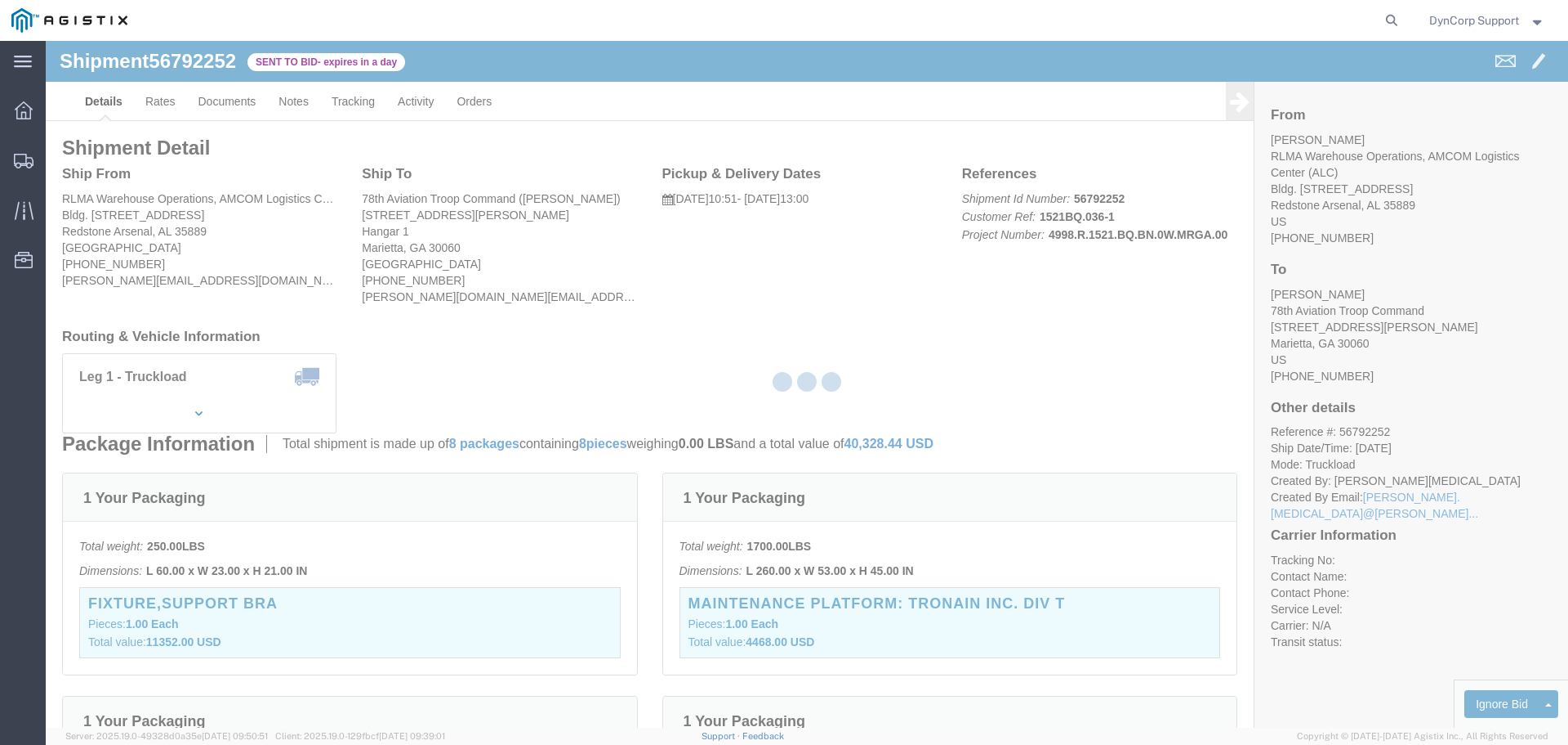
select select "3603"
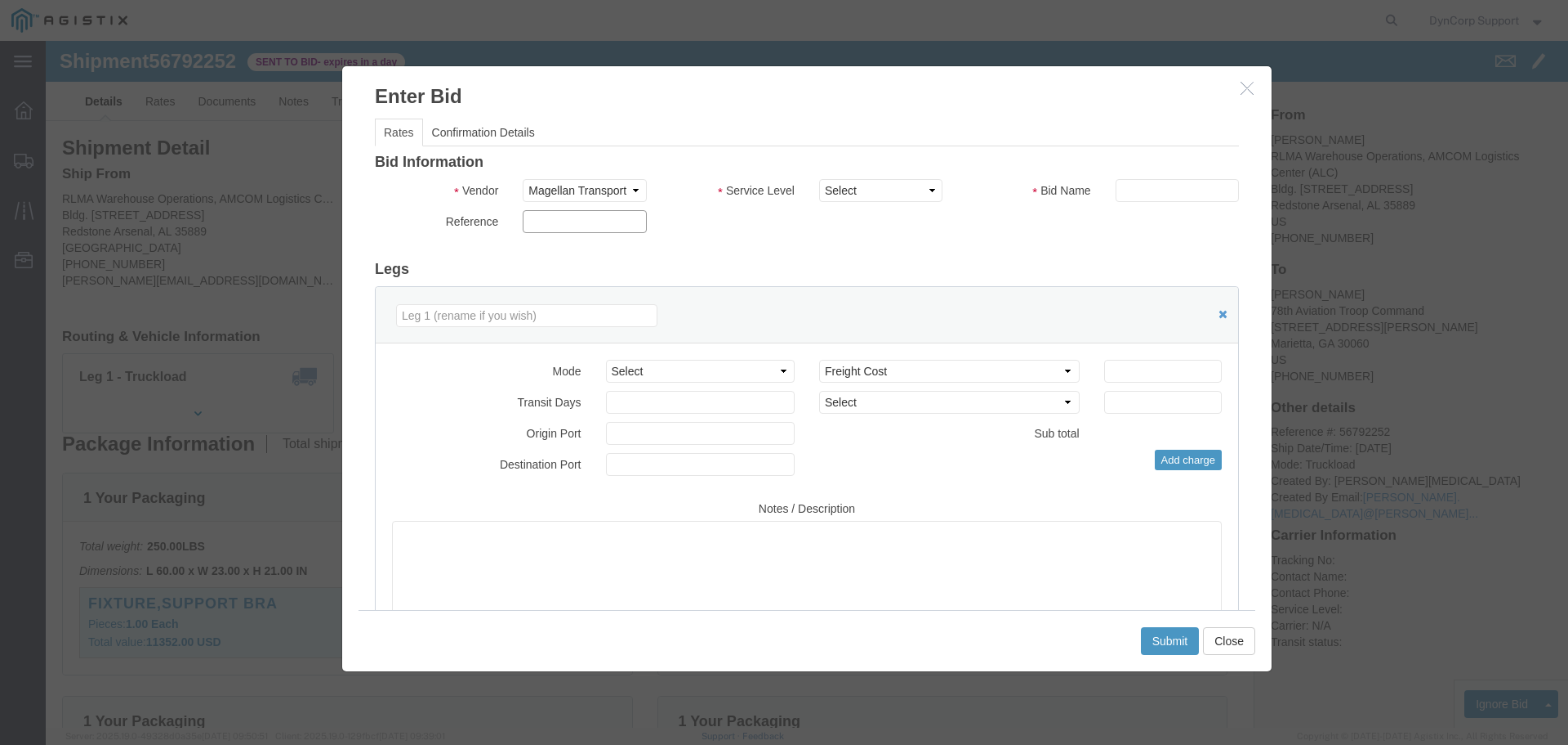
click input "text"
paste input "56792252"
type input "56792252"
drag, startPoint x: 1067, startPoint y: 150, endPoint x: 1065, endPoint y: 159, distance: 9.2
click input "text"
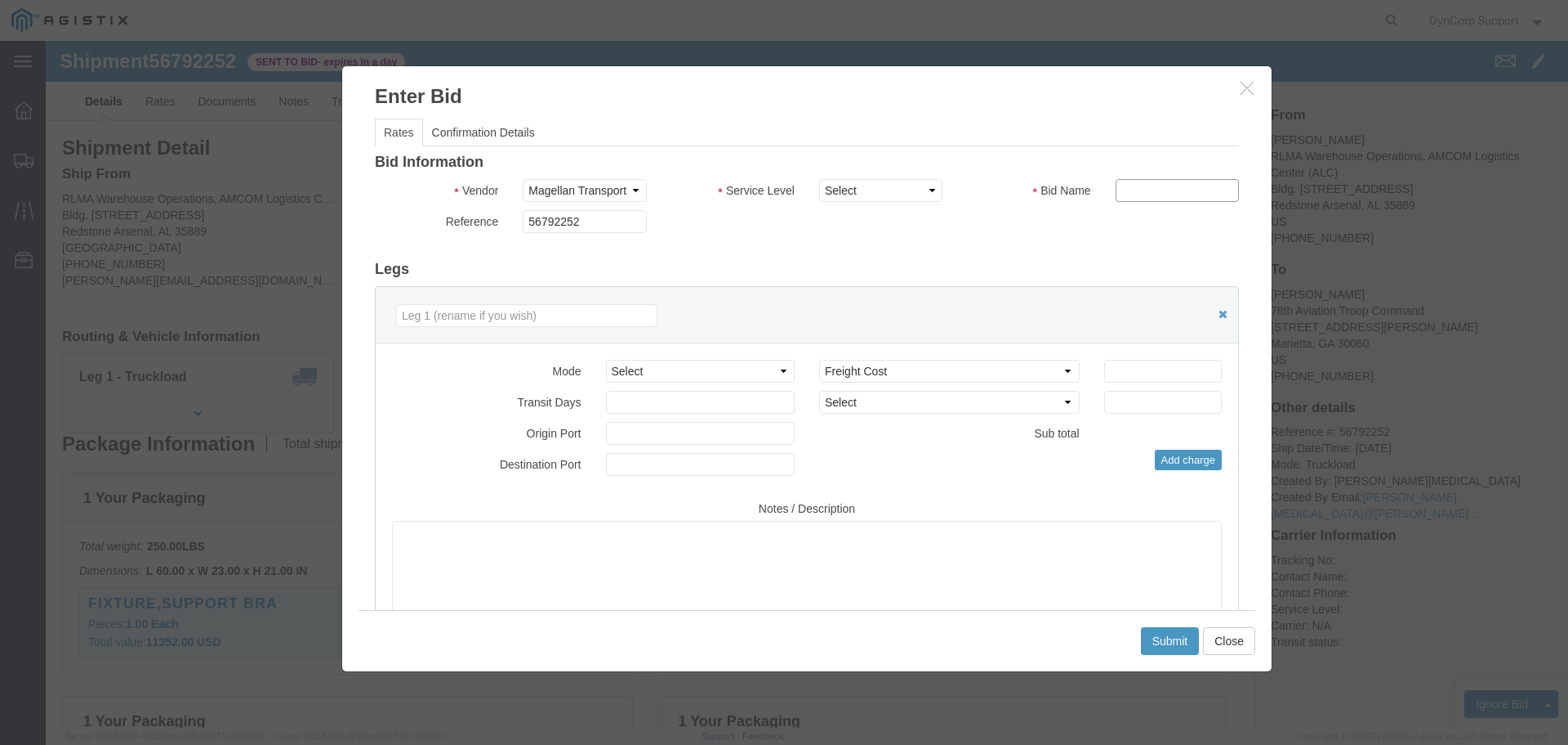
paste input "56792252"
type input "56792252"
click select "Select LTL 5+ Day LTL Economy 3 - 5 Day Less than Truckload TL Standard 3 - 5 D…"
select select "29547"
click select "Select LTL 5+ Day LTL Economy 3 - 5 Day Less than Truckload TL Standard 3 - 5 D…"
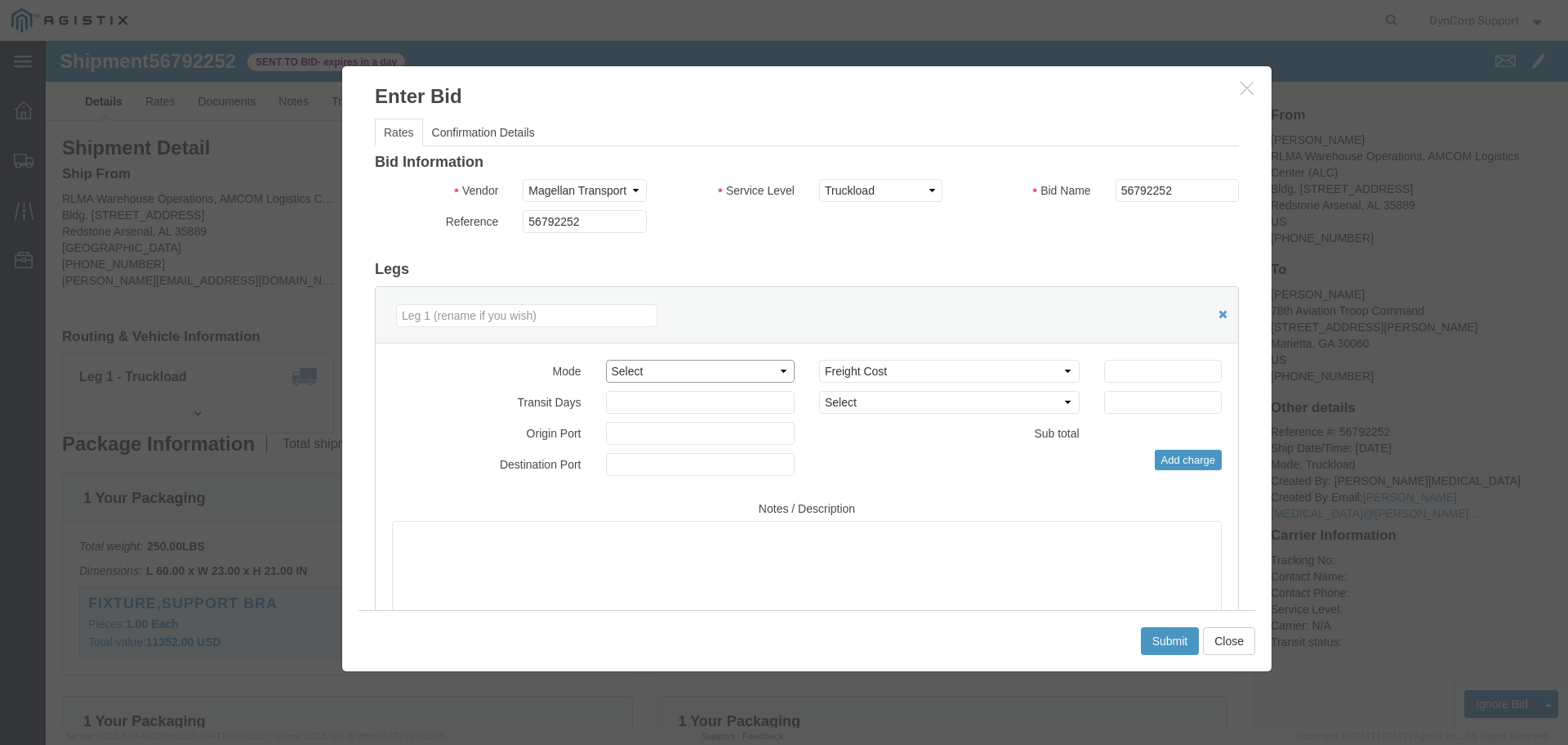
click select "Select Air Less than Truckload Multi-Leg Ocean Freight Rail Small Parcel Truckl…"
select select "TL"
click select "Select Air Less than Truckload Multi-Leg Ocean Freight Rail Small Parcel Truckl…"
click input "number"
type input "3000"
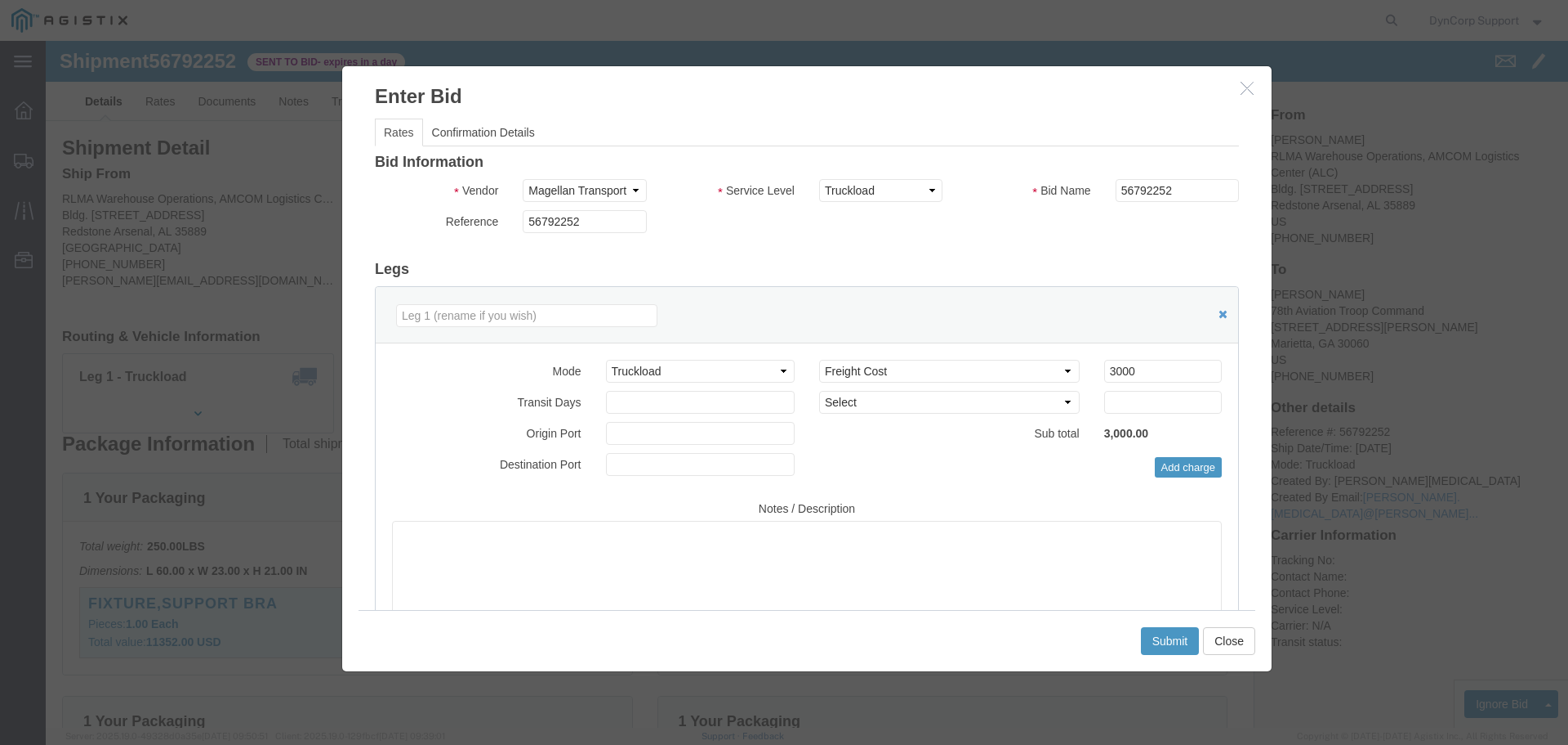
click div "Bid Information Vendor Select Magellan Transport Logistics Service Level Select…"
click button "Submit"
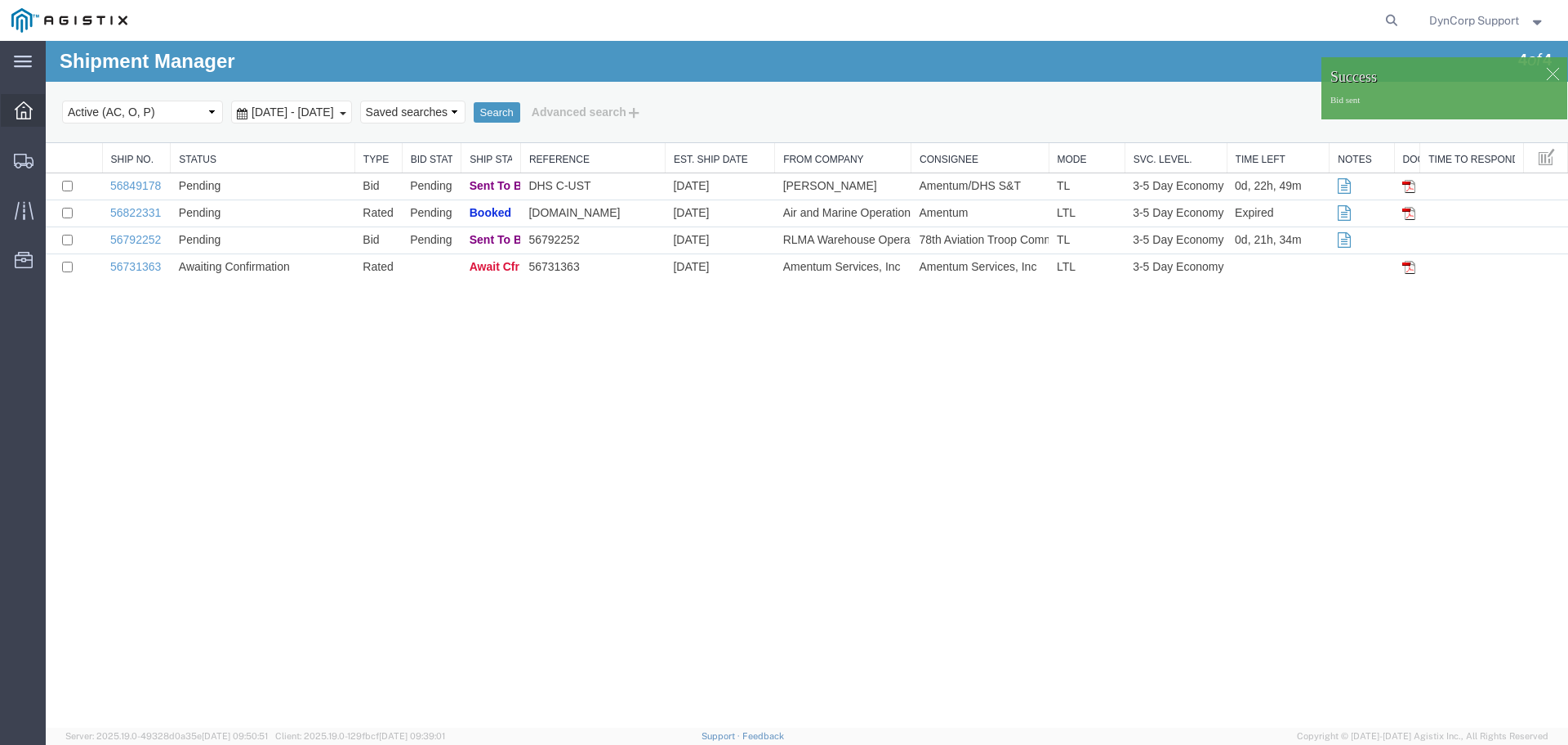
click at [31, 115] on icon at bounding box center [24, 110] width 18 height 18
